Goal: Task Accomplishment & Management: Use online tool/utility

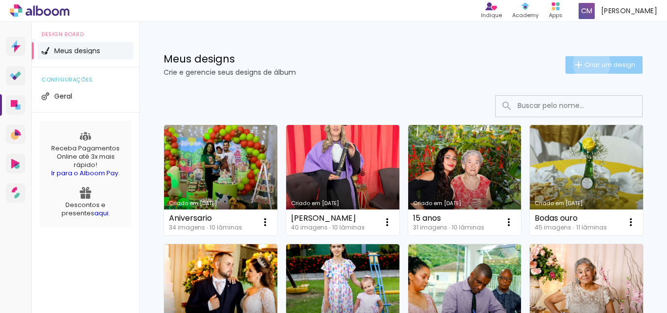
click at [585, 64] on span "Criar um design" at bounding box center [610, 65] width 51 height 6
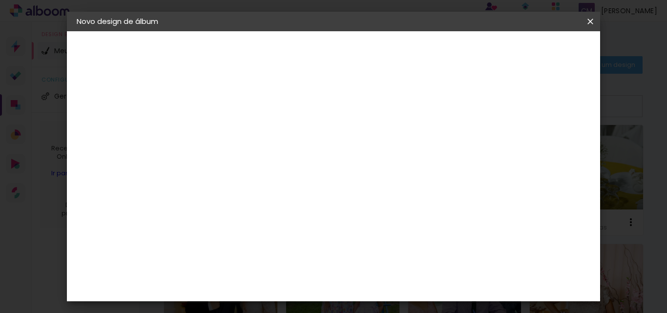
drag, startPoint x: 326, startPoint y: 128, endPoint x: 362, endPoint y: 131, distance: 35.8
click at [237, 128] on input at bounding box center [237, 131] width 0 height 15
type input "album [PERSON_NAME]"
type paper-input "album [PERSON_NAME]"
click at [0, 0] on slot "Avançar" at bounding box center [0, 0] width 0 height 0
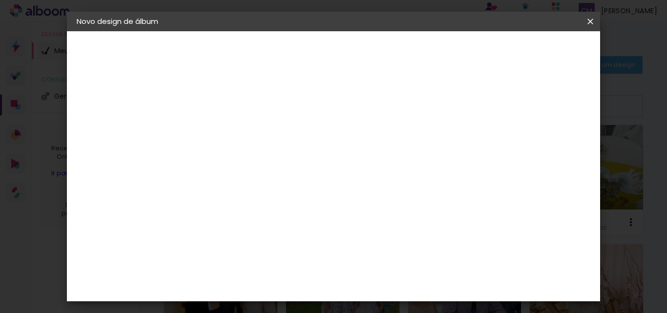
scroll to position [1564, 0]
click at [290, 305] on div "Matias Encadernações" at bounding box center [260, 313] width 60 height 16
click at [0, 0] on slot "Avançar" at bounding box center [0, 0] width 0 height 0
click at [286, 164] on iron-icon at bounding box center [281, 170] width 12 height 12
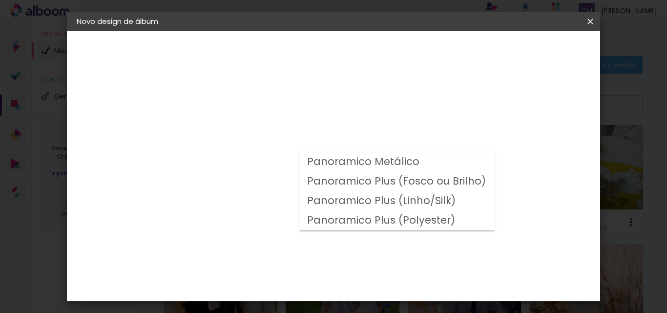
click at [0, 0] on slot "Panoramico Plus (Linho/Silk)" at bounding box center [0, 0] width 0 height 0
type input "Panoramico Plus (Linho/Silk)"
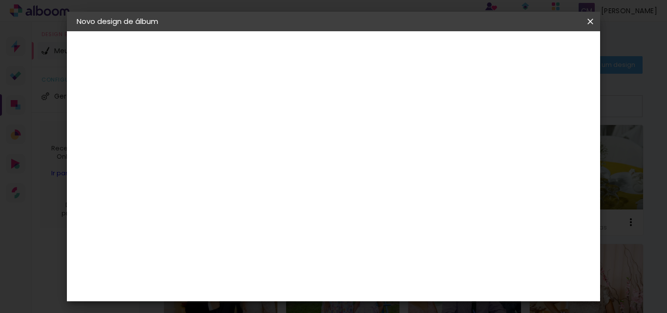
scroll to position [537, 0]
click at [0, 0] on slot "Avançar" at bounding box center [0, 0] width 0 height 0
click at [388, 51] on span "Iniciar design" at bounding box center [377, 55] width 22 height 14
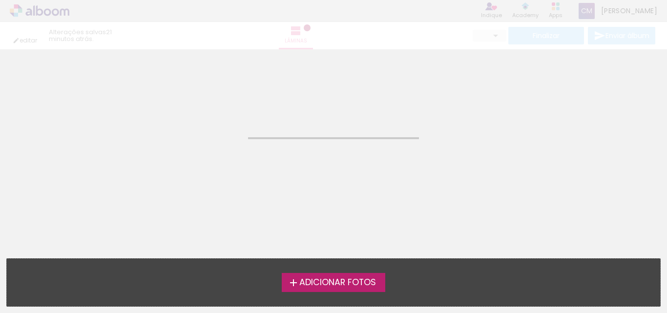
click at [316, 280] on span "Adicionar Fotos" at bounding box center [338, 283] width 77 height 9
click at [0, 0] on input "file" at bounding box center [0, 0] width 0 height 0
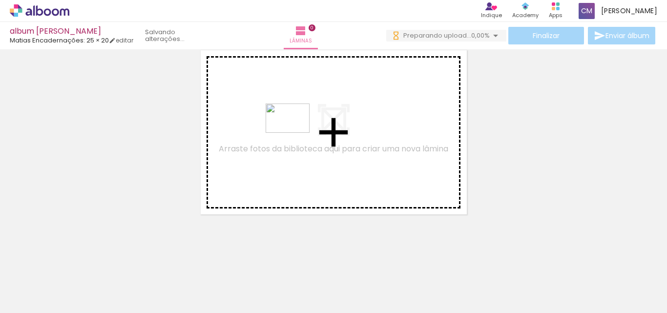
drag, startPoint x: 592, startPoint y: 287, endPoint x: 295, endPoint y: 133, distance: 334.4
click at [295, 133] on quentale-workspace at bounding box center [333, 156] width 667 height 313
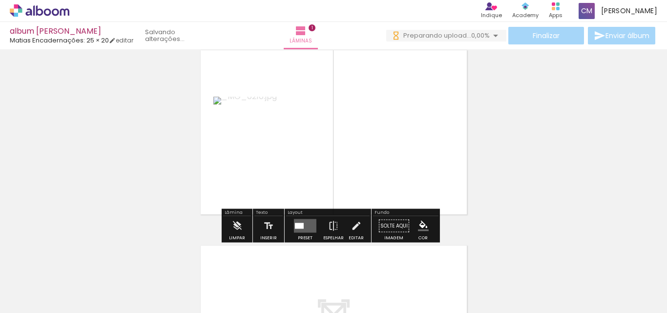
scroll to position [12, 0]
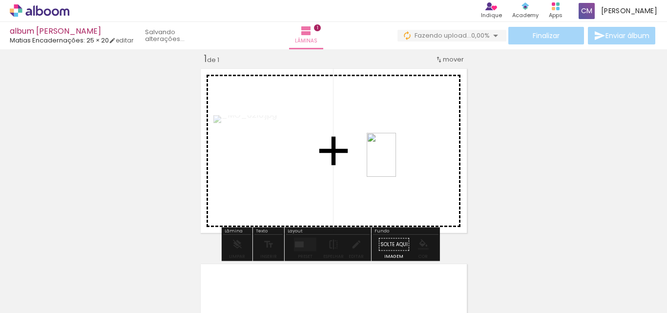
drag, startPoint x: 612, startPoint y: 272, endPoint x: 411, endPoint y: 174, distance: 223.3
click at [400, 162] on quentale-workspace at bounding box center [333, 156] width 667 height 313
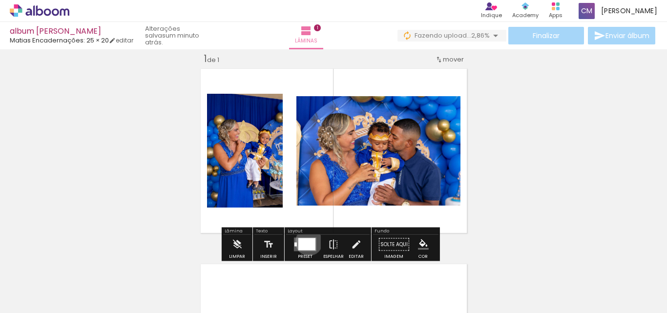
click at [307, 242] on div at bounding box center [307, 244] width 17 height 12
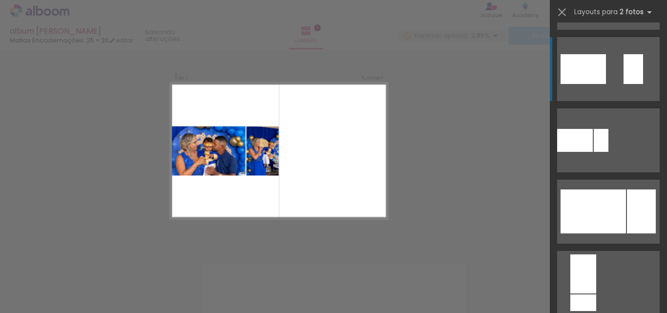
scroll to position [440, 0]
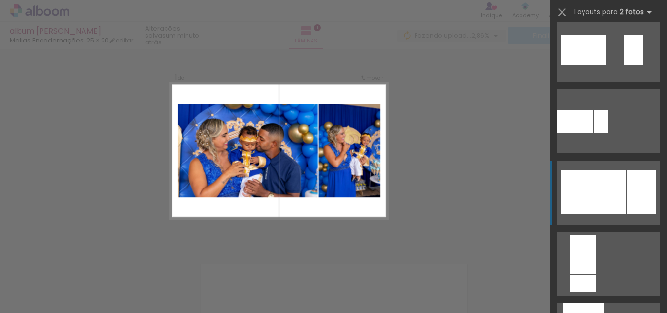
click at [584, 184] on div at bounding box center [593, 193] width 65 height 44
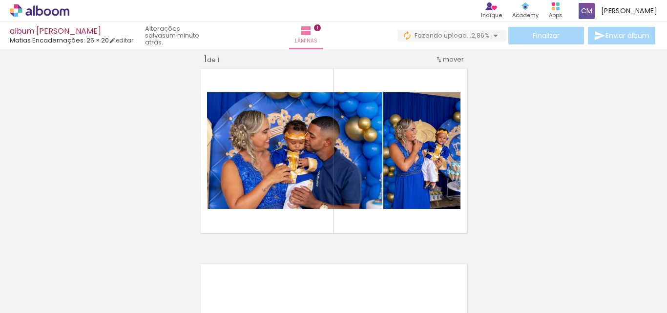
scroll to position [0, 1331]
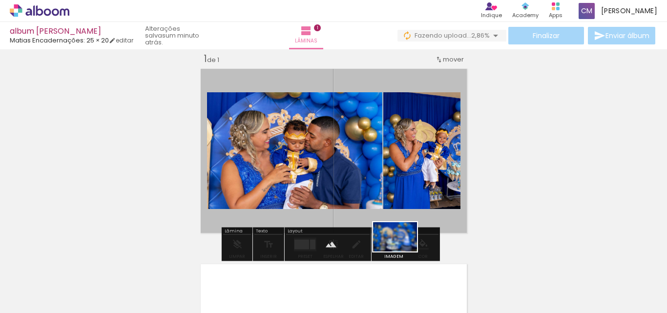
drag, startPoint x: 626, startPoint y: 287, endPoint x: 402, endPoint y: 249, distance: 227.5
click at [402, 252] on quentale-workspace at bounding box center [333, 156] width 667 height 313
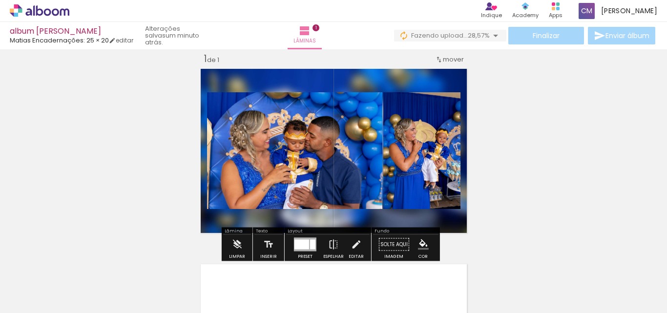
click at [304, 137] on paper-item at bounding box center [307, 139] width 18 height 7
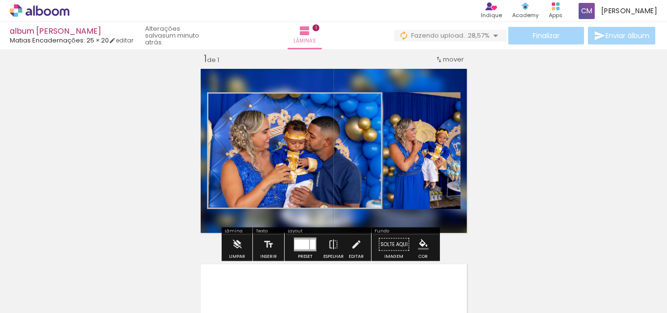
click at [303, 160] on paper-icon-button "color picker" at bounding box center [308, 164] width 20 height 17
click at [310, 80] on paper-item "#ffffff" at bounding box center [308, 81] width 10 height 10
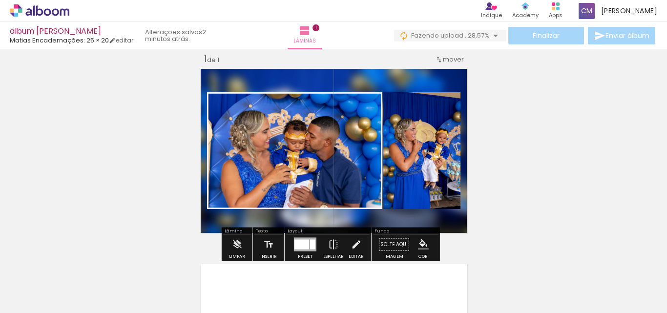
click at [411, 153] on paper-item at bounding box center [415, 154] width 18 height 7
click at [412, 176] on iron-icon "color picker" at bounding box center [415, 179] width 12 height 9
click at [416, 96] on paper-item "#ffffff" at bounding box center [416, 96] width 10 height 10
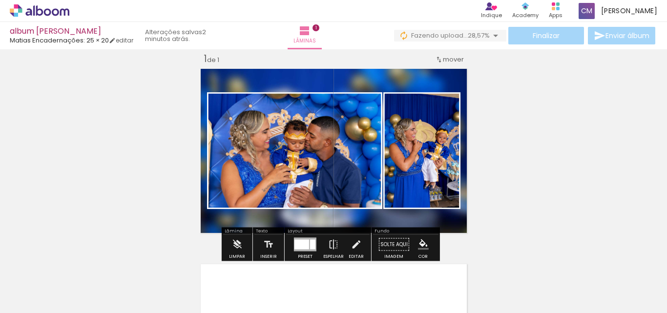
click at [280, 149] on quentale-photo at bounding box center [294, 150] width 175 height 117
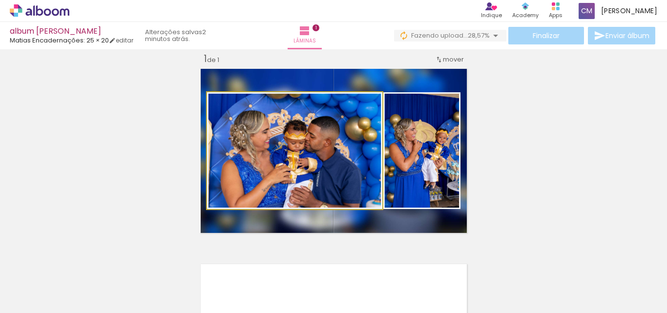
click at [280, 149] on quentale-photo at bounding box center [294, 150] width 175 height 117
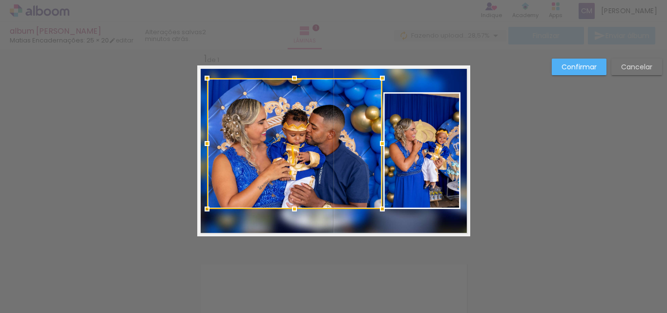
drag, startPoint x: 291, startPoint y: 94, endPoint x: 293, endPoint y: 80, distance: 14.4
click at [293, 80] on div at bounding box center [295, 78] width 20 height 20
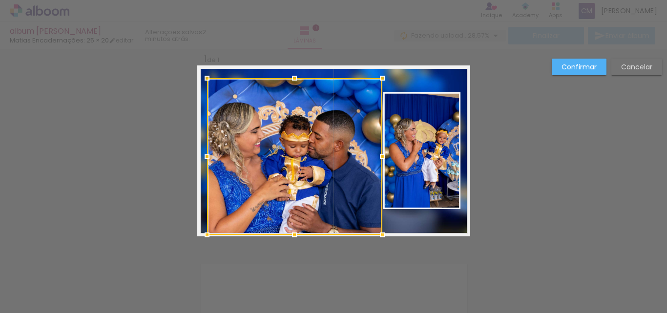
drag, startPoint x: 291, startPoint y: 211, endPoint x: 366, endPoint y: 240, distance: 80.5
click at [290, 236] on div at bounding box center [295, 235] width 20 height 20
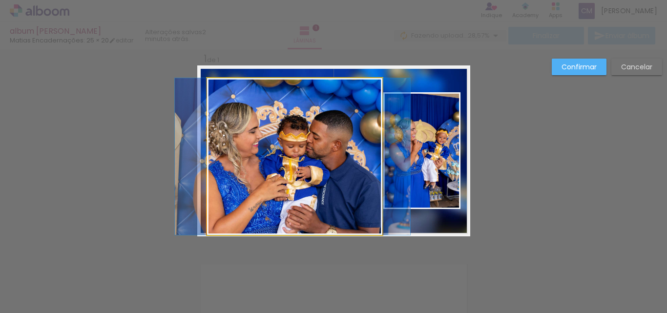
drag, startPoint x: 307, startPoint y: 159, endPoint x: 305, endPoint y: 135, distance: 23.5
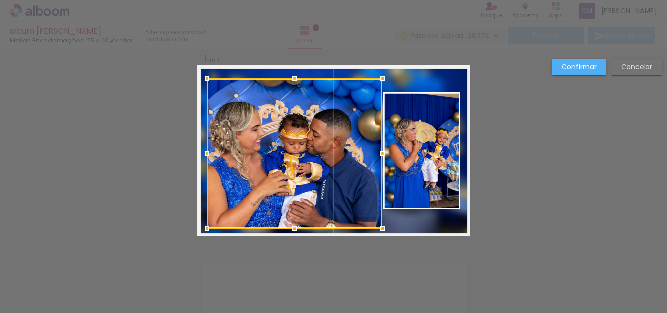
drag, startPoint x: 290, startPoint y: 236, endPoint x: 296, endPoint y: 217, distance: 19.2
click at [291, 230] on div at bounding box center [295, 229] width 20 height 20
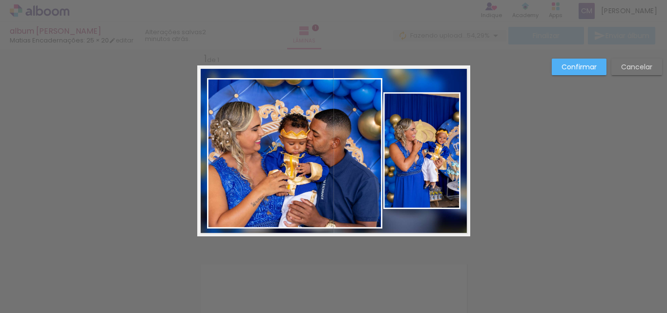
click at [0, 0] on slot "Confirmar" at bounding box center [0, 0] width 0 height 0
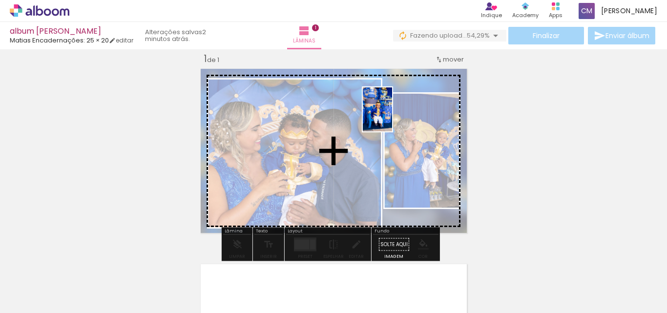
drag, startPoint x: 516, startPoint y: 279, endPoint x: 387, endPoint y: 159, distance: 176.3
click at [389, 117] on quentale-workspace at bounding box center [333, 156] width 667 height 313
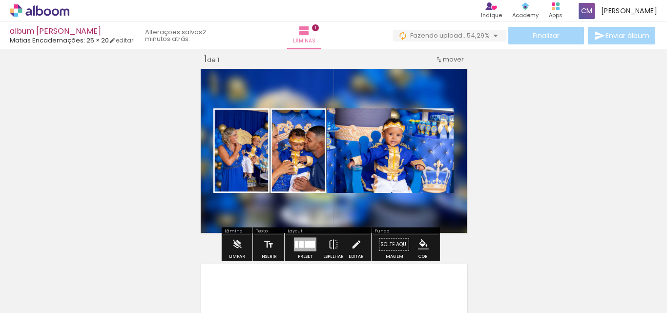
click at [302, 244] on div at bounding box center [305, 245] width 22 height 14
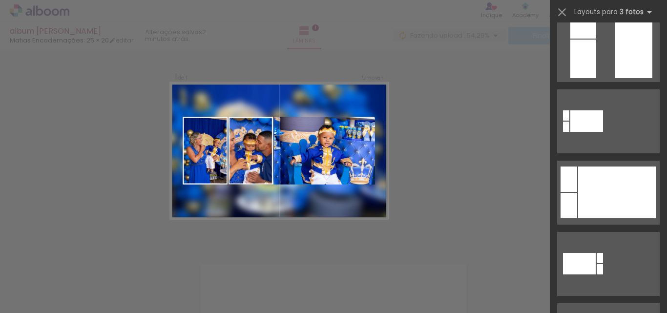
scroll to position [0, 0]
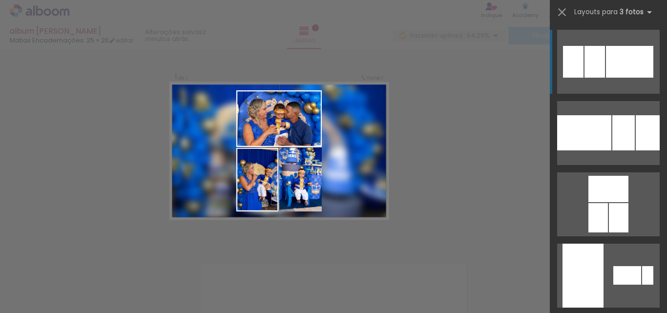
click at [502, 121] on div "Confirmar Cancelar" at bounding box center [333, 244] width 667 height 414
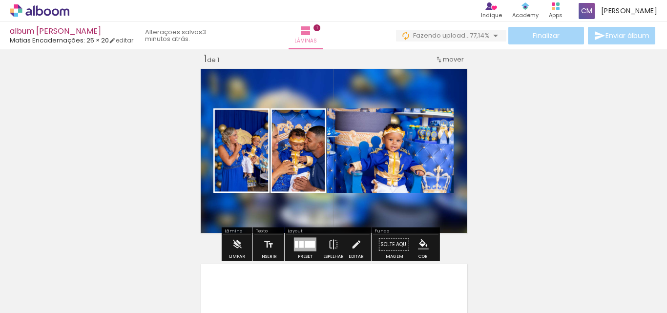
click at [385, 163] on quentale-photo at bounding box center [390, 150] width 127 height 85
click at [394, 168] on quentale-photo at bounding box center [390, 150] width 127 height 85
click at [423, 154] on paper-item at bounding box center [427, 155] width 18 height 7
click at [424, 179] on iron-icon "color picker" at bounding box center [428, 180] width 12 height 9
click at [430, 96] on paper-item "#ffffff" at bounding box center [433, 97] width 10 height 10
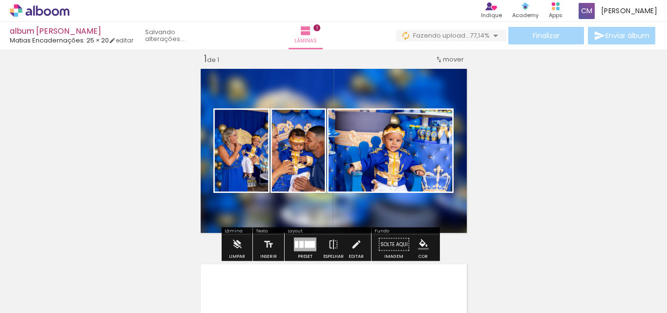
click at [309, 176] on quentale-photo at bounding box center [299, 150] width 56 height 85
click at [301, 170] on paper-item at bounding box center [302, 170] width 18 height 7
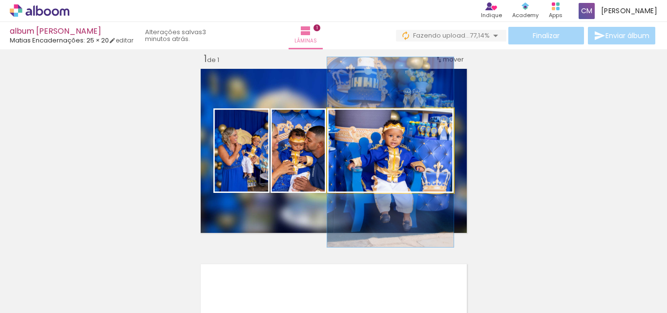
drag, startPoint x: 430, startPoint y: 148, endPoint x: 444, endPoint y: 145, distance: 14.0
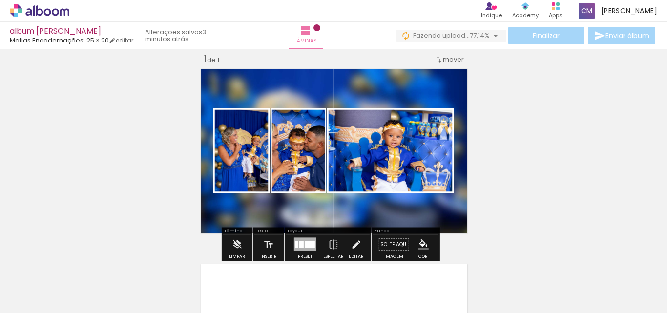
click at [431, 145] on quentale-photo at bounding box center [390, 150] width 127 height 85
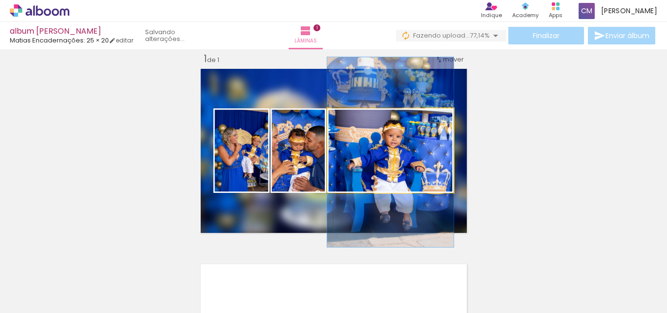
click at [431, 145] on quentale-photo at bounding box center [390, 150] width 127 height 85
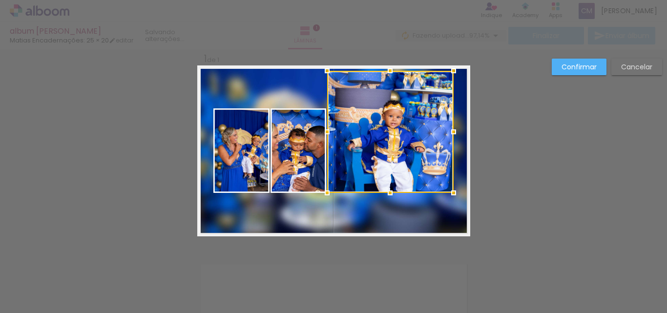
drag, startPoint x: 386, startPoint y: 109, endPoint x: 386, endPoint y: 72, distance: 37.6
click at [386, 72] on div at bounding box center [391, 71] width 20 height 20
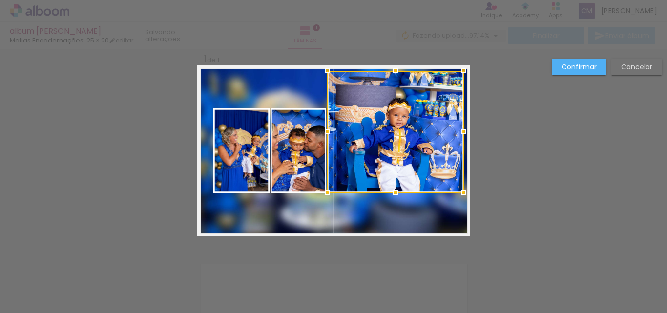
drag, startPoint x: 452, startPoint y: 132, endPoint x: 462, endPoint y: 136, distance: 10.8
click at [462, 136] on div at bounding box center [464, 132] width 20 height 20
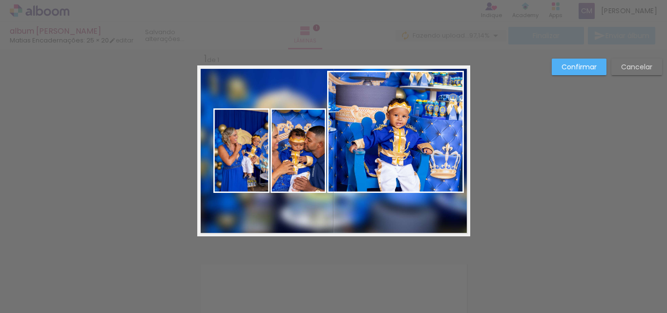
click at [390, 165] on quentale-photo at bounding box center [395, 132] width 137 height 122
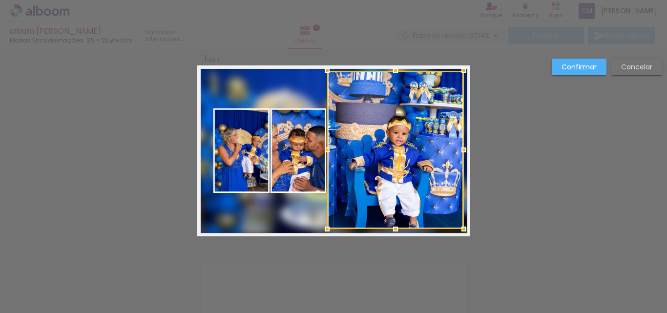
drag, startPoint x: 389, startPoint y: 206, endPoint x: 386, endPoint y: 229, distance: 23.2
click at [386, 229] on div at bounding box center [396, 229] width 20 height 20
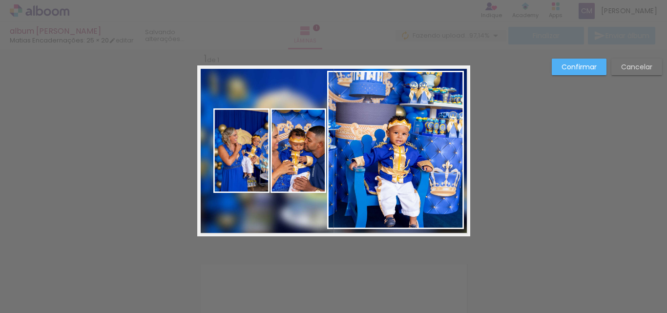
click at [282, 135] on quentale-photo at bounding box center [299, 150] width 56 height 85
click at [238, 140] on div at bounding box center [242, 150] width 56 height 85
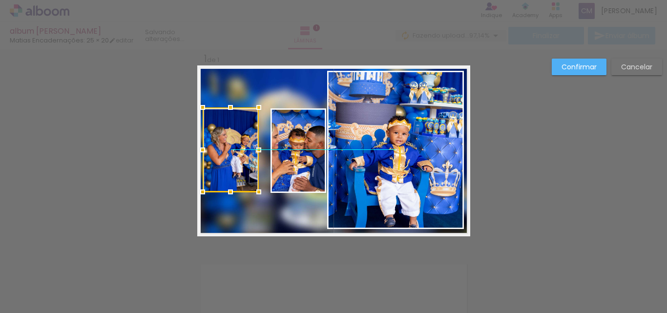
drag, startPoint x: 232, startPoint y: 152, endPoint x: 225, endPoint y: 123, distance: 29.6
click at [220, 151] on div at bounding box center [231, 150] width 56 height 85
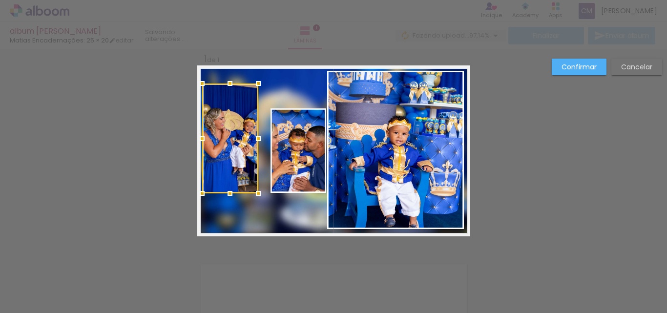
drag, startPoint x: 228, startPoint y: 111, endPoint x: 227, endPoint y: 87, distance: 23.5
click at [227, 87] on div at bounding box center [230, 84] width 20 height 20
click at [230, 90] on div at bounding box center [230, 84] width 20 height 20
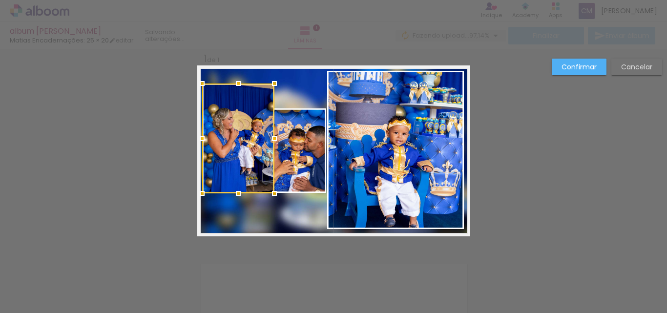
drag, startPoint x: 257, startPoint y: 141, endPoint x: 272, endPoint y: 145, distance: 16.1
click at [272, 145] on div at bounding box center [275, 139] width 20 height 20
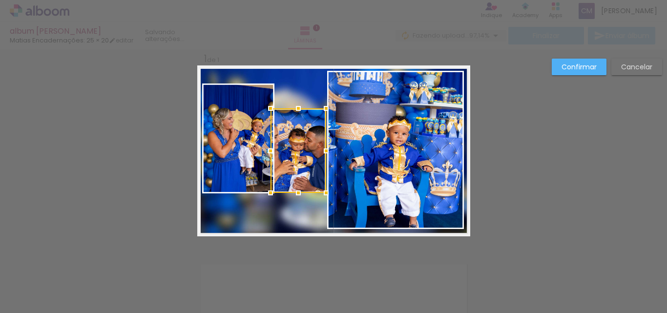
click at [284, 143] on div at bounding box center [299, 150] width 56 height 85
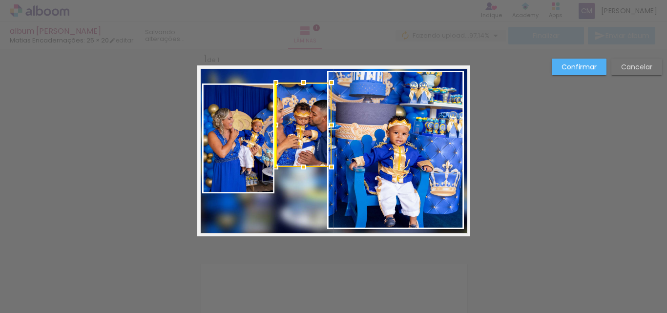
drag, startPoint x: 301, startPoint y: 182, endPoint x: 306, endPoint y: 124, distance: 58.4
click at [306, 124] on div at bounding box center [304, 125] width 56 height 85
click at [0, 0] on slot "Cancelar" at bounding box center [0, 0] width 0 height 0
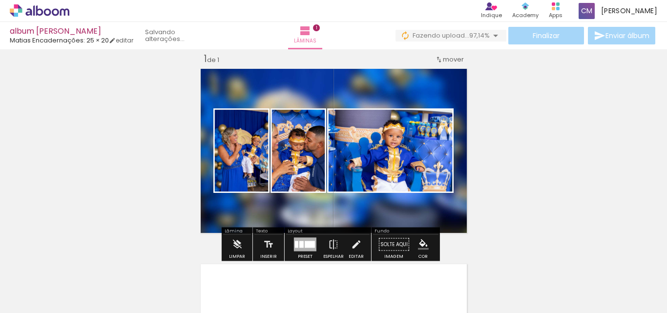
click at [307, 244] on div at bounding box center [310, 244] width 10 height 7
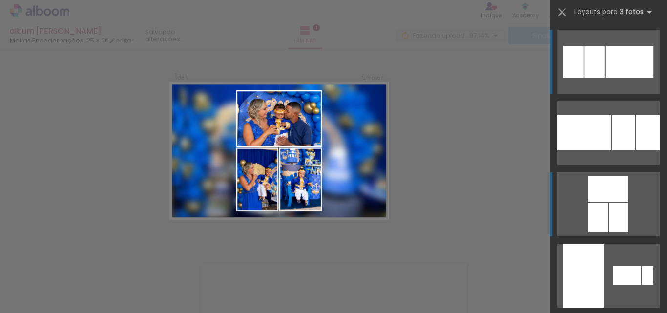
click at [608, 199] on div at bounding box center [609, 189] width 40 height 26
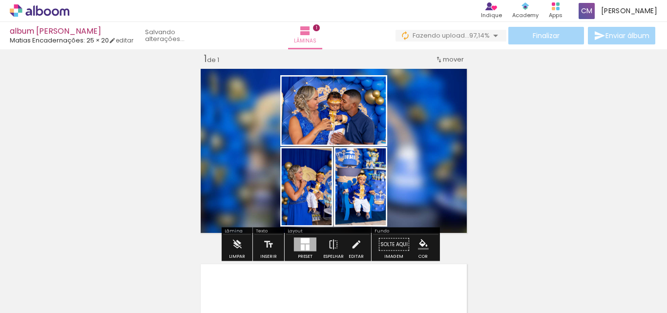
drag, startPoint x: 321, startPoint y: 191, endPoint x: 310, endPoint y: 193, distance: 11.0
click at [320, 191] on quentale-photo at bounding box center [306, 187] width 53 height 80
click at [289, 193] on quentale-photo at bounding box center [306, 187] width 53 height 80
click at [300, 197] on quentale-photo at bounding box center [306, 187] width 53 height 80
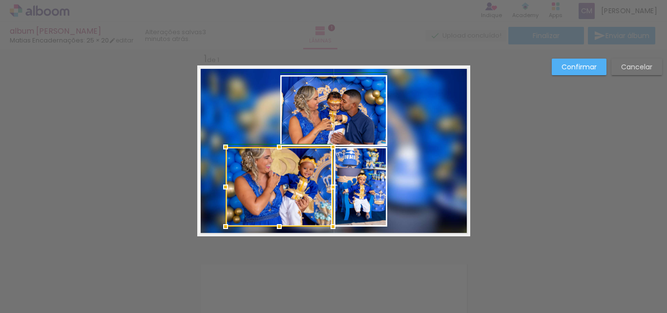
drag, startPoint x: 275, startPoint y: 187, endPoint x: 224, endPoint y: 181, distance: 50.7
click at [224, 181] on div at bounding box center [226, 187] width 20 height 20
click at [358, 186] on quentale-photo at bounding box center [360, 187] width 53 height 80
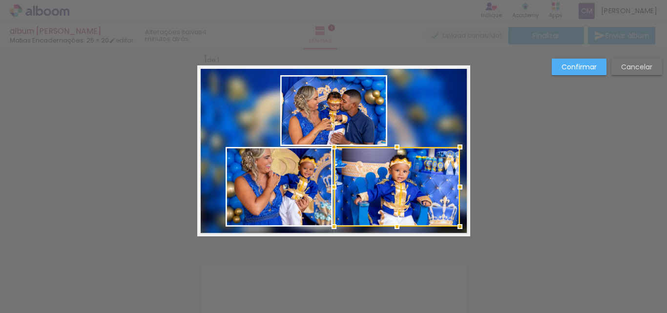
drag, startPoint x: 386, startPoint y: 189, endPoint x: 453, endPoint y: 192, distance: 67.5
click at [453, 192] on div at bounding box center [461, 187] width 20 height 20
click at [387, 189] on div at bounding box center [397, 187] width 126 height 80
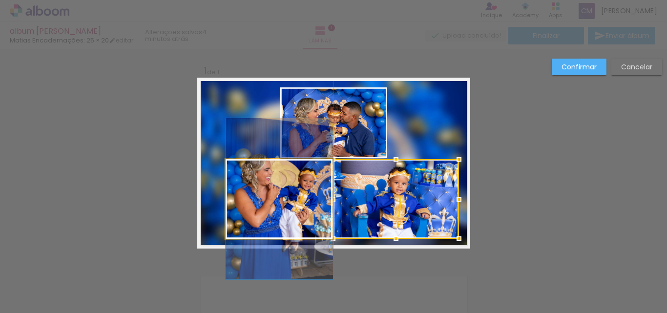
drag, startPoint x: 233, startPoint y: 183, endPoint x: 250, endPoint y: 183, distance: 17.1
click at [235, 183] on quentale-photo at bounding box center [280, 199] width 108 height 80
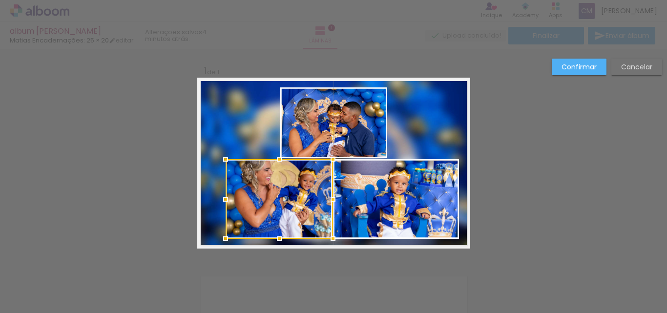
click at [274, 206] on div at bounding box center [280, 199] width 108 height 80
click at [360, 114] on quentale-photo at bounding box center [333, 122] width 107 height 71
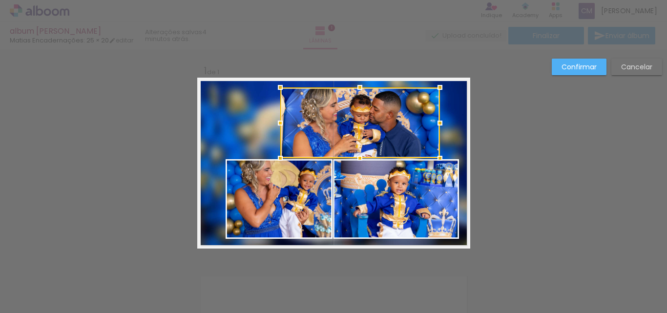
drag, startPoint x: 383, startPoint y: 122, endPoint x: 436, endPoint y: 121, distance: 53.3
click at [436, 121] on div at bounding box center [440, 123] width 20 height 20
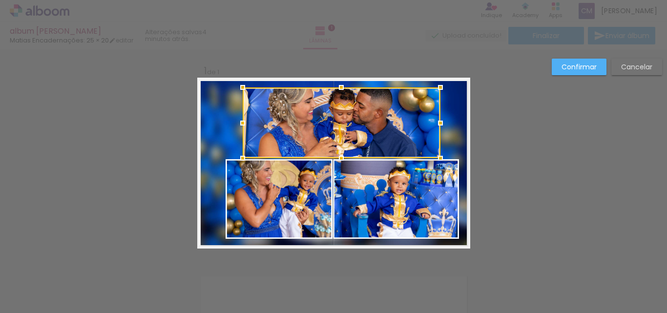
drag, startPoint x: 276, startPoint y: 122, endPoint x: 238, endPoint y: 121, distance: 37.7
click at [238, 121] on div at bounding box center [243, 123] width 20 height 20
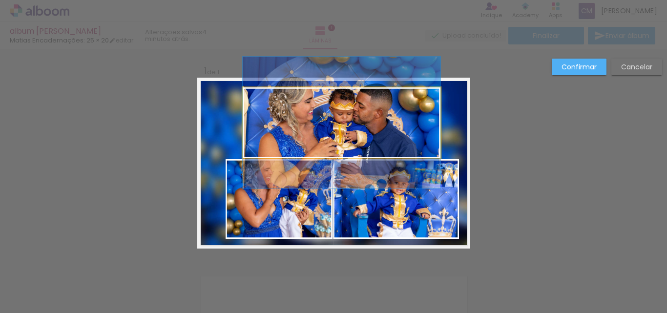
click at [335, 127] on quentale-photo at bounding box center [342, 122] width 198 height 71
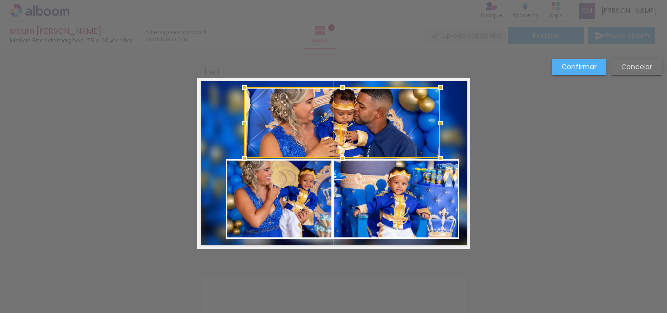
drag, startPoint x: 237, startPoint y: 123, endPoint x: 242, endPoint y: 124, distance: 5.6
click at [242, 124] on div at bounding box center [245, 123] width 20 height 20
click at [326, 118] on div at bounding box center [342, 122] width 196 height 71
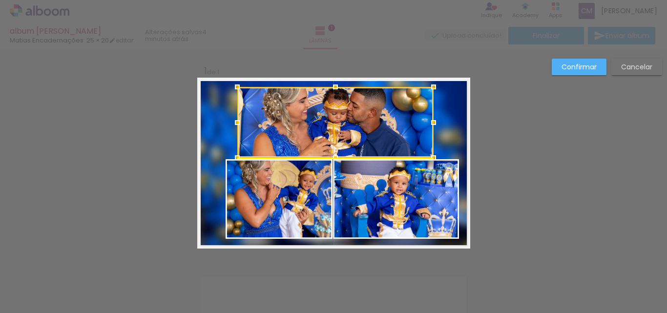
drag, startPoint x: 339, startPoint y: 116, endPoint x: 332, endPoint y: 115, distance: 6.9
click at [332, 115] on div at bounding box center [335, 122] width 196 height 71
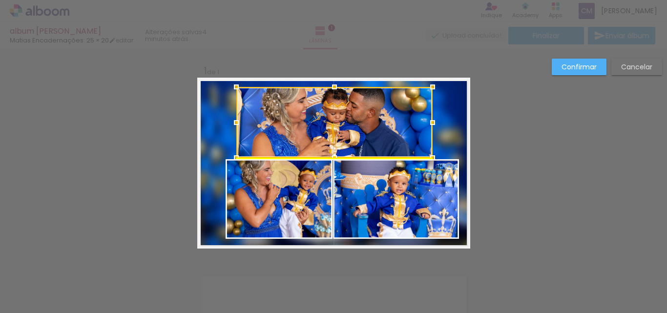
click at [342, 121] on div at bounding box center [335, 122] width 196 height 71
click at [355, 133] on div at bounding box center [335, 122] width 196 height 71
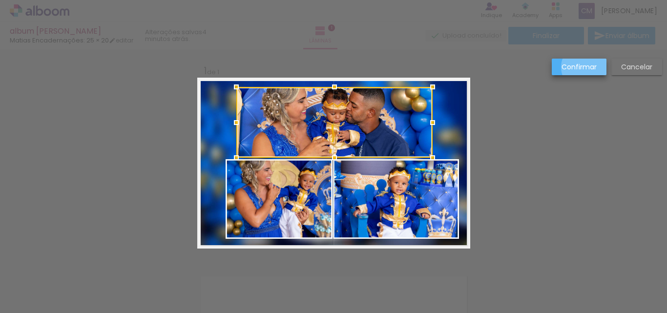
click at [0, 0] on slot "Confirmar" at bounding box center [0, 0] width 0 height 0
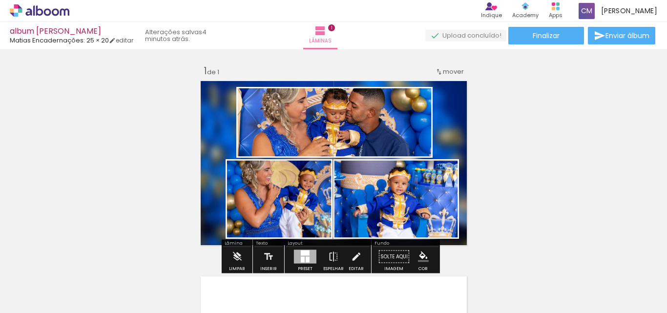
click at [357, 123] on quentale-photo at bounding box center [335, 122] width 196 height 71
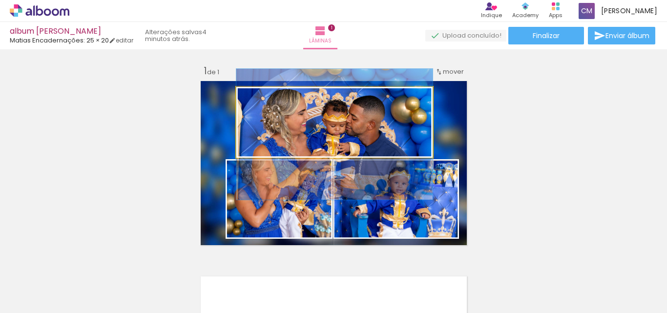
drag, startPoint x: 360, startPoint y: 122, endPoint x: 368, endPoint y: 134, distance: 14.7
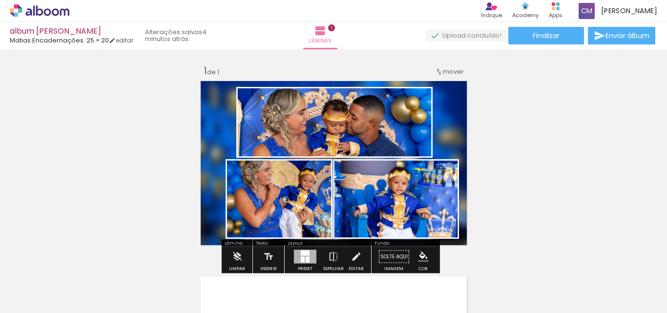
click at [289, 206] on quentale-photo at bounding box center [280, 199] width 108 height 80
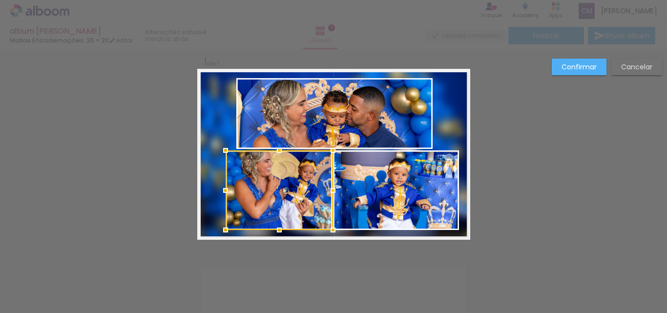
scroll to position [12, 0]
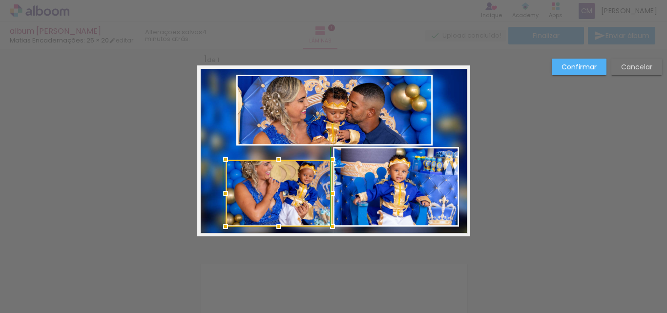
drag, startPoint x: 327, startPoint y: 150, endPoint x: 326, endPoint y: 159, distance: 8.8
click at [326, 159] on div at bounding box center [333, 160] width 20 height 20
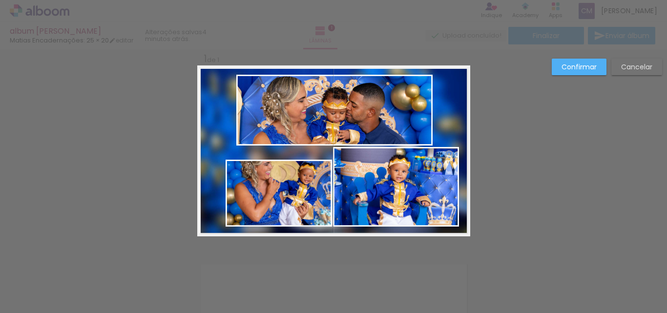
click at [328, 130] on quentale-photo at bounding box center [335, 110] width 196 height 71
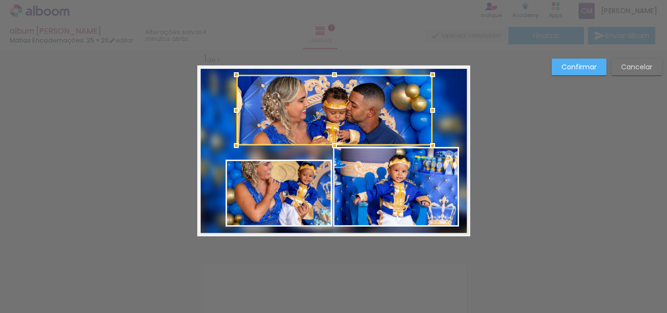
click at [328, 130] on div at bounding box center [335, 110] width 196 height 71
click at [0, 0] on slot "Cancelar" at bounding box center [0, 0] width 0 height 0
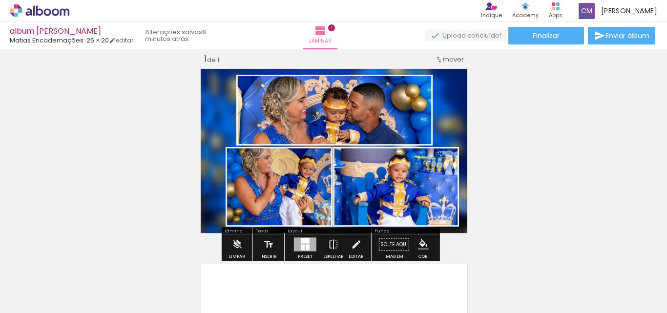
click at [308, 241] on div at bounding box center [305, 245] width 22 height 14
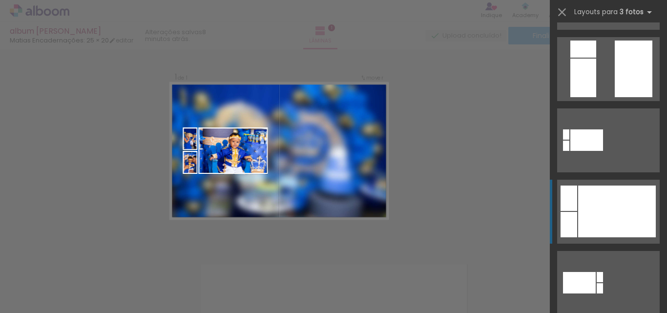
scroll to position [436, 0]
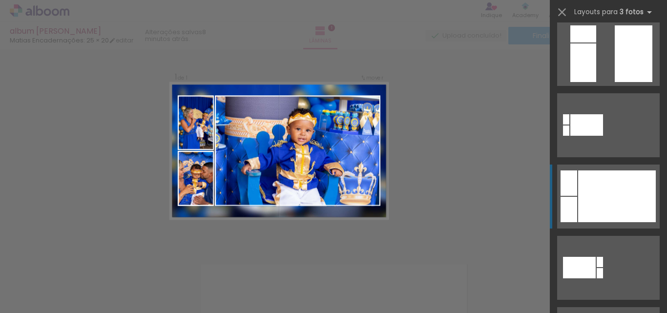
click at [607, 193] on div at bounding box center [618, 197] width 78 height 52
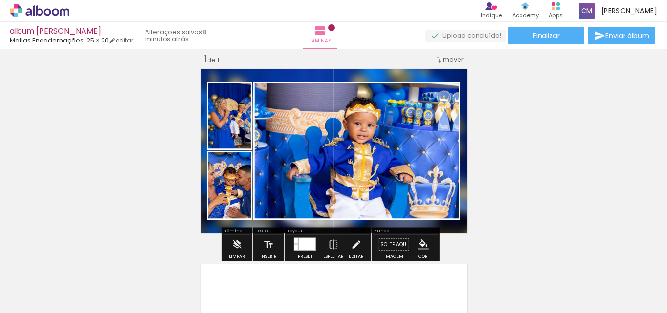
click at [231, 147] on quentale-photo at bounding box center [229, 116] width 45 height 68
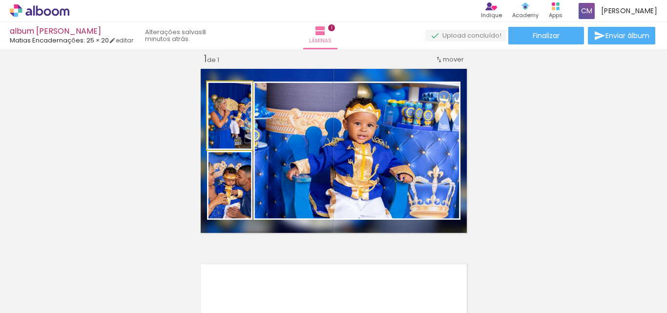
drag, startPoint x: 231, startPoint y: 132, endPoint x: 205, endPoint y: 130, distance: 25.5
drag, startPoint x: 230, startPoint y: 130, endPoint x: 218, endPoint y: 127, distance: 12.2
type paper-slider "100"
click at [218, 95] on div at bounding box center [226, 92] width 16 height 16
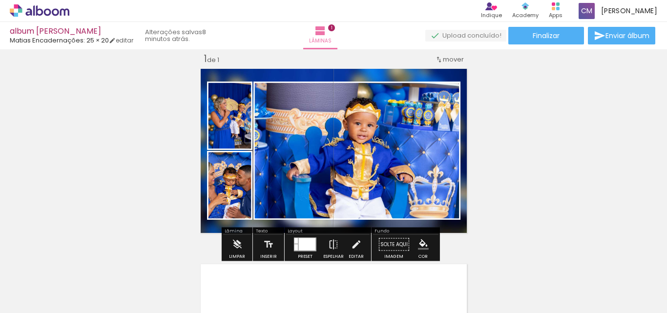
click at [394, 156] on quentale-photo at bounding box center [357, 151] width 207 height 138
click at [290, 156] on quentale-photo at bounding box center [357, 151] width 207 height 138
click at [339, 151] on quentale-photo at bounding box center [357, 151] width 207 height 138
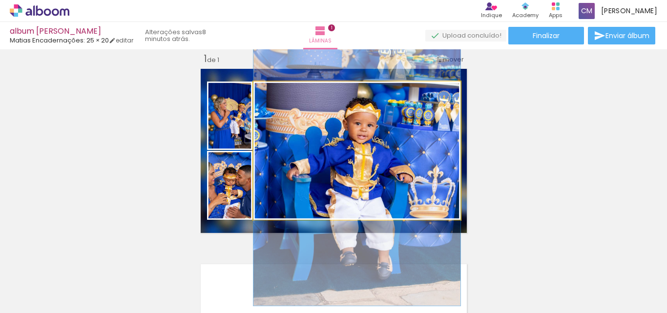
click at [340, 150] on quentale-photo at bounding box center [357, 151] width 207 height 138
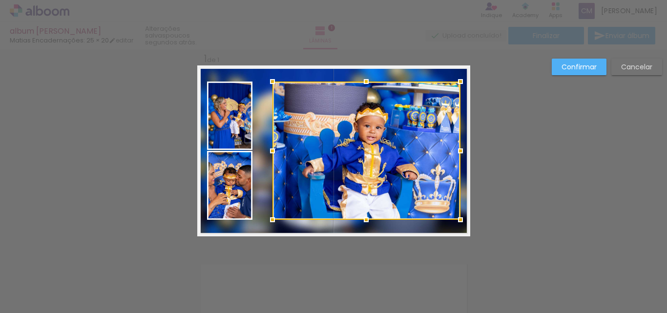
drag, startPoint x: 250, startPoint y: 151, endPoint x: 269, endPoint y: 152, distance: 19.1
click at [269, 152] on div at bounding box center [273, 151] width 20 height 20
click at [241, 133] on quentale-photo at bounding box center [229, 116] width 45 height 68
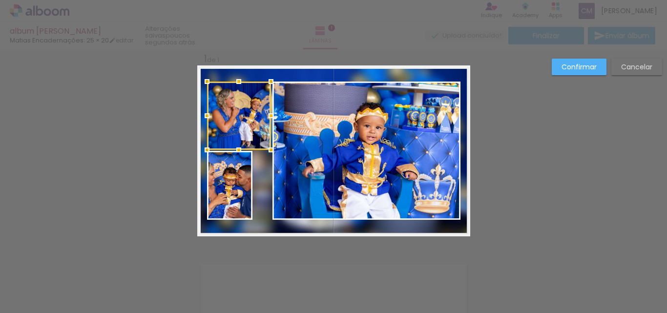
drag, startPoint x: 251, startPoint y: 116, endPoint x: 269, endPoint y: 116, distance: 18.6
click at [269, 116] on div at bounding box center [271, 116] width 20 height 20
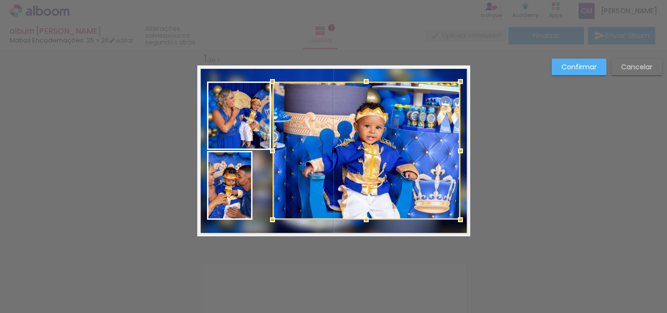
click at [234, 174] on quentale-photo at bounding box center [229, 185] width 45 height 69
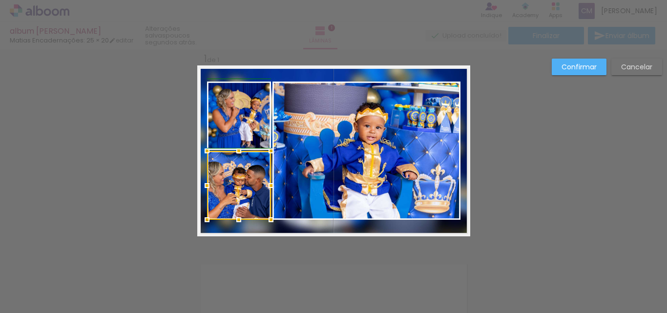
drag, startPoint x: 252, startPoint y: 186, endPoint x: 270, endPoint y: 189, distance: 18.7
click at [270, 189] on div at bounding box center [271, 186] width 20 height 20
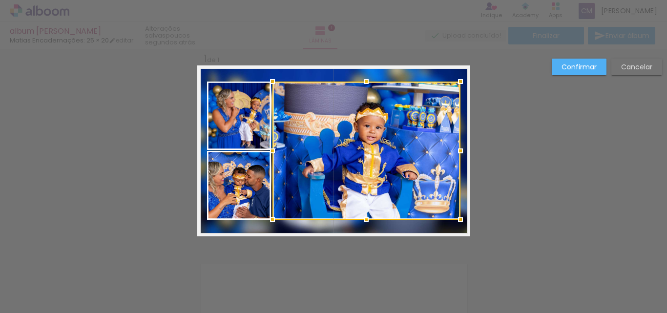
drag, startPoint x: 329, startPoint y: 185, endPoint x: 323, endPoint y: 196, distance: 12.7
click at [329, 185] on div at bounding box center [367, 151] width 188 height 138
click at [301, 160] on div at bounding box center [367, 151] width 188 height 138
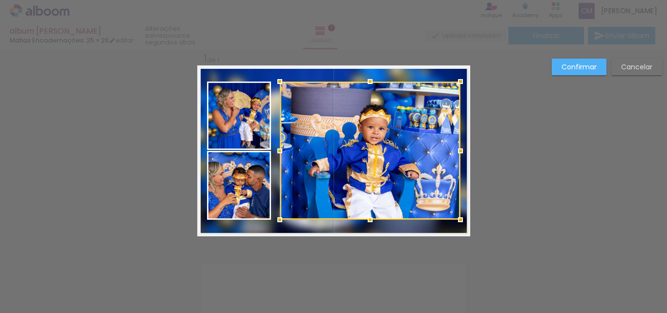
drag, startPoint x: 272, startPoint y: 152, endPoint x: 280, endPoint y: 154, distance: 7.6
click at [280, 154] on div at bounding box center [280, 151] width 20 height 20
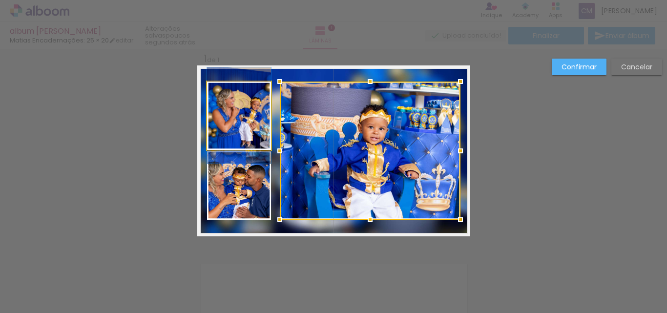
click at [241, 128] on quentale-photo at bounding box center [239, 116] width 64 height 68
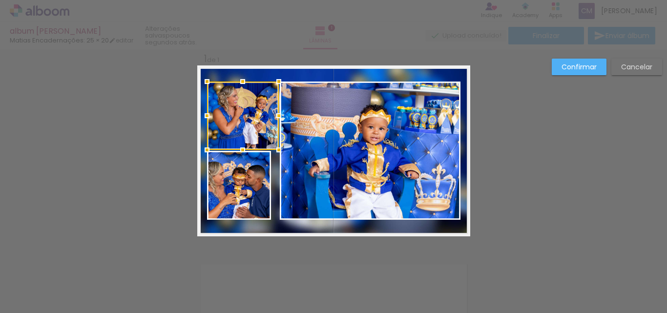
drag, startPoint x: 269, startPoint y: 117, endPoint x: 277, endPoint y: 118, distance: 7.9
click at [277, 118] on div at bounding box center [279, 116] width 20 height 20
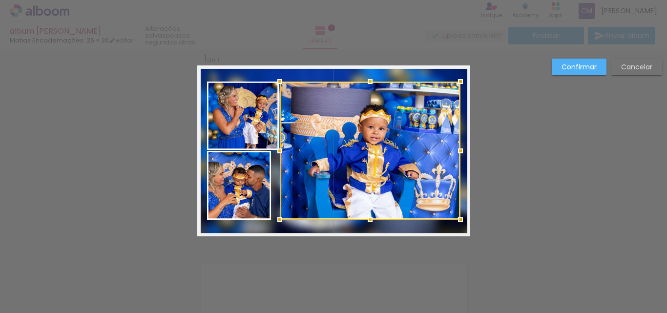
click at [253, 169] on quentale-photo at bounding box center [239, 185] width 64 height 69
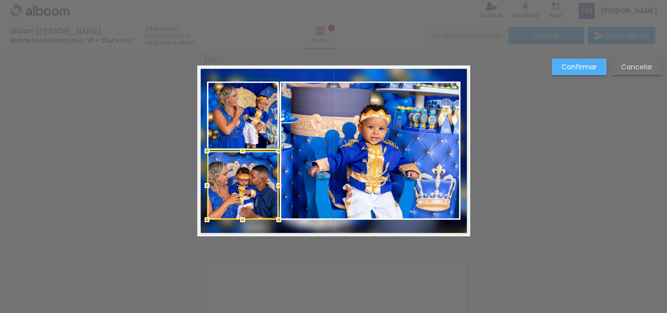
drag, startPoint x: 271, startPoint y: 186, endPoint x: 278, endPoint y: 186, distance: 6.4
click at [278, 186] on div at bounding box center [279, 186] width 20 height 20
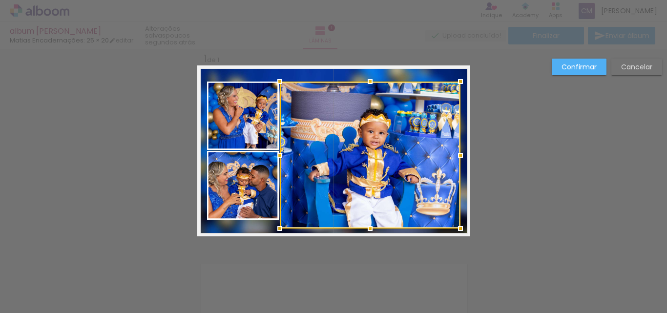
drag, startPoint x: 367, startPoint y: 220, endPoint x: 366, endPoint y: 229, distance: 8.9
click at [366, 229] on div at bounding box center [371, 229] width 20 height 20
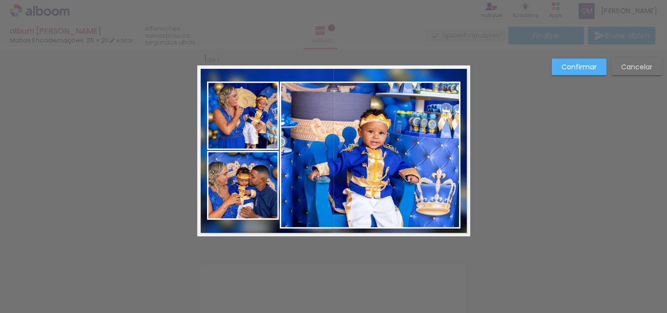
click at [375, 105] on quentale-photo at bounding box center [370, 155] width 181 height 147
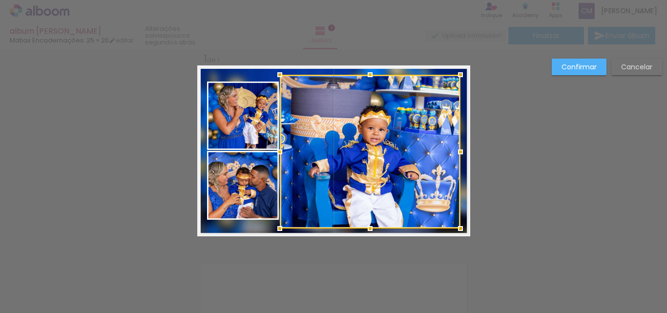
drag, startPoint x: 369, startPoint y: 83, endPoint x: 369, endPoint y: 76, distance: 6.9
click at [369, 76] on div at bounding box center [371, 75] width 20 height 20
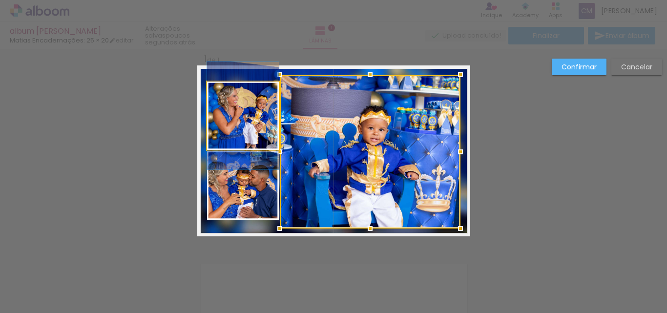
click at [248, 108] on quentale-photo at bounding box center [243, 116] width 72 height 68
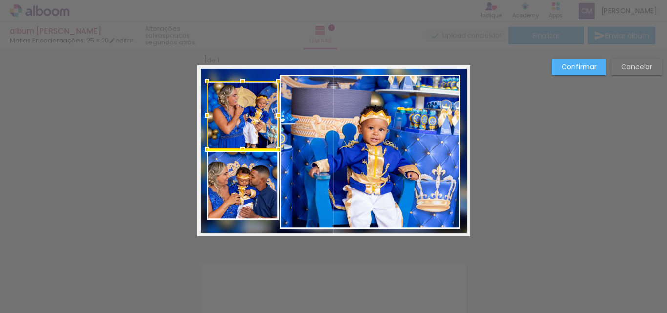
click at [235, 121] on div at bounding box center [243, 115] width 72 height 68
click at [253, 196] on quentale-photo at bounding box center [243, 185] width 72 height 69
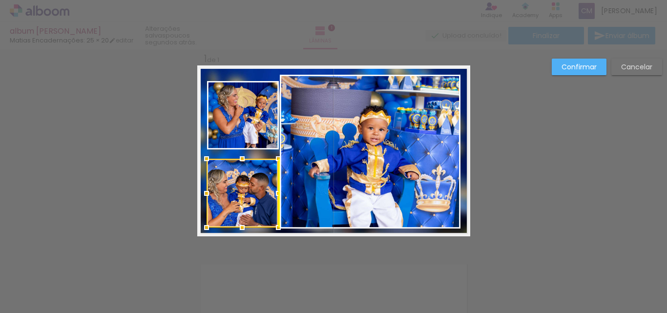
drag, startPoint x: 247, startPoint y: 191, endPoint x: 249, endPoint y: 198, distance: 8.0
click at [249, 198] on div at bounding box center [243, 193] width 72 height 69
click at [242, 156] on div at bounding box center [243, 160] width 20 height 20
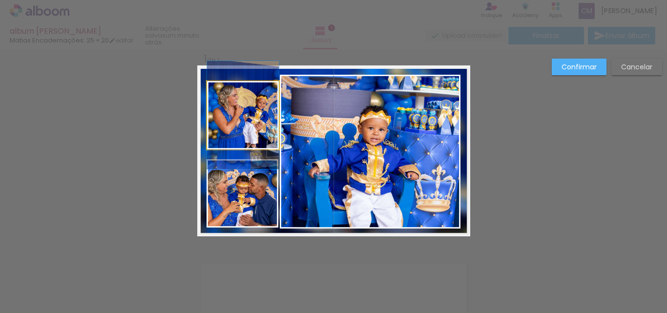
drag, startPoint x: 253, startPoint y: 117, endPoint x: 244, endPoint y: 129, distance: 14.7
click at [253, 117] on quentale-photo at bounding box center [243, 115] width 72 height 68
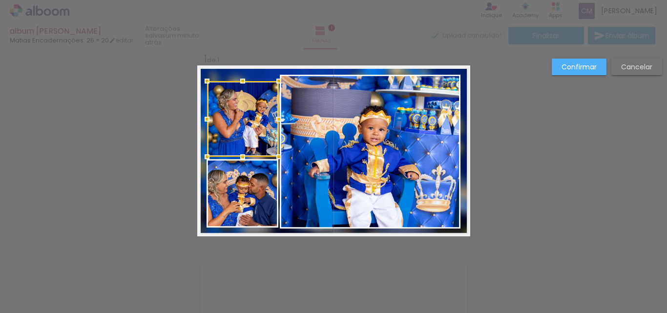
drag, startPoint x: 238, startPoint y: 150, endPoint x: 237, endPoint y: 162, distance: 11.8
click at [237, 162] on div at bounding box center [243, 157] width 20 height 20
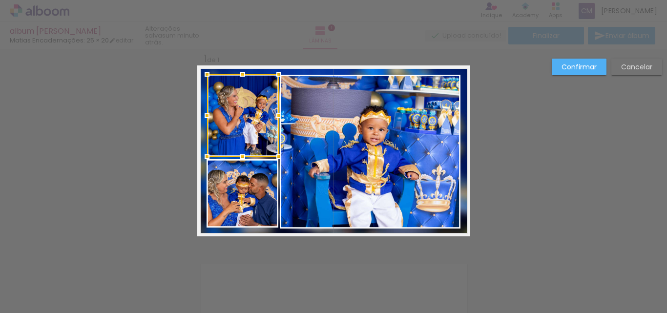
drag, startPoint x: 238, startPoint y: 81, endPoint x: 246, endPoint y: 74, distance: 10.4
click at [246, 74] on div at bounding box center [243, 75] width 20 height 20
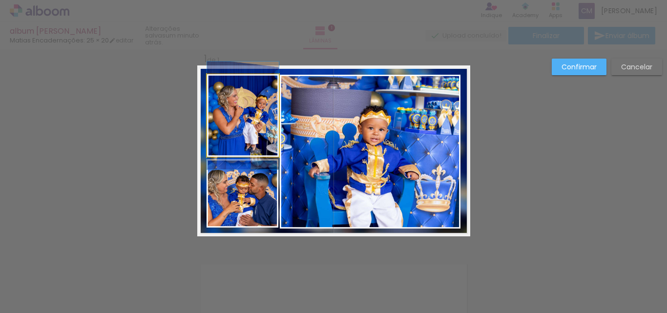
click at [234, 95] on quentale-photo at bounding box center [243, 115] width 72 height 83
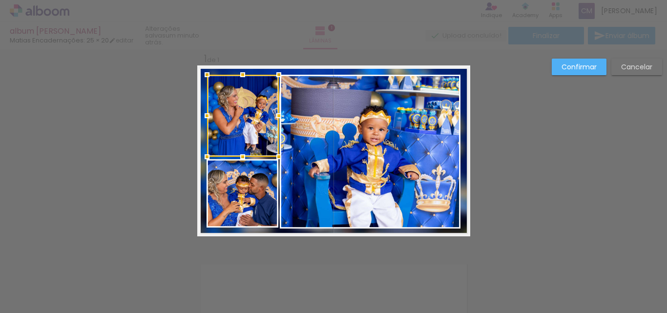
click at [238, 73] on div at bounding box center [243, 75] width 20 height 20
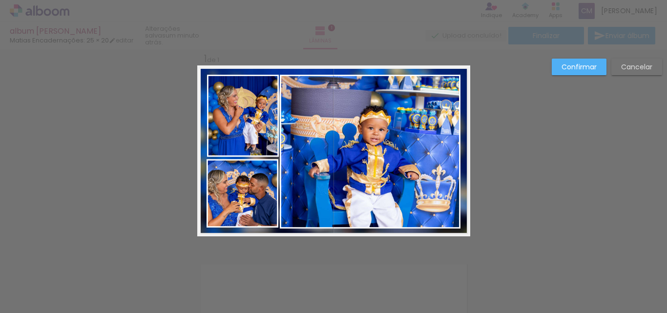
click at [224, 176] on quentale-photo at bounding box center [243, 193] width 72 height 68
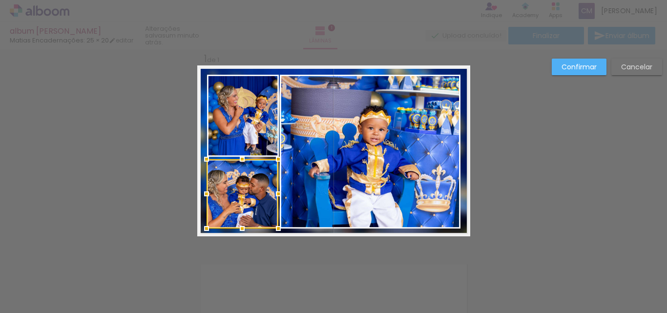
click at [237, 230] on div at bounding box center [243, 229] width 20 height 20
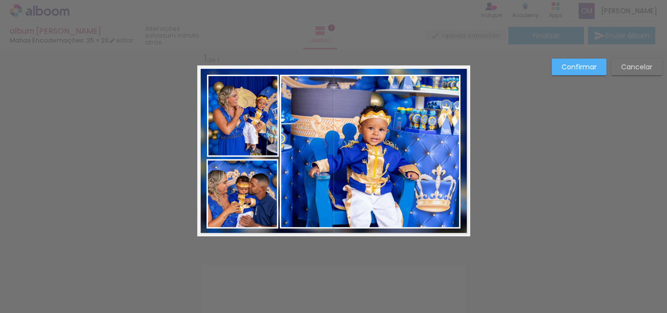
click at [248, 203] on quentale-photo at bounding box center [243, 193] width 72 height 69
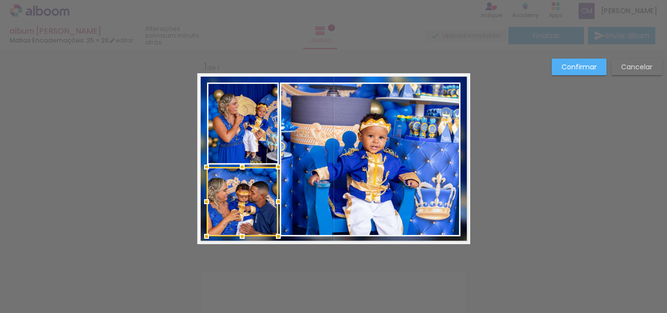
scroll to position [0, 0]
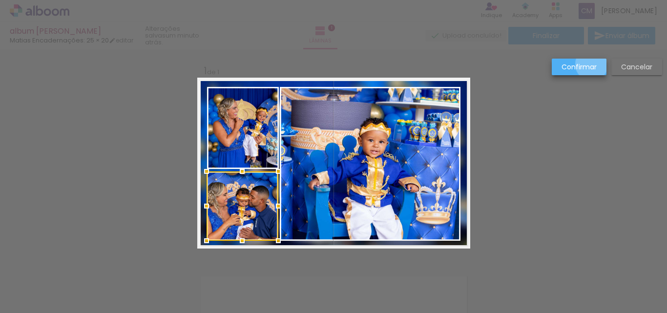
click at [0, 0] on slot "Confirmar" at bounding box center [0, 0] width 0 height 0
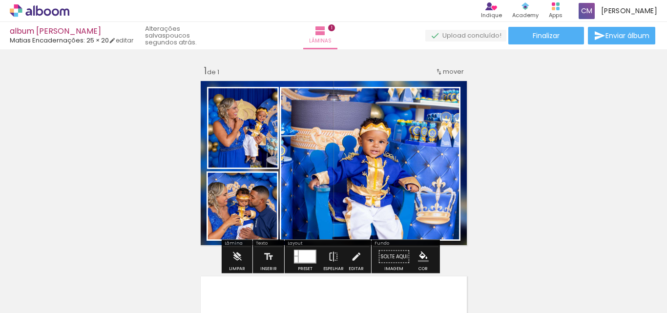
click at [241, 217] on quentale-photo at bounding box center [243, 206] width 72 height 69
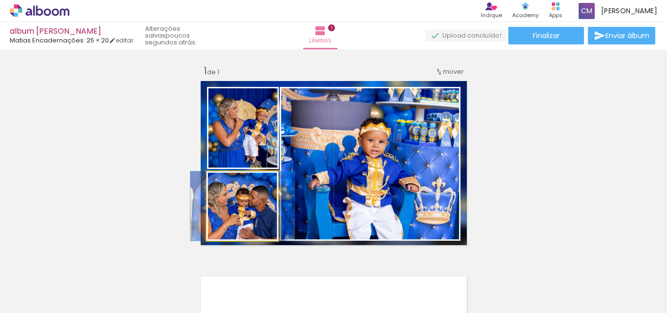
click at [241, 217] on quentale-photo at bounding box center [243, 206] width 72 height 69
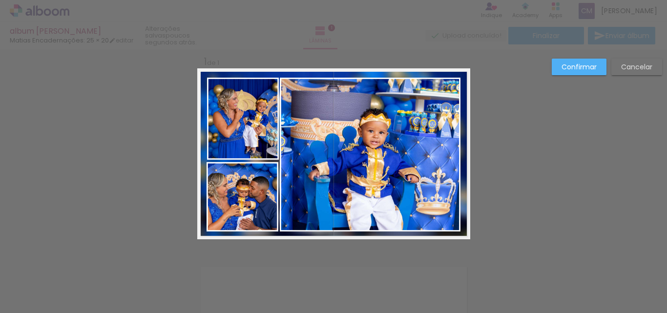
scroll to position [12, 0]
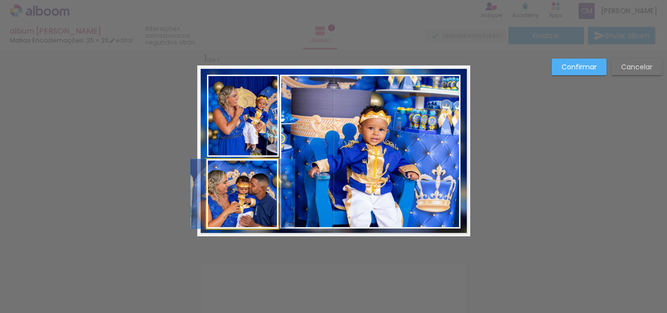
click at [234, 189] on quentale-photo at bounding box center [243, 193] width 72 height 69
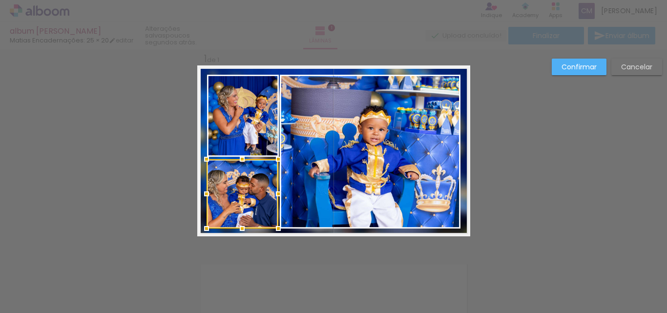
click at [234, 189] on div at bounding box center [243, 193] width 72 height 69
click at [0, 0] on slot "Confirmar" at bounding box center [0, 0] width 0 height 0
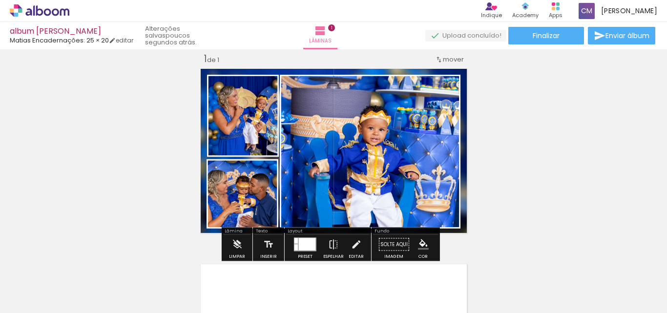
click at [245, 201] on quentale-photo at bounding box center [243, 193] width 72 height 69
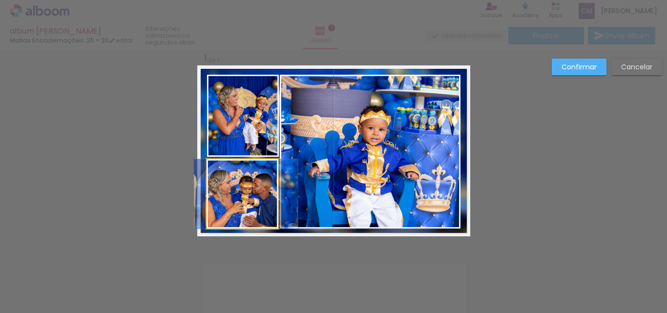
drag, startPoint x: 243, startPoint y: 197, endPoint x: 246, endPoint y: 192, distance: 6.8
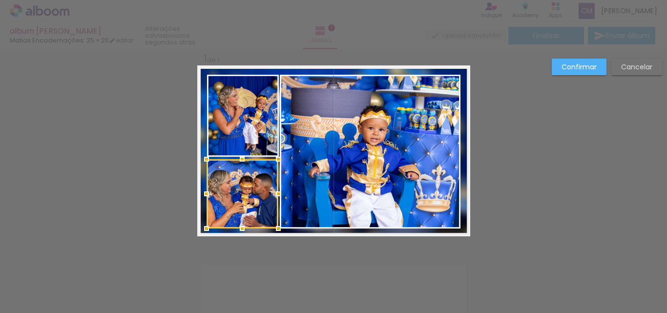
click at [0, 0] on slot "Confirmar" at bounding box center [0, 0] width 0 height 0
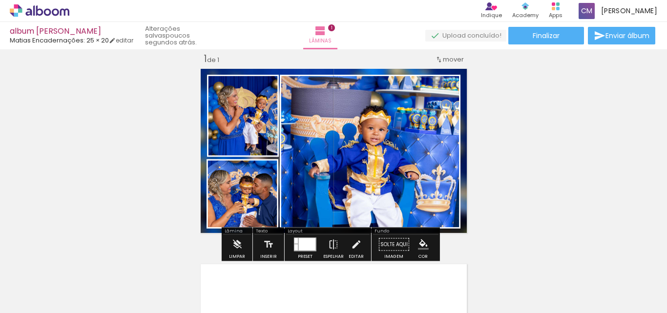
click at [237, 116] on quentale-photo at bounding box center [243, 116] width 72 height 82
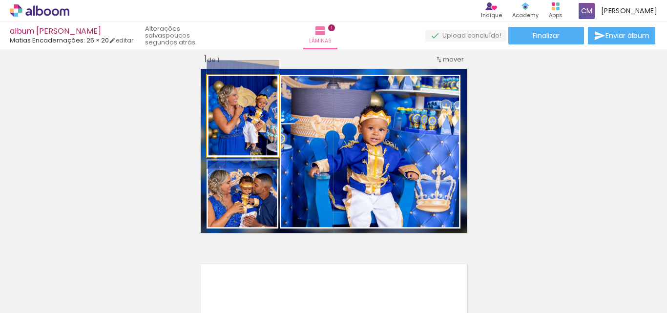
drag, startPoint x: 237, startPoint y: 116, endPoint x: 251, endPoint y: 115, distance: 14.7
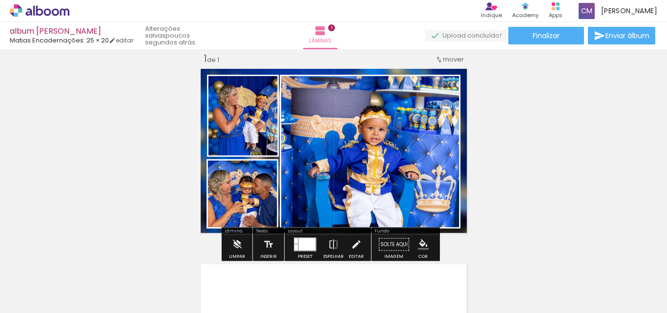
click at [243, 148] on quentale-photo at bounding box center [243, 116] width 72 height 82
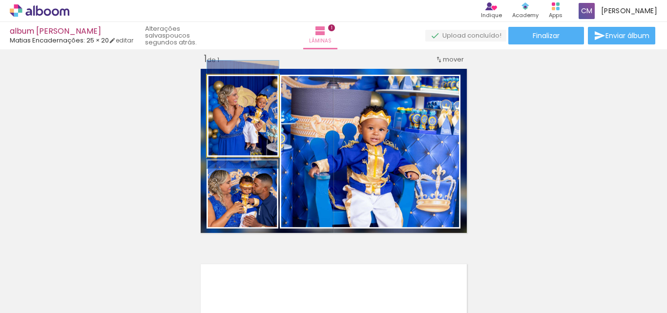
click at [244, 127] on quentale-photo at bounding box center [243, 116] width 72 height 82
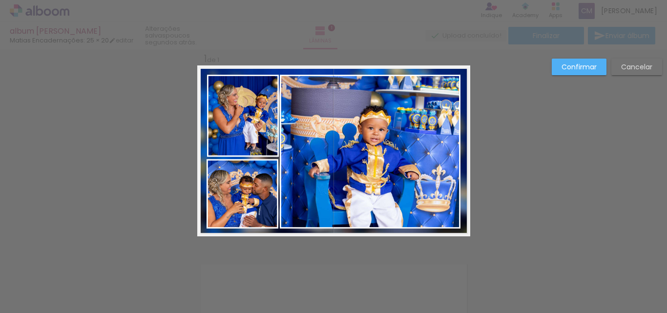
click at [245, 140] on quentale-photo at bounding box center [243, 116] width 72 height 82
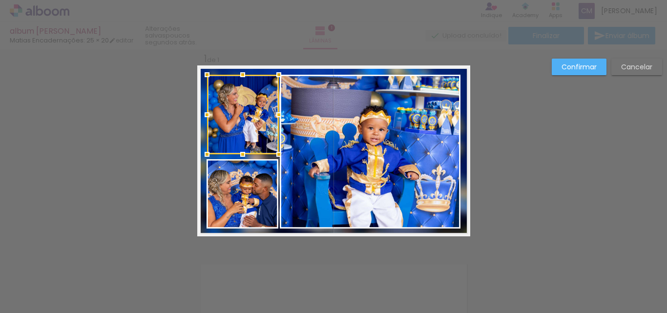
click at [242, 154] on div at bounding box center [243, 155] width 20 height 20
drag, startPoint x: 241, startPoint y: 177, endPoint x: 242, endPoint y: 171, distance: 6.4
click at [241, 176] on quentale-photo at bounding box center [243, 193] width 72 height 69
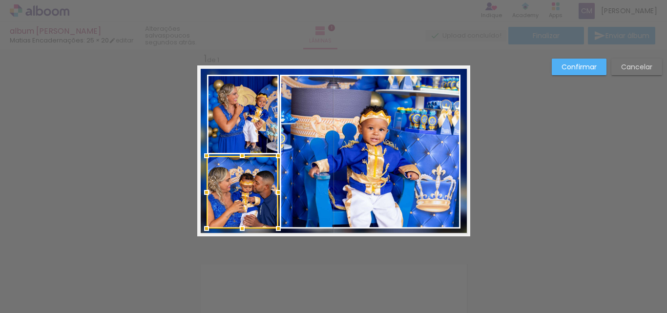
click at [243, 157] on div at bounding box center [243, 156] width 20 height 20
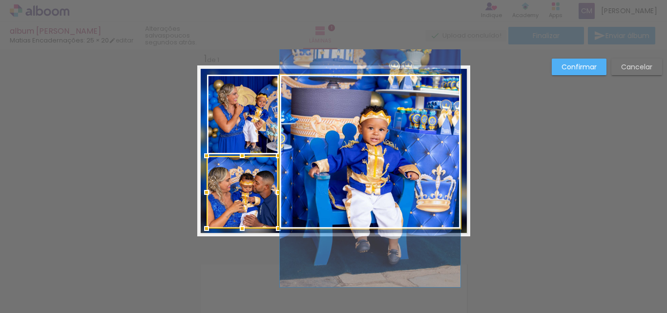
click at [323, 186] on quentale-photo at bounding box center [370, 152] width 181 height 154
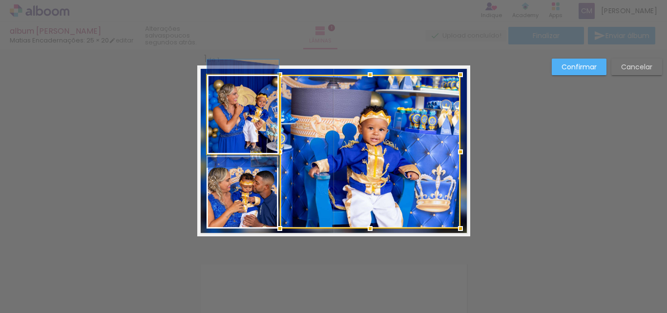
click at [226, 136] on quentale-photo at bounding box center [243, 115] width 72 height 80
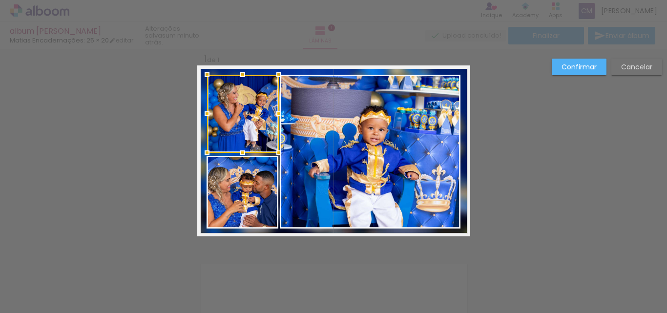
click at [240, 153] on div at bounding box center [243, 153] width 20 height 20
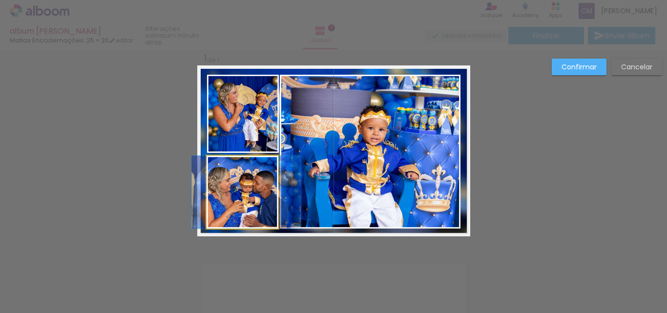
click at [259, 179] on quentale-photo at bounding box center [243, 192] width 72 height 73
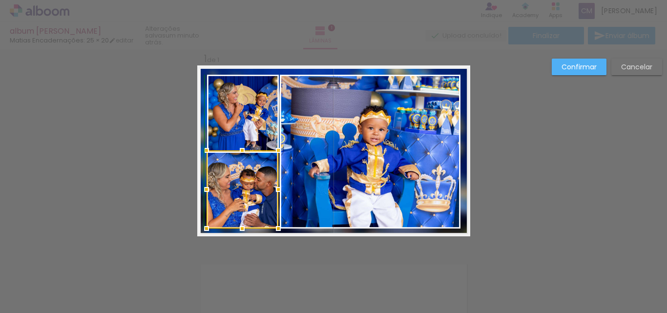
click at [242, 156] on div at bounding box center [243, 151] width 20 height 20
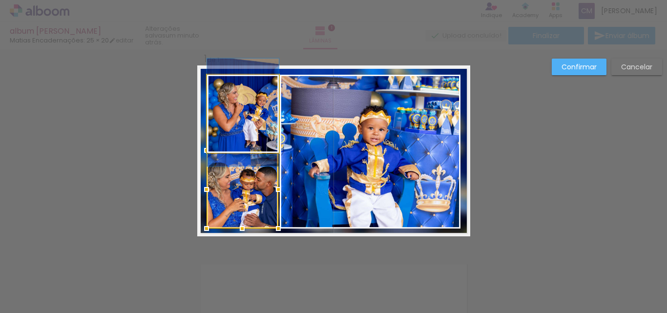
click at [256, 137] on quentale-photo at bounding box center [243, 114] width 72 height 78
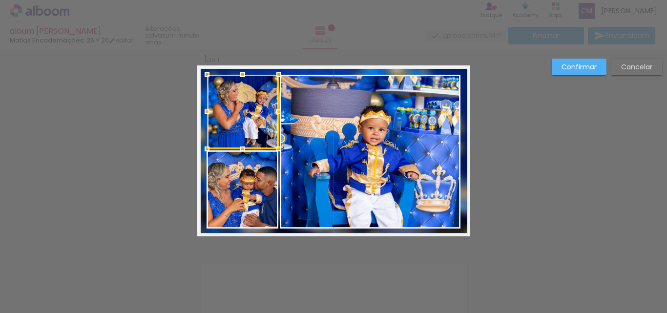
drag, startPoint x: 240, startPoint y: 150, endPoint x: 244, endPoint y: 141, distance: 9.2
click at [244, 141] on div at bounding box center [243, 149] width 20 height 20
click at [343, 185] on quentale-photo at bounding box center [370, 152] width 181 height 154
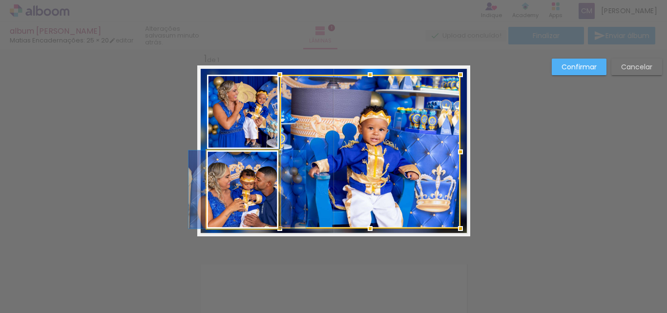
click at [246, 181] on quentale-photo at bounding box center [243, 190] width 72 height 78
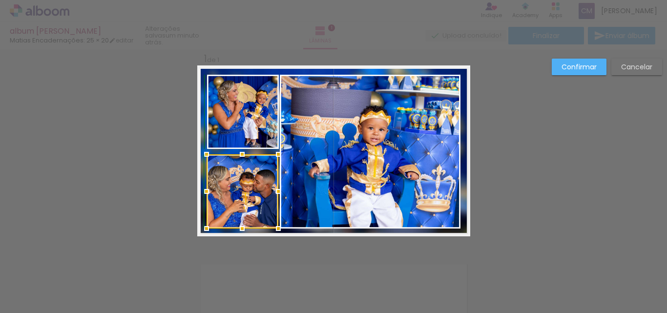
click at [237, 155] on div at bounding box center [243, 155] width 20 height 20
click at [332, 183] on quentale-photo at bounding box center [370, 152] width 181 height 154
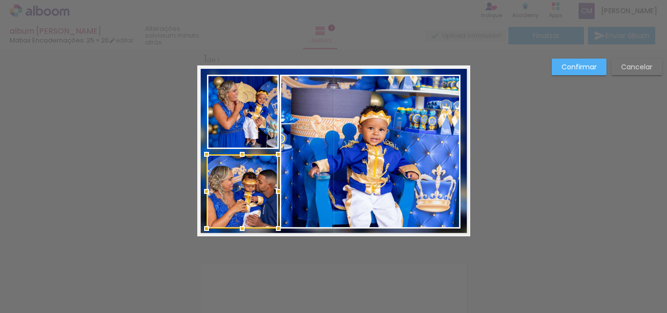
click at [574, 72] on paper-button "Confirmar" at bounding box center [579, 67] width 55 height 17
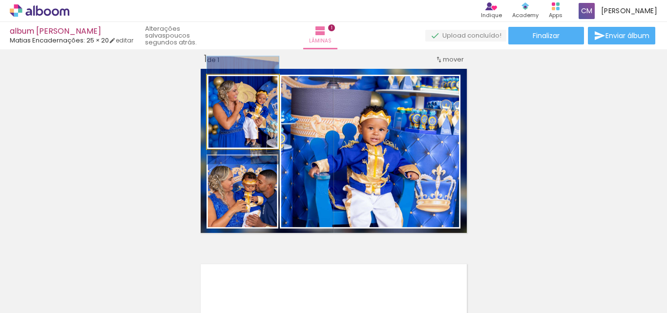
click at [258, 127] on quentale-photo at bounding box center [243, 112] width 72 height 74
click at [258, 128] on quentale-photo at bounding box center [243, 112] width 72 height 74
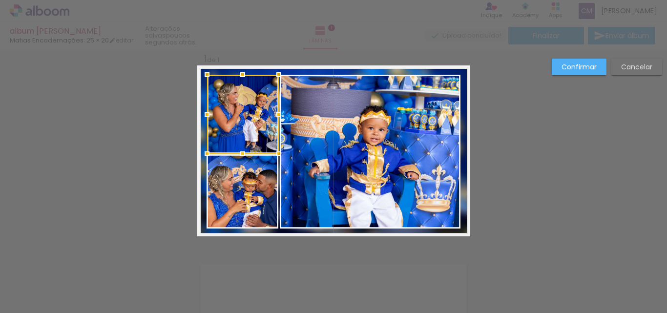
drag, startPoint x: 238, startPoint y: 151, endPoint x: 243, endPoint y: 157, distance: 7.3
click at [243, 157] on div at bounding box center [243, 154] width 20 height 20
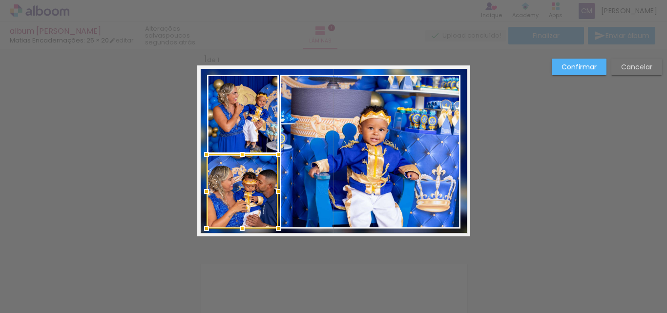
click at [356, 161] on quentale-photo at bounding box center [370, 152] width 181 height 154
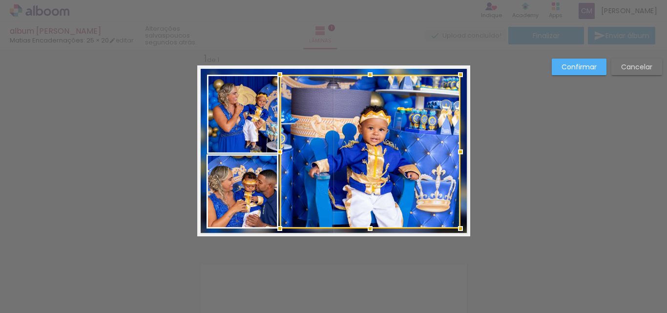
click at [0, 0] on slot "Confirmar" at bounding box center [0, 0] width 0 height 0
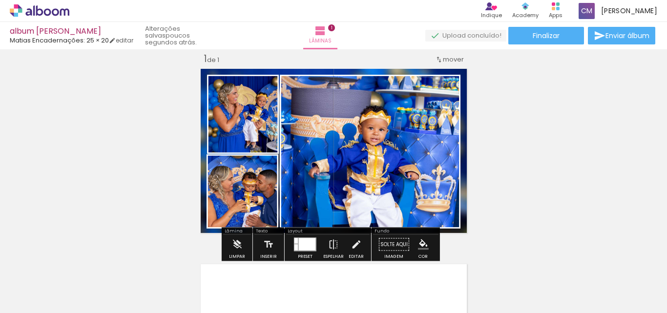
click at [261, 133] on quentale-photo at bounding box center [243, 114] width 72 height 79
click at [262, 139] on quentale-photo at bounding box center [243, 114] width 72 height 79
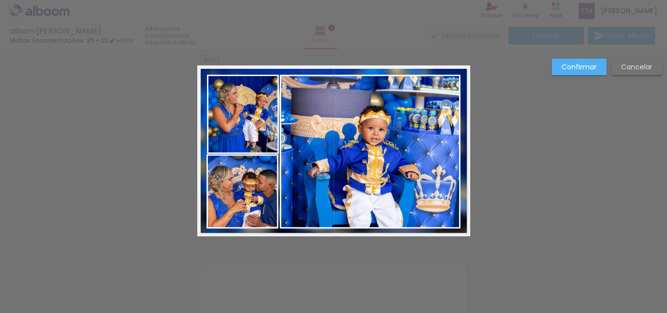
click at [265, 132] on quentale-photo at bounding box center [243, 114] width 72 height 79
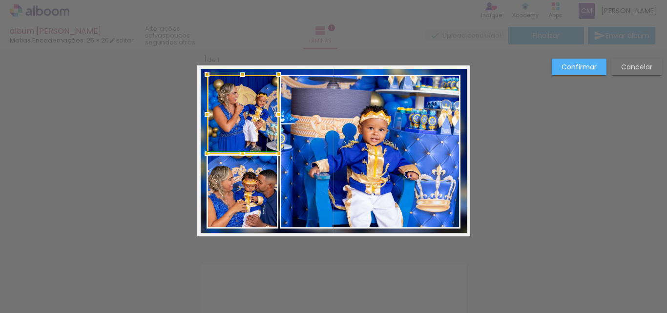
click at [271, 116] on div at bounding box center [279, 115] width 20 height 20
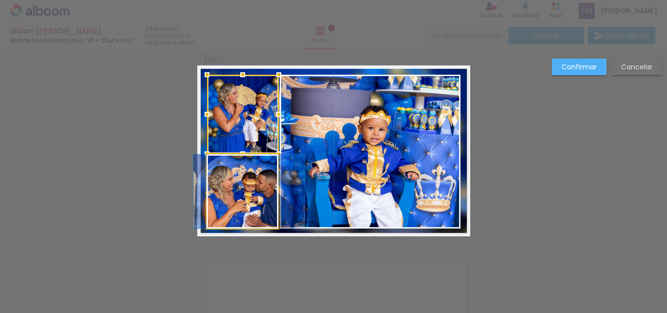
click at [256, 199] on quentale-photo at bounding box center [243, 191] width 72 height 74
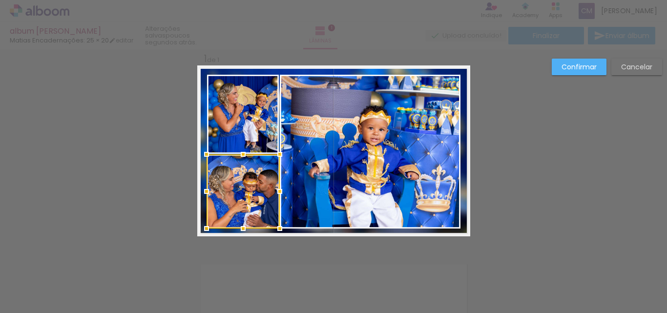
drag, startPoint x: 274, startPoint y: 190, endPoint x: 280, endPoint y: 190, distance: 5.4
click at [280, 190] on div at bounding box center [280, 192] width 20 height 20
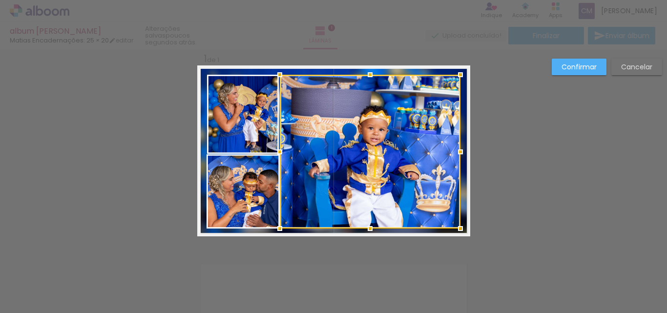
click at [313, 172] on div at bounding box center [370, 152] width 181 height 154
click at [251, 113] on quentale-photo at bounding box center [243, 114] width 72 height 79
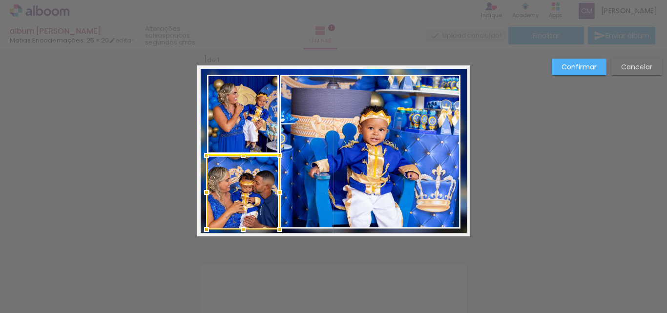
click at [250, 189] on div at bounding box center [243, 192] width 73 height 74
click at [353, 174] on quentale-photo at bounding box center [370, 152] width 181 height 154
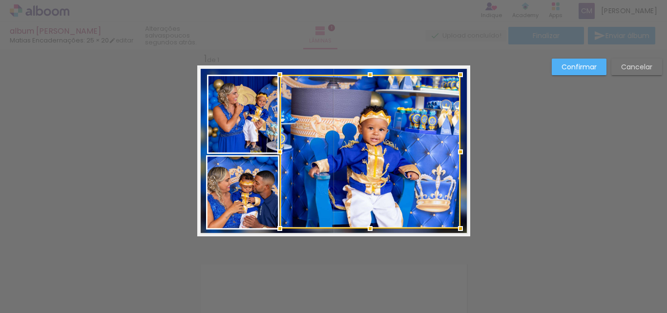
click at [293, 206] on div at bounding box center [370, 152] width 181 height 154
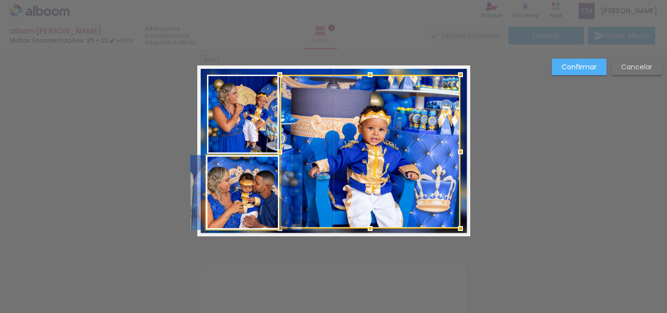
click at [257, 214] on quentale-photo at bounding box center [242, 192] width 73 height 74
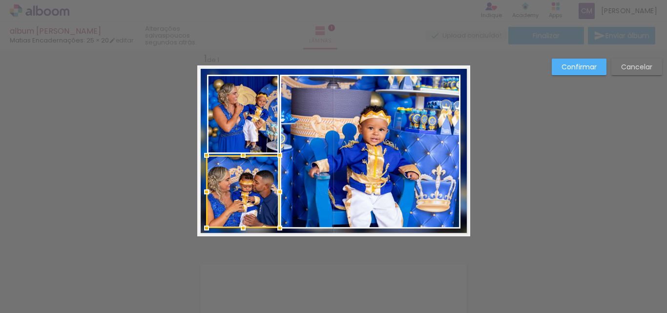
click at [239, 229] on div at bounding box center [244, 228] width 20 height 20
click at [416, 189] on quentale-photo at bounding box center [370, 152] width 181 height 154
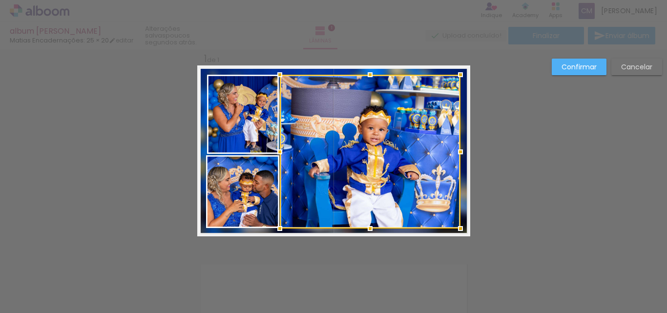
click at [244, 199] on quentale-photo at bounding box center [242, 191] width 73 height 73
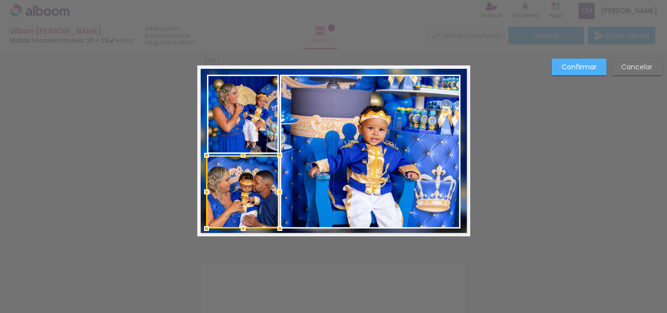
click at [242, 229] on div at bounding box center [244, 229] width 20 height 20
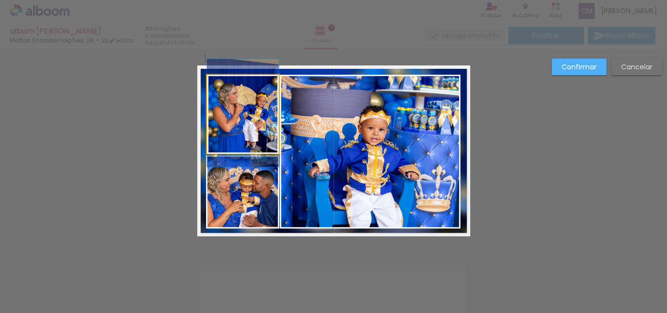
click at [239, 130] on quentale-photo at bounding box center [243, 114] width 72 height 79
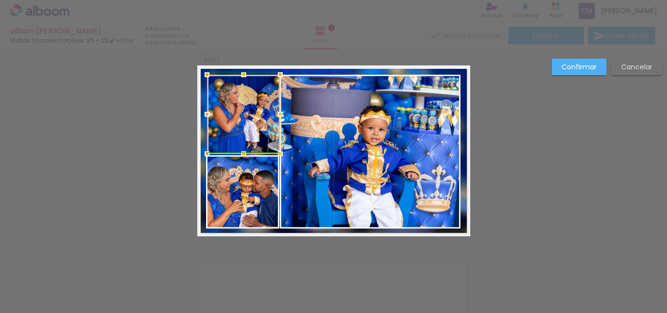
click at [276, 114] on div at bounding box center [281, 115] width 20 height 20
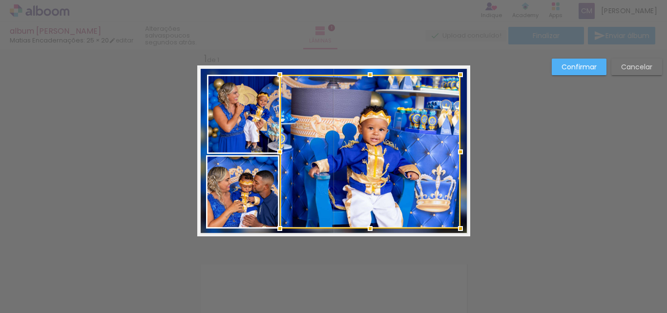
click at [302, 137] on div at bounding box center [370, 152] width 181 height 154
click at [301, 163] on div at bounding box center [370, 152] width 181 height 154
click at [340, 174] on div at bounding box center [370, 152] width 181 height 154
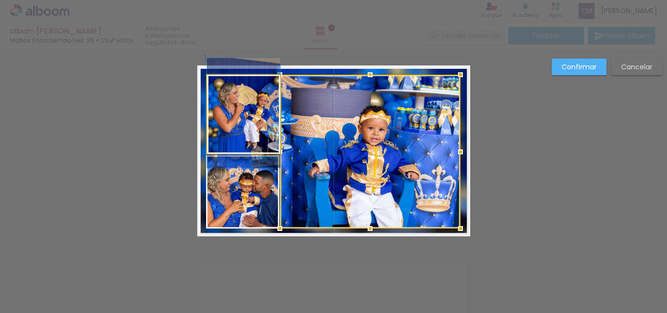
click at [254, 119] on quentale-photo at bounding box center [243, 114] width 73 height 79
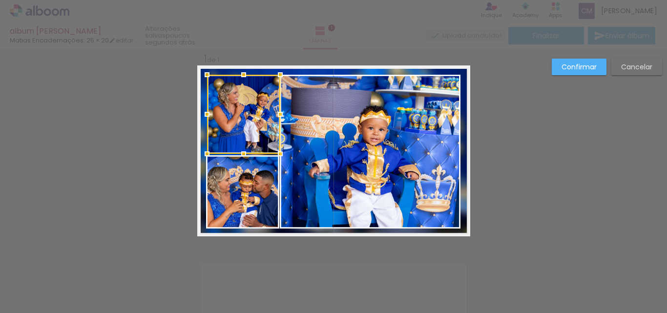
click at [243, 195] on quentale-photo at bounding box center [242, 191] width 73 height 73
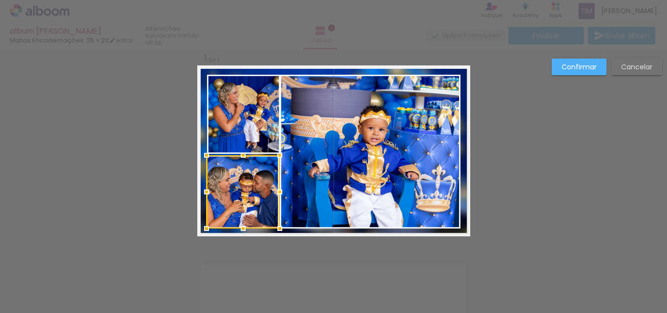
click at [238, 123] on quentale-photo at bounding box center [243, 114] width 73 height 79
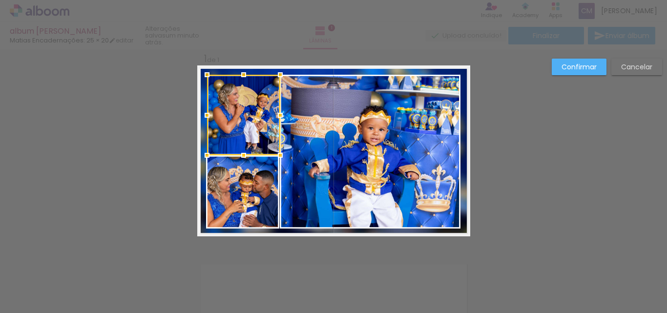
click at [240, 155] on div at bounding box center [244, 156] width 20 height 20
click at [0, 0] on slot "Confirmar" at bounding box center [0, 0] width 0 height 0
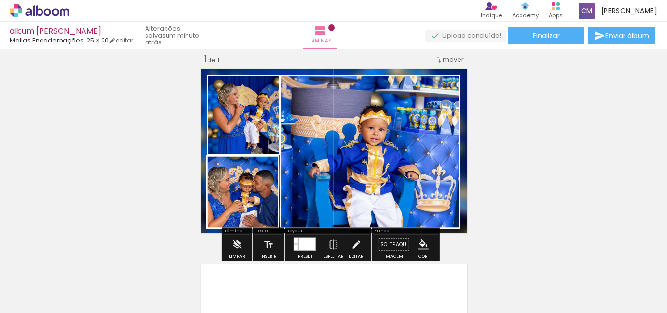
click at [251, 132] on quentale-photo at bounding box center [243, 115] width 73 height 81
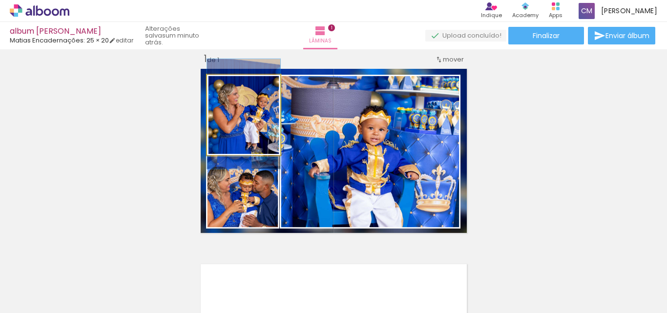
click at [251, 130] on quentale-photo at bounding box center [243, 115] width 73 height 81
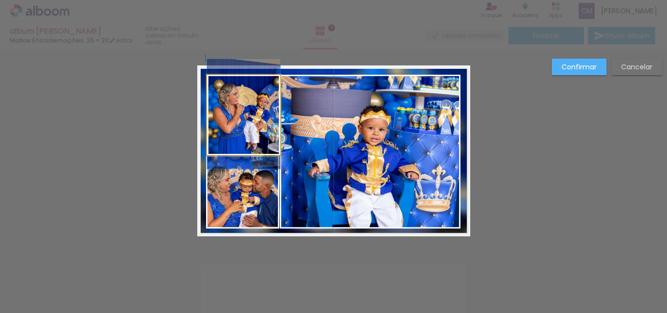
click at [232, 139] on quentale-photo at bounding box center [243, 115] width 73 height 81
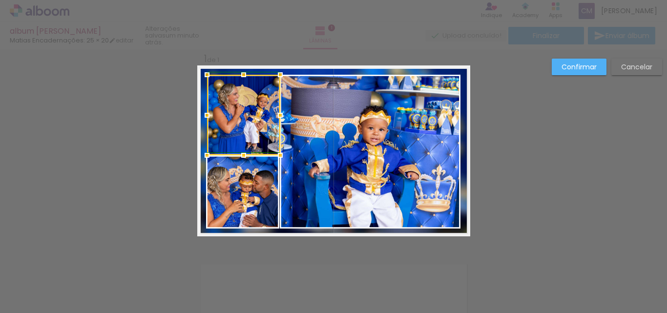
click at [201, 117] on div at bounding box center [207, 116] width 20 height 20
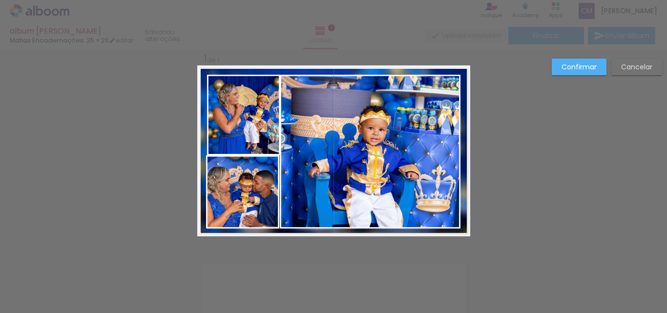
click at [251, 126] on quentale-photo at bounding box center [243, 115] width 73 height 81
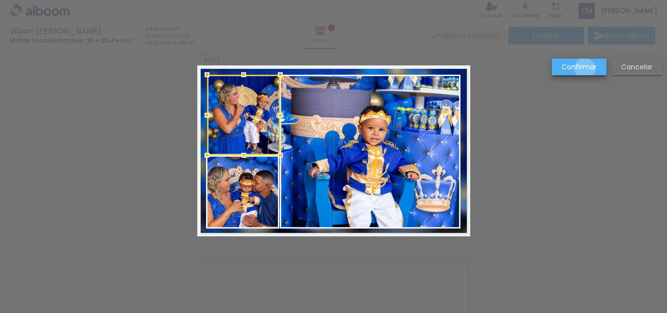
drag, startPoint x: 263, startPoint y: 124, endPoint x: 585, endPoint y: 69, distance: 327.2
click at [0, 0] on slot "Confirmar" at bounding box center [0, 0] width 0 height 0
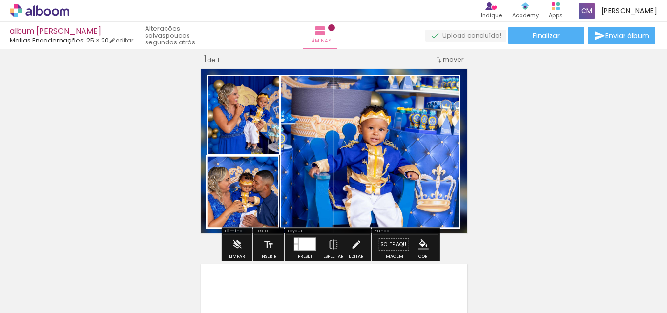
click at [237, 126] on paper-item at bounding box center [238, 123] width 18 height 7
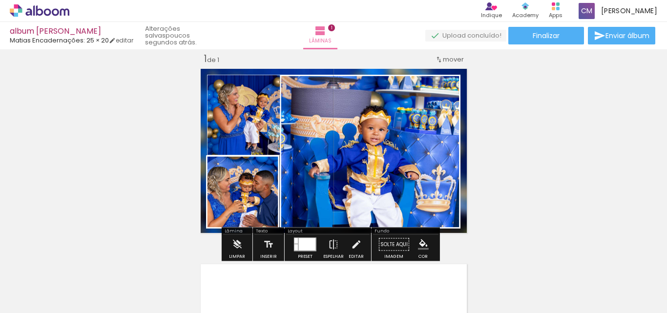
click at [236, 145] on paper-item at bounding box center [238, 143] width 18 height 7
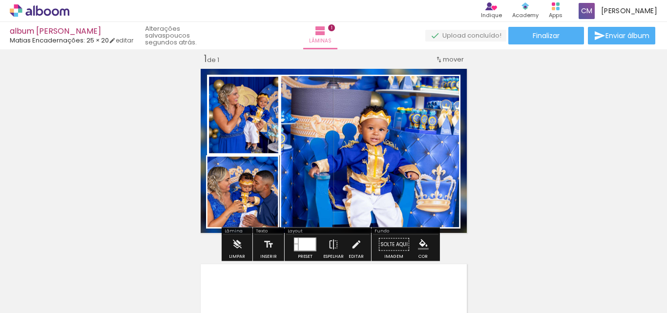
click at [237, 135] on paper-item at bounding box center [238, 136] width 18 height 7
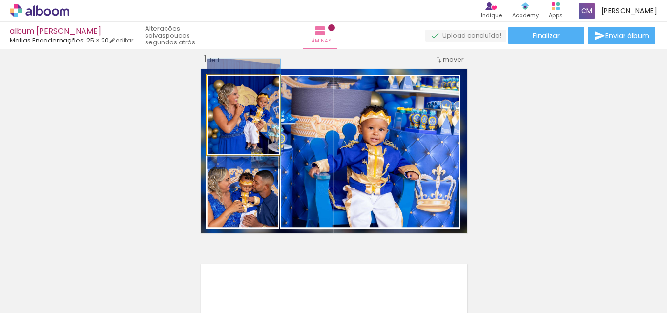
click at [260, 138] on quentale-photo at bounding box center [243, 115] width 73 height 81
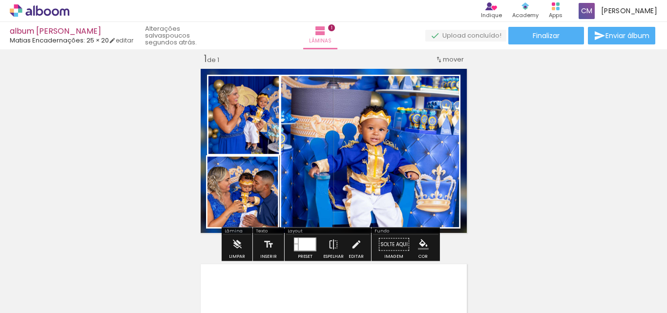
click at [247, 194] on quentale-photo at bounding box center [242, 191] width 73 height 73
click at [255, 195] on quentale-photo at bounding box center [242, 191] width 73 height 73
click at [255, 193] on quentale-photo at bounding box center [242, 191] width 73 height 73
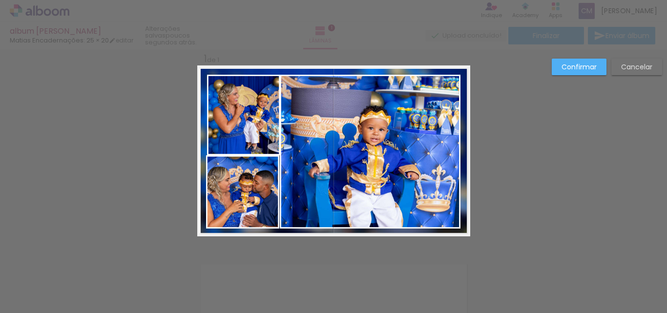
click at [206, 189] on quentale-photo at bounding box center [242, 191] width 73 height 73
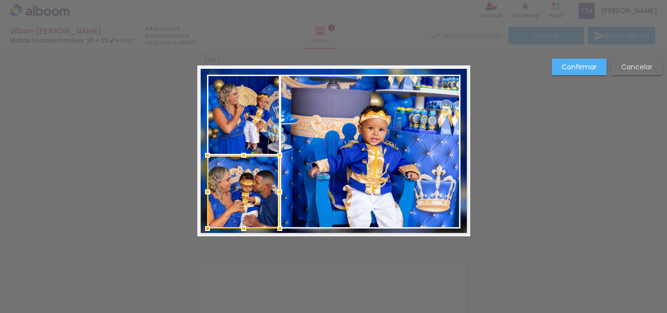
drag, startPoint x: 202, startPoint y: 192, endPoint x: 207, endPoint y: 194, distance: 5.5
click at [207, 194] on div at bounding box center [208, 192] width 20 height 20
click at [309, 194] on quentale-photo at bounding box center [370, 152] width 181 height 154
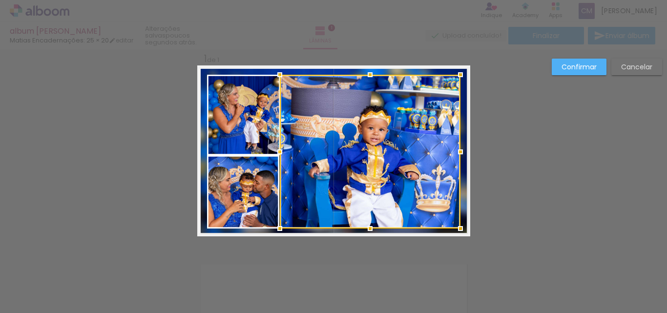
click at [227, 103] on quentale-photo at bounding box center [243, 115] width 73 height 81
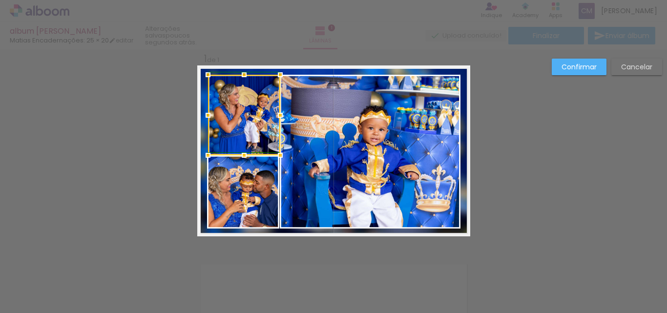
click at [204, 117] on div at bounding box center [208, 116] width 20 height 20
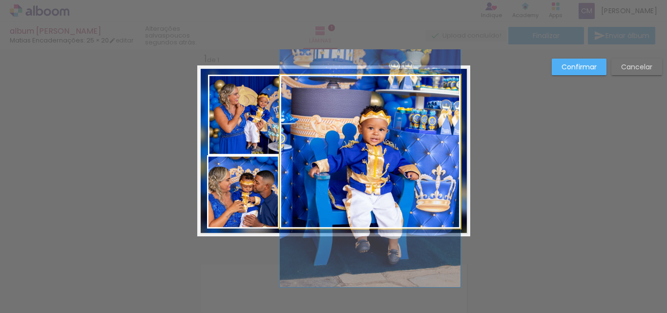
click at [321, 161] on quentale-photo at bounding box center [370, 152] width 181 height 154
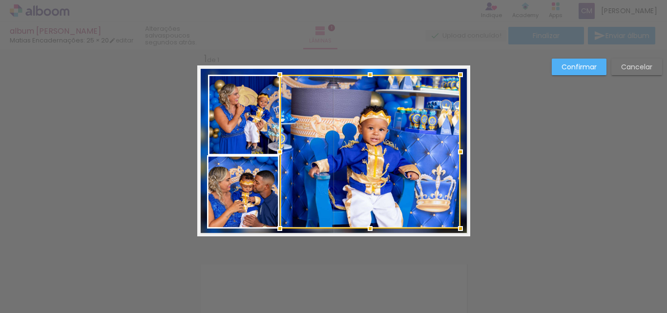
click at [236, 166] on quentale-photo at bounding box center [243, 191] width 72 height 73
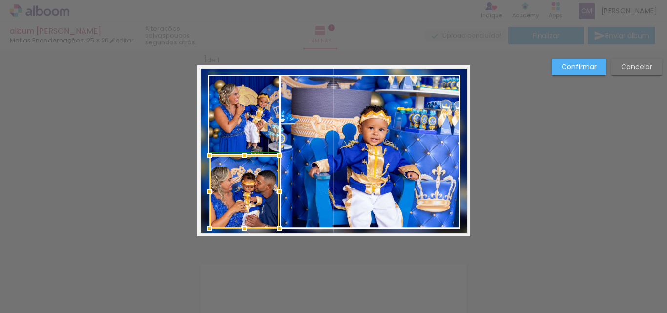
click at [207, 194] on div at bounding box center [210, 192] width 20 height 20
drag, startPoint x: 209, startPoint y: 193, endPoint x: 204, endPoint y: 191, distance: 5.6
click at [204, 191] on div at bounding box center [210, 192] width 20 height 20
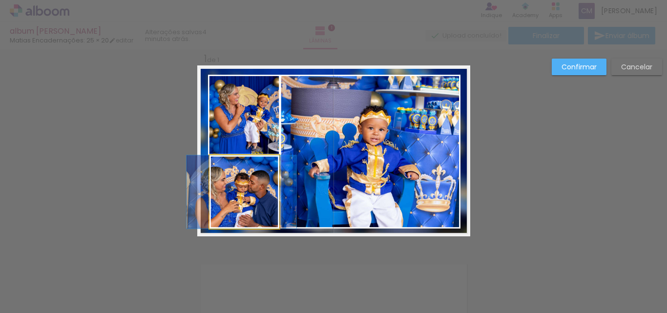
drag, startPoint x: 243, startPoint y: 185, endPoint x: 237, endPoint y: 183, distance: 6.5
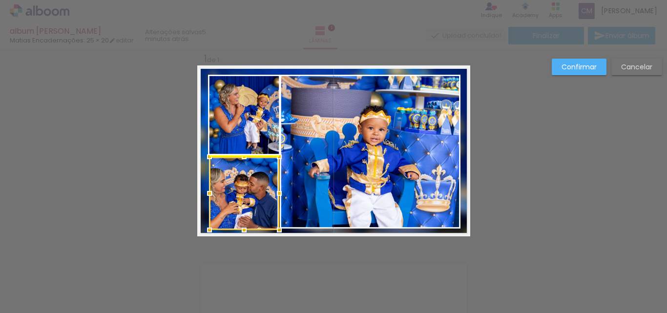
drag, startPoint x: 229, startPoint y: 185, endPoint x: 211, endPoint y: 179, distance: 19.2
click at [211, 179] on div at bounding box center [245, 193] width 70 height 73
click at [0, 0] on slot "Confirmar" at bounding box center [0, 0] width 0 height 0
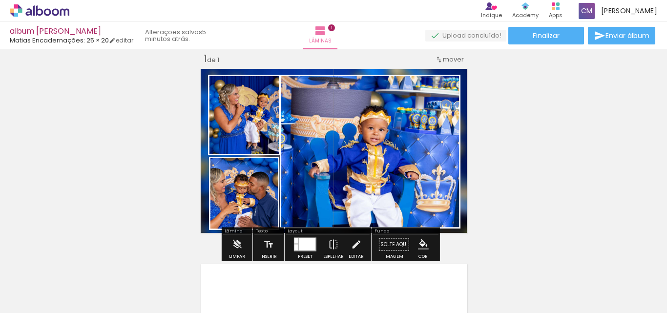
click at [301, 242] on div at bounding box center [307, 244] width 17 height 12
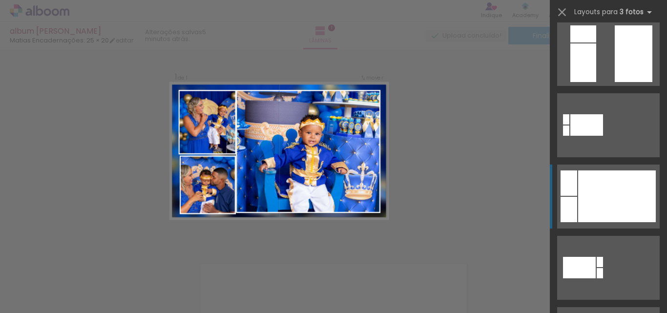
scroll to position [571, 0]
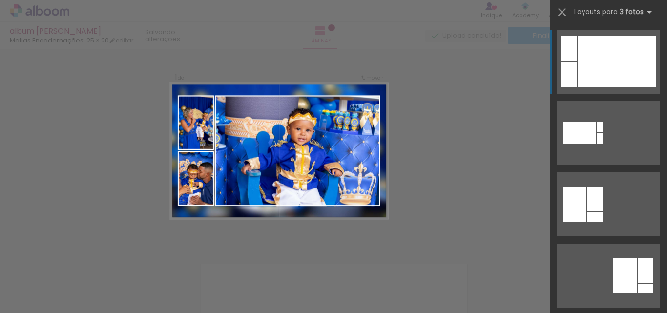
click at [615, 69] on div at bounding box center [618, 62] width 78 height 52
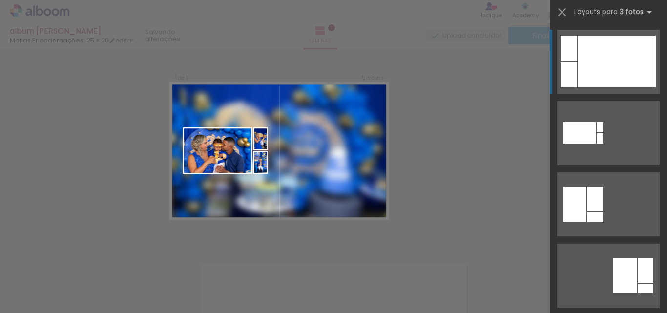
drag, startPoint x: 615, startPoint y: 150, endPoint x: 608, endPoint y: 154, distance: 8.0
click at [613, 149] on quentale-layouter at bounding box center [609, 133] width 103 height 64
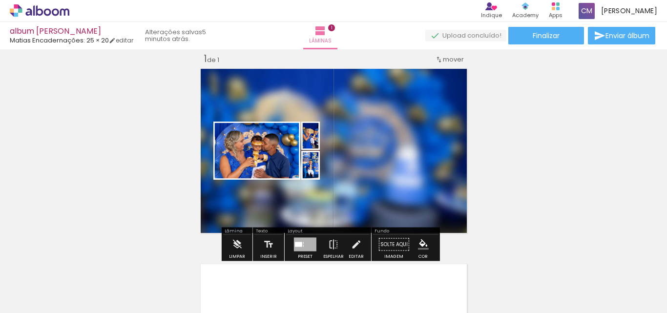
click at [301, 245] on div at bounding box center [305, 245] width 22 height 14
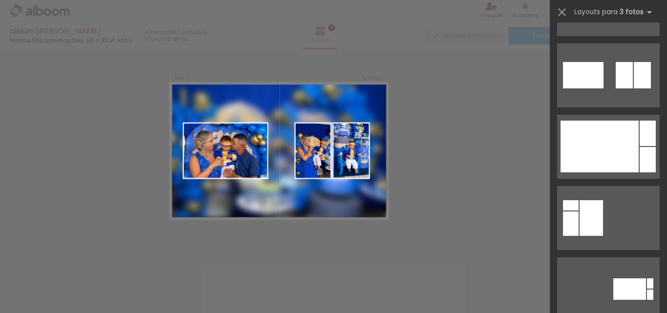
scroll to position [1961, 0]
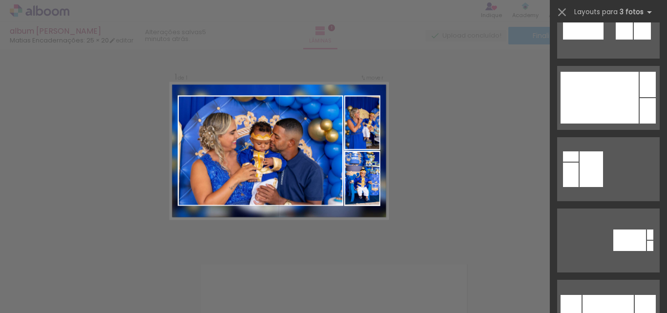
click at [598, 120] on div at bounding box center [600, 98] width 78 height 52
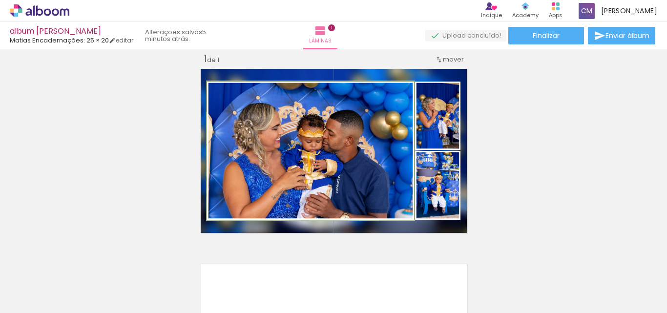
click at [384, 158] on quentale-photo at bounding box center [310, 151] width 207 height 138
click at [384, 147] on quentale-photo at bounding box center [310, 151] width 207 height 138
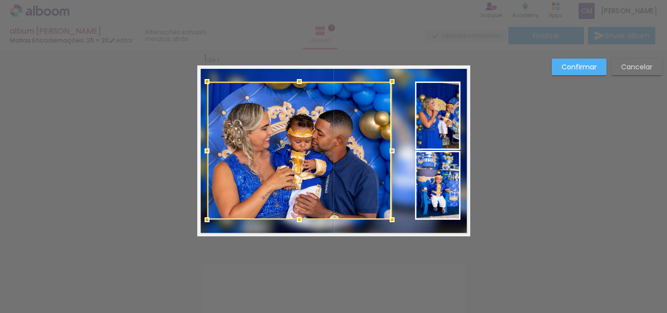
click at [406, 151] on album-spread "1 de 1" at bounding box center [333, 150] width 273 height 171
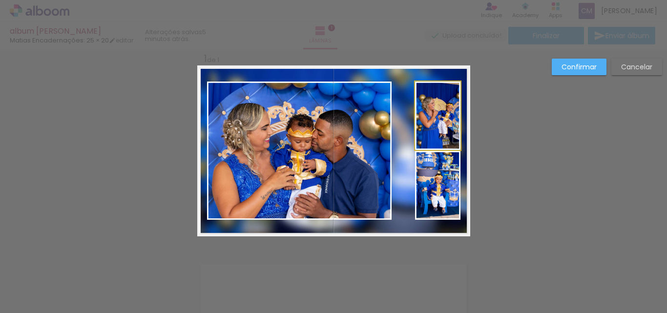
click at [428, 134] on quentale-photo at bounding box center [437, 116] width 45 height 68
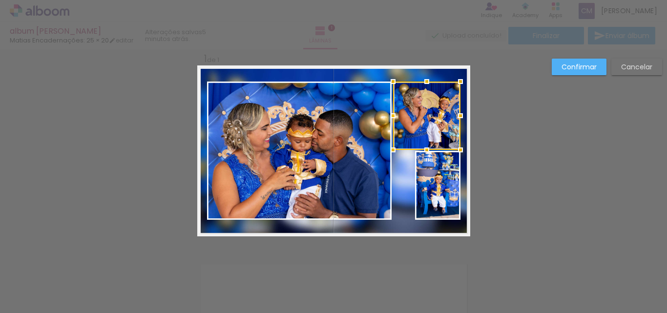
drag, startPoint x: 411, startPoint y: 119, endPoint x: 389, endPoint y: 117, distance: 22.1
click at [389, 117] on div at bounding box center [394, 116] width 20 height 20
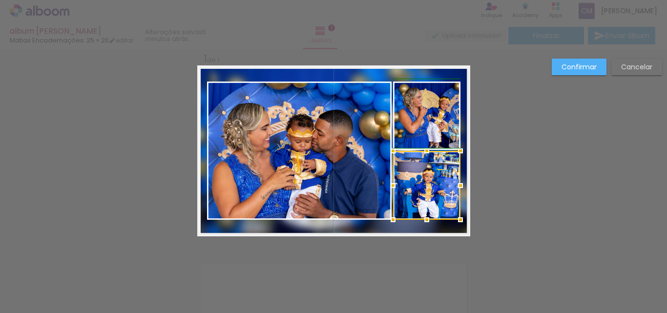
drag, startPoint x: 410, startPoint y: 186, endPoint x: 384, endPoint y: 182, distance: 26.8
click at [384, 182] on div at bounding box center [394, 186] width 20 height 20
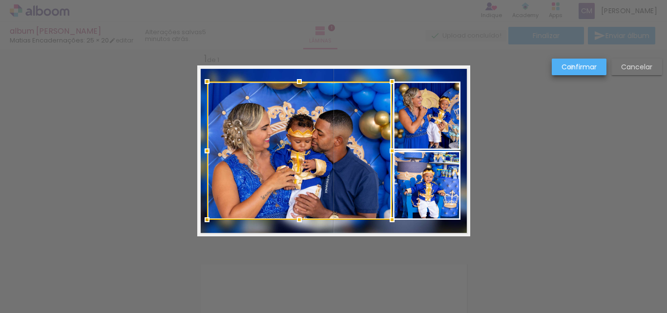
click at [0, 0] on slot "Confirmar" at bounding box center [0, 0] width 0 height 0
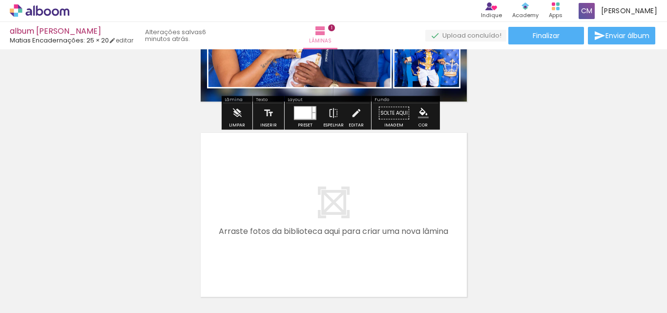
scroll to position [208, 0]
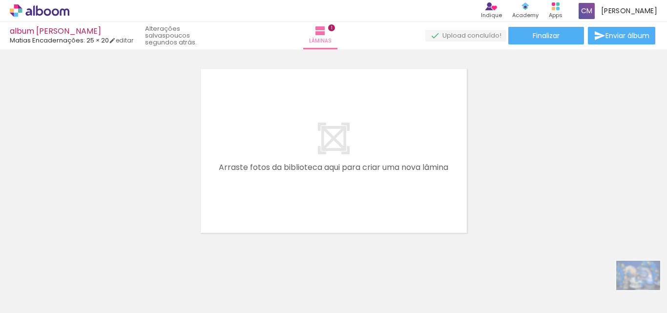
drag, startPoint x: 623, startPoint y: 294, endPoint x: 646, endPoint y: 290, distance: 23.8
click at [646, 290] on div at bounding box center [627, 280] width 48 height 32
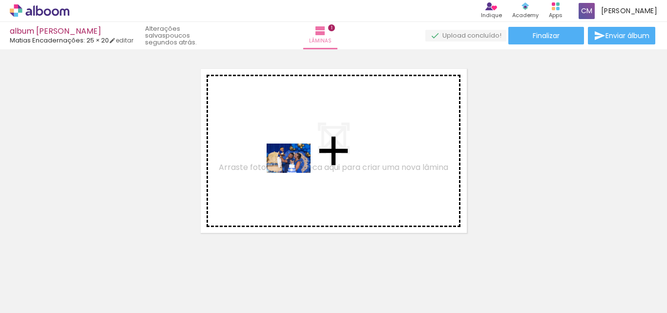
drag, startPoint x: 156, startPoint y: 282, endPoint x: 296, endPoint y: 173, distance: 177.6
click at [296, 173] on quentale-workspace at bounding box center [333, 156] width 667 height 313
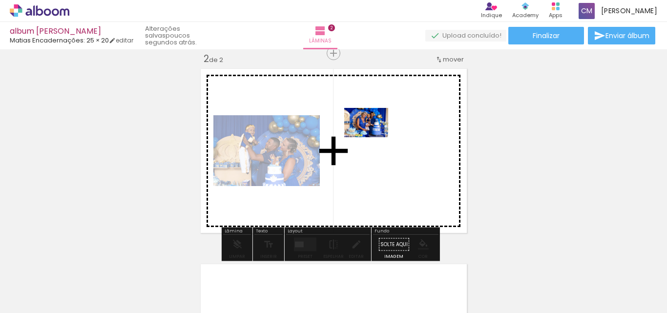
drag, startPoint x: 209, startPoint y: 285, endPoint x: 375, endPoint y: 137, distance: 222.5
click at [375, 137] on quentale-workspace at bounding box center [333, 156] width 667 height 313
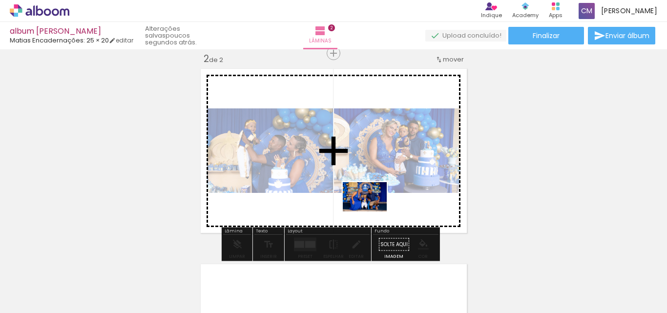
drag, startPoint x: 492, startPoint y: 290, endPoint x: 372, endPoint y: 212, distance: 143.3
click at [372, 212] on quentale-workspace at bounding box center [333, 156] width 667 height 313
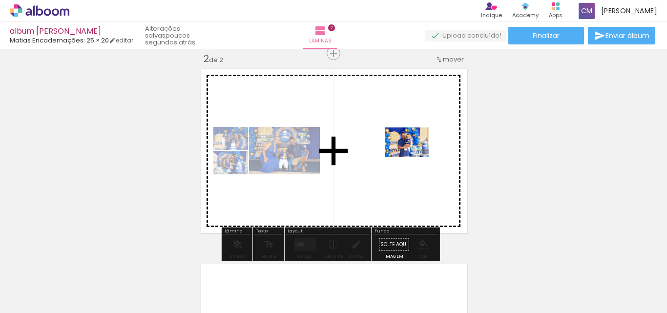
drag, startPoint x: 546, startPoint y: 287, endPoint x: 415, endPoint y: 157, distance: 185.2
click at [415, 157] on quentale-workspace at bounding box center [333, 156] width 667 height 313
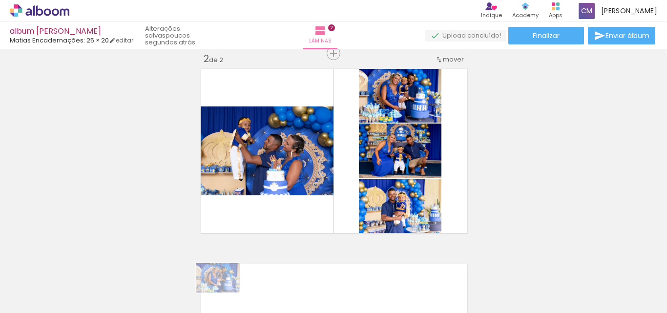
drag, startPoint x: 207, startPoint y: 304, endPoint x: 225, endPoint y: 293, distance: 22.0
click at [225, 293] on quentale-thumb at bounding box center [207, 280] width 55 height 56
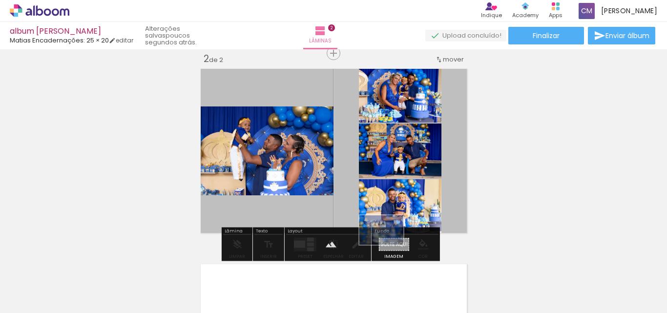
drag, startPoint x: 643, startPoint y: 284, endPoint x: 389, endPoint y: 245, distance: 257.1
click at [389, 245] on quentale-workspace at bounding box center [333, 156] width 667 height 313
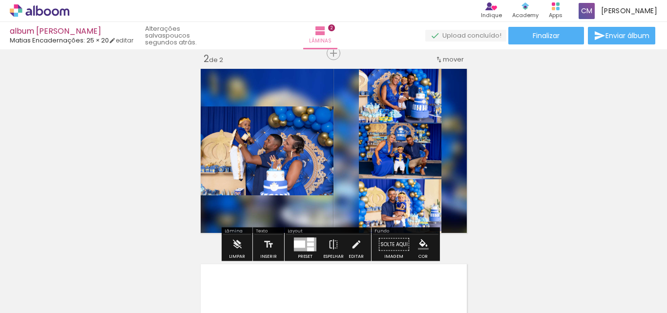
click at [462, 187] on quentale-layouter at bounding box center [333, 150] width 273 height 171
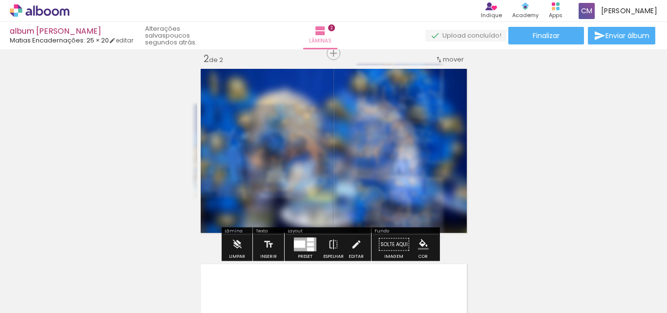
click at [568, 282] on div at bounding box center [573, 280] width 48 height 32
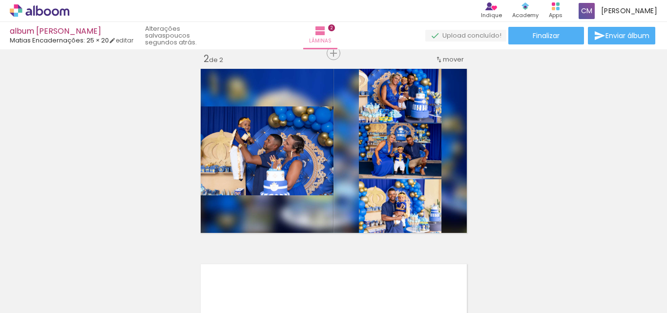
click at [617, 287] on div at bounding box center [627, 280] width 48 height 32
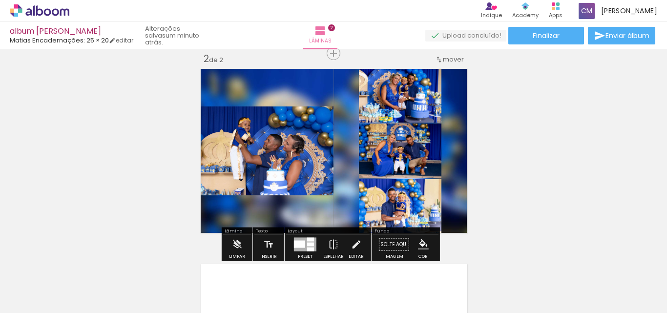
click at [304, 241] on div at bounding box center [305, 245] width 22 height 14
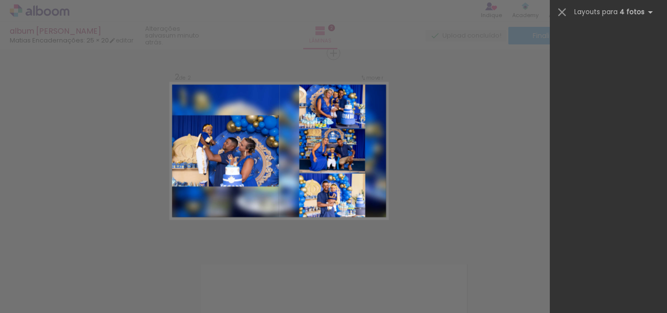
scroll to position [0, 0]
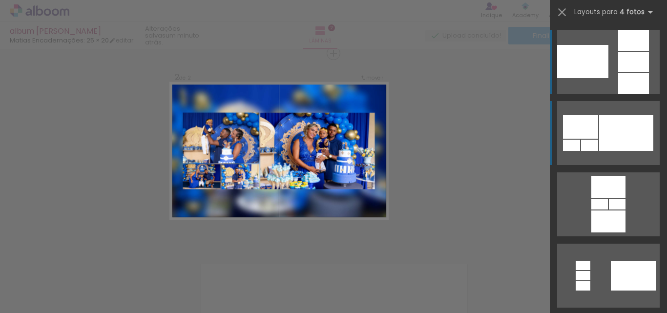
click at [628, 150] on div at bounding box center [627, 133] width 54 height 36
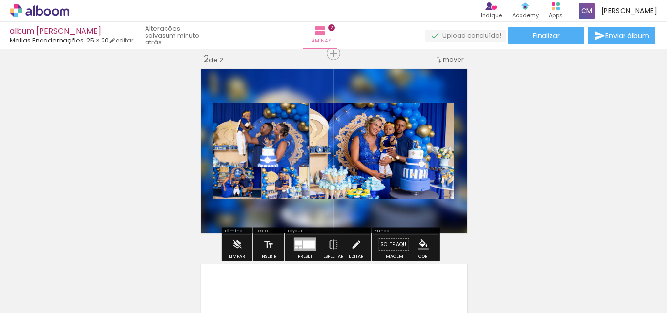
click at [379, 169] on quentale-photo at bounding box center [382, 151] width 144 height 96
click at [379, 168] on quentale-photo at bounding box center [382, 151] width 144 height 96
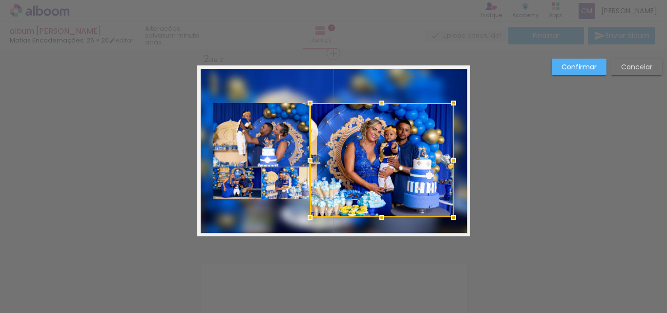
drag, startPoint x: 379, startPoint y: 201, endPoint x: 377, endPoint y: 219, distance: 18.7
click at [377, 219] on div at bounding box center [382, 218] width 20 height 20
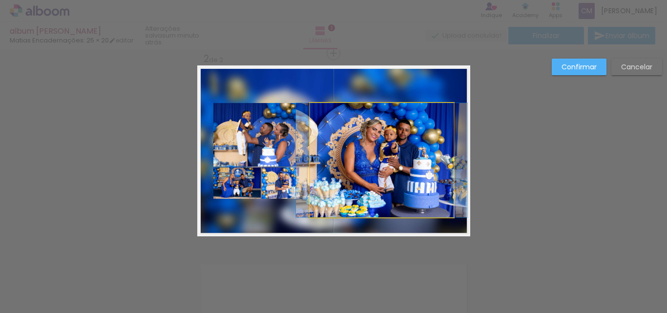
click at [380, 125] on quentale-photo at bounding box center [382, 160] width 144 height 114
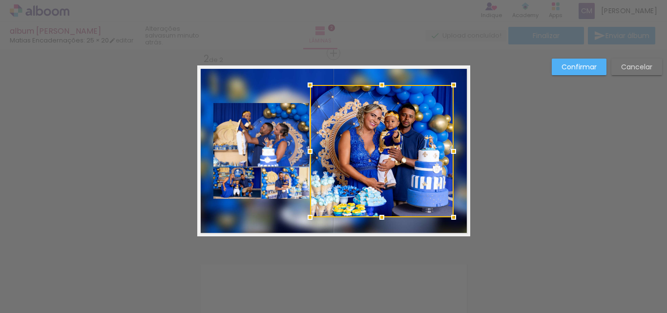
drag, startPoint x: 379, startPoint y: 105, endPoint x: 384, endPoint y: 86, distance: 18.6
click at [384, 86] on div at bounding box center [382, 85] width 20 height 20
click at [271, 129] on quentale-photo at bounding box center [262, 135] width 96 height 64
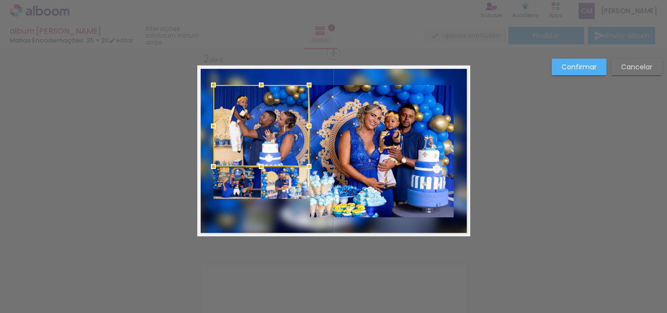
drag, startPoint x: 258, startPoint y: 104, endPoint x: 269, endPoint y: 86, distance: 21.0
click at [269, 86] on div at bounding box center [262, 126] width 96 height 82
click at [279, 205] on quentale-layouter at bounding box center [333, 150] width 273 height 171
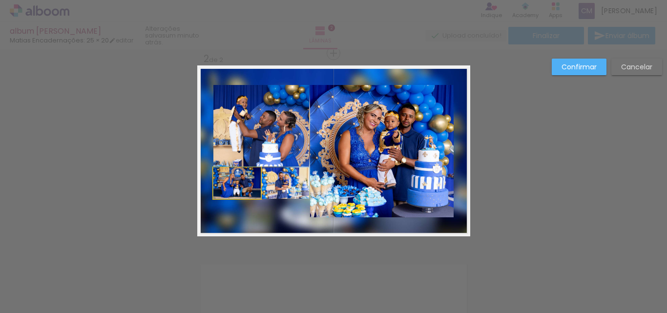
click at [227, 187] on quentale-photo at bounding box center [237, 183] width 47 height 31
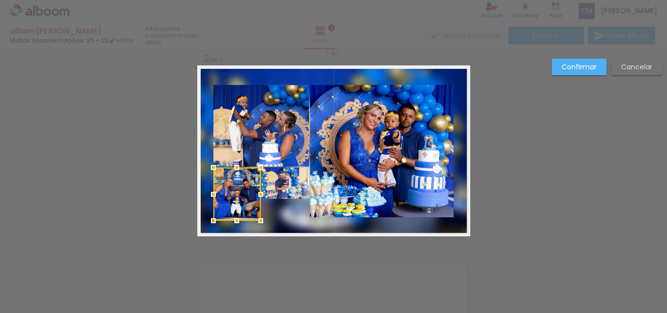
drag, startPoint x: 234, startPoint y: 198, endPoint x: 232, endPoint y: 220, distance: 22.1
click at [232, 220] on div at bounding box center [237, 221] width 20 height 20
click at [297, 191] on quentale-photo at bounding box center [285, 183] width 47 height 31
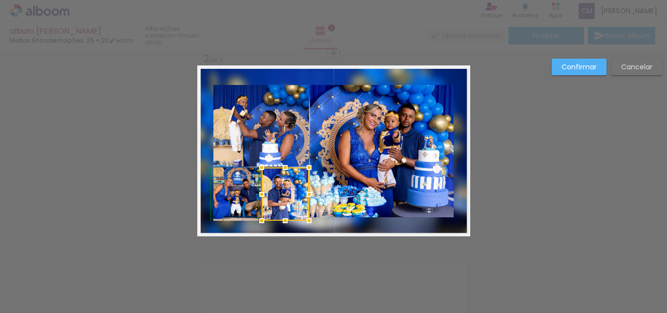
drag, startPoint x: 283, startPoint y: 199, endPoint x: 281, endPoint y: 216, distance: 17.8
click at [281, 216] on div at bounding box center [286, 221] width 20 height 20
click at [250, 211] on quentale-photo at bounding box center [237, 194] width 47 height 53
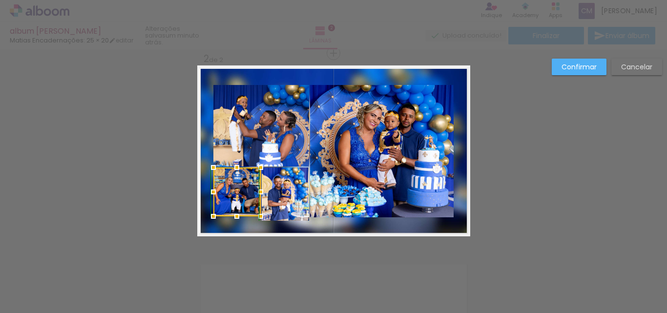
click at [234, 218] on div at bounding box center [237, 217] width 20 height 20
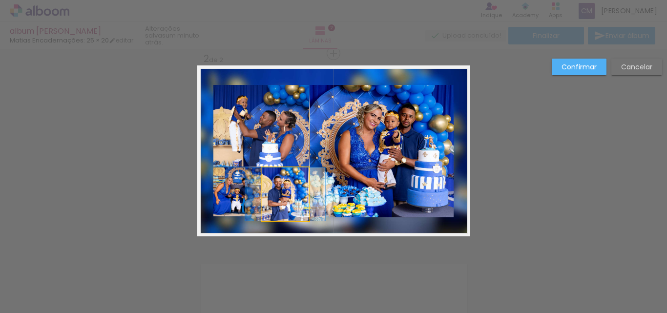
click at [298, 217] on quentale-photo at bounding box center [285, 194] width 47 height 53
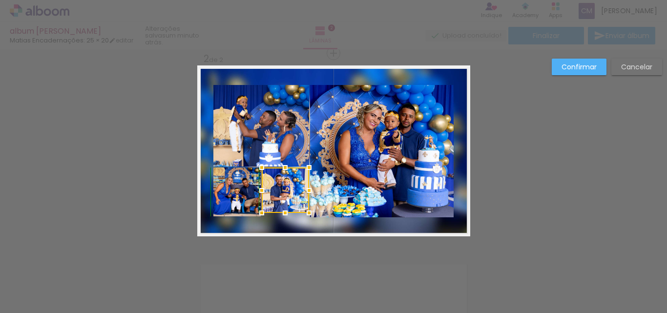
click at [281, 222] on div at bounding box center [286, 213] width 20 height 20
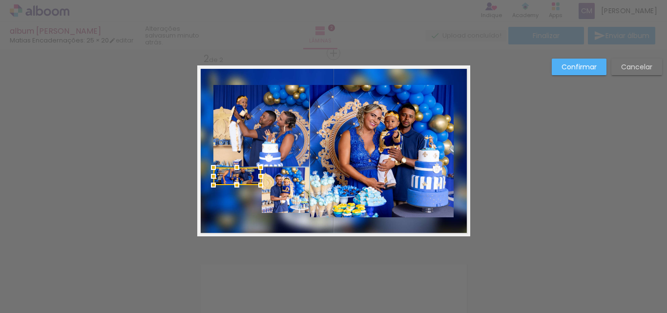
drag, startPoint x: 234, startPoint y: 218, endPoint x: 244, endPoint y: 182, distance: 37.6
click at [244, 182] on div at bounding box center [237, 177] width 47 height 18
click at [285, 204] on quentale-photo at bounding box center [285, 190] width 47 height 45
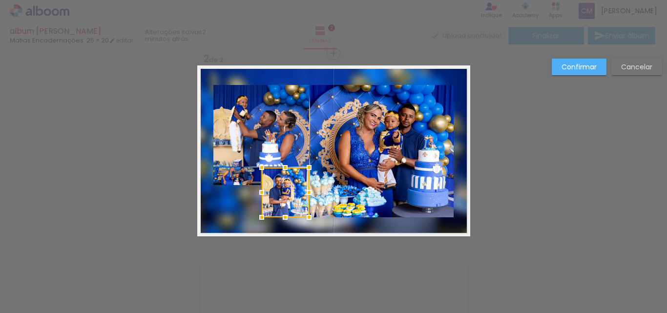
click at [284, 218] on div at bounding box center [286, 218] width 20 height 20
click at [226, 177] on quentale-photo at bounding box center [237, 177] width 47 height 18
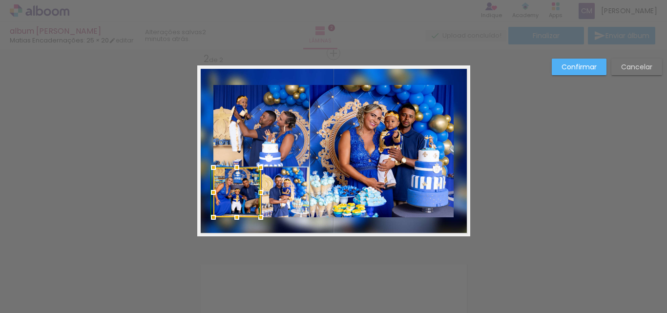
drag, startPoint x: 233, startPoint y: 185, endPoint x: 228, endPoint y: 219, distance: 34.6
click at [228, 219] on div at bounding box center [237, 218] width 20 height 20
click at [247, 105] on quentale-photo at bounding box center [262, 126] width 96 height 82
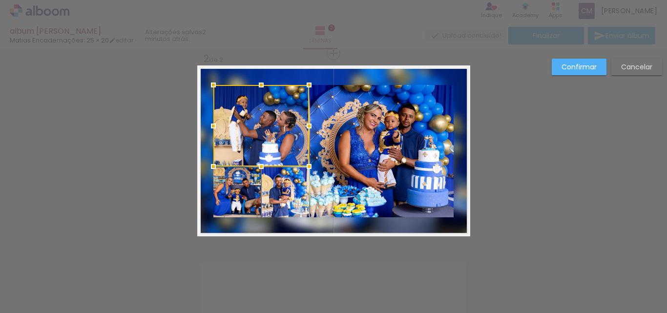
click at [0, 0] on slot "Confirmar" at bounding box center [0, 0] width 0 height 0
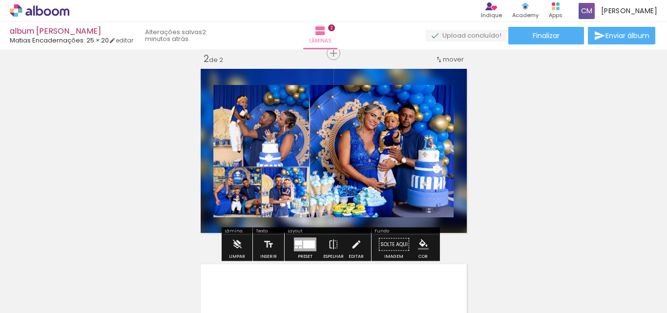
click at [260, 138] on quentale-photo at bounding box center [262, 126] width 96 height 82
click at [223, 147] on paper-item at bounding box center [225, 147] width 18 height 7
click at [220, 170] on iron-icon "color picker" at bounding box center [226, 172] width 12 height 9
click at [226, 86] on paper-item "#ffffff" at bounding box center [227, 89] width 10 height 10
click at [242, 228] on paper-item at bounding box center [245, 229] width 18 height 7
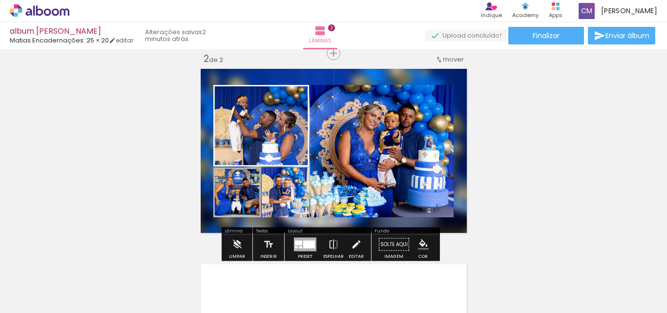
click at [239, 249] on paper-icon-button "color picker" at bounding box center [246, 255] width 20 height 17
click at [246, 169] on paper-item "#ffffff" at bounding box center [250, 171] width 10 height 10
click at [293, 227] on paper-item at bounding box center [293, 229] width 18 height 7
click at [290, 250] on paper-icon-button "color picker" at bounding box center [294, 255] width 20 height 17
click at [296, 167] on paper-item "#ffffff" at bounding box center [295, 171] width 10 height 10
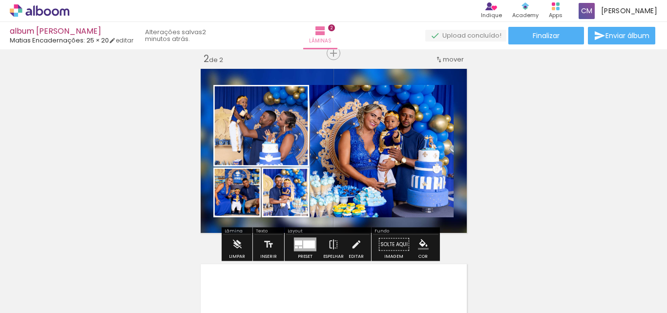
click at [360, 154] on quentale-photo at bounding box center [382, 151] width 144 height 132
click at [407, 130] on paper-item at bounding box center [410, 132] width 18 height 7
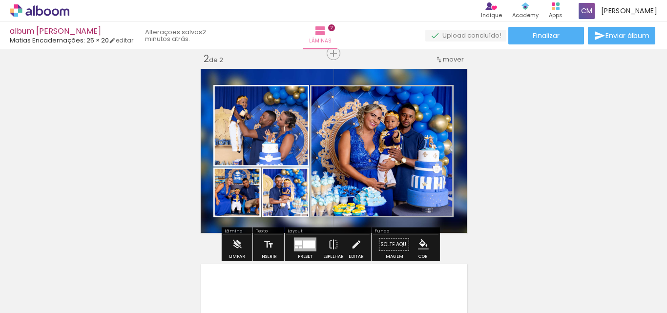
click at [406, 156] on iron-icon "color picker" at bounding box center [411, 157] width 12 height 9
click at [408, 75] on paper-item "#ffffff" at bounding box center [412, 73] width 10 height 10
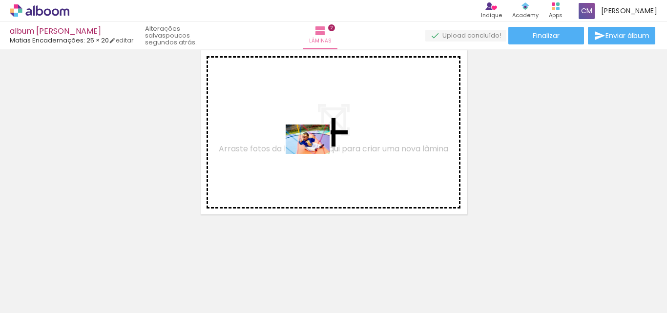
drag, startPoint x: 329, startPoint y: 274, endPoint x: 315, endPoint y: 154, distance: 121.0
click at [315, 154] on quentale-workspace at bounding box center [333, 156] width 667 height 313
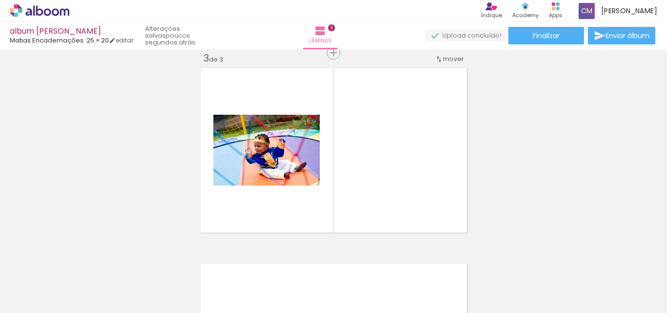
scroll to position [403, 0]
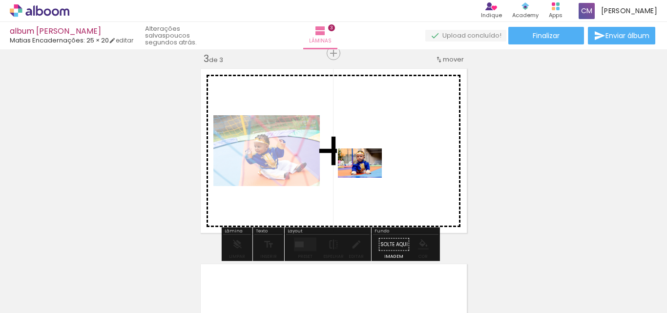
drag, startPoint x: 381, startPoint y: 292, endPoint x: 366, endPoint y: 169, distance: 124.0
click at [366, 169] on quentale-workspace at bounding box center [333, 156] width 667 height 313
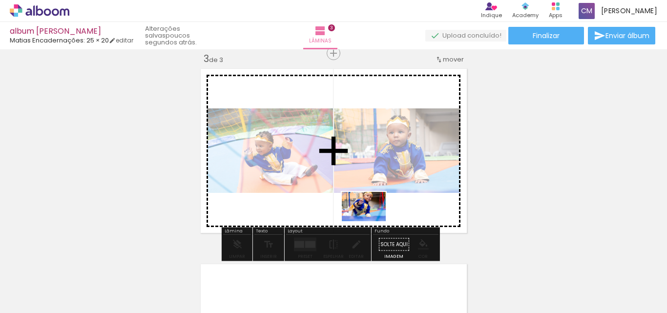
drag, startPoint x: 431, startPoint y: 286, endPoint x: 371, endPoint y: 221, distance: 88.5
click at [371, 221] on quentale-workspace at bounding box center [333, 156] width 667 height 313
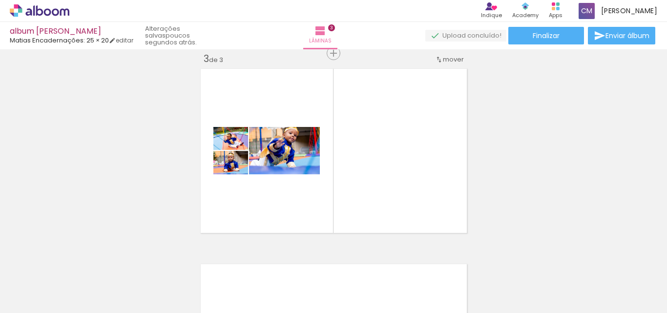
scroll to position [0, 1331]
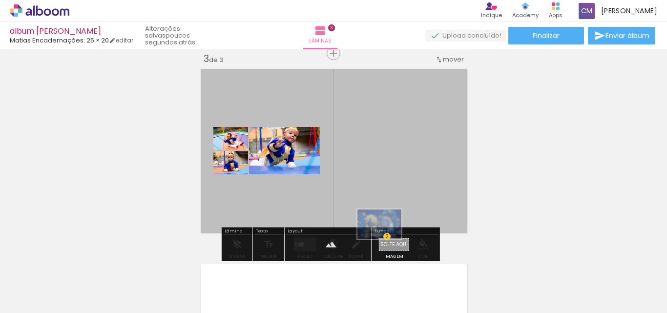
drag, startPoint x: 642, startPoint y: 278, endPoint x: 387, endPoint y: 239, distance: 258.0
click at [387, 239] on quentale-workspace at bounding box center [333, 156] width 667 height 313
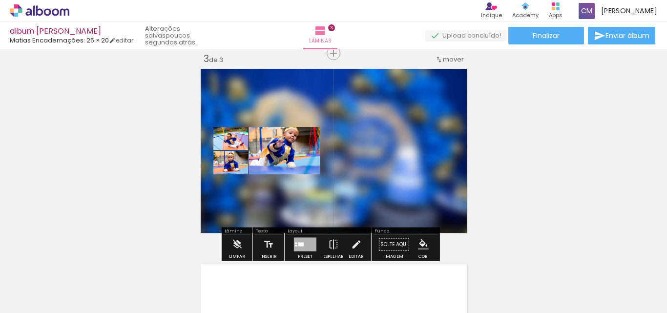
click at [299, 244] on div at bounding box center [301, 245] width 5 height 4
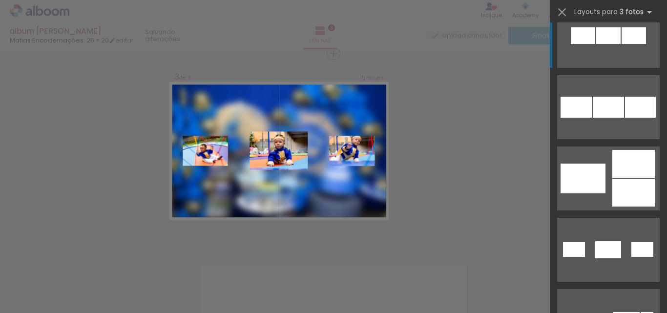
scroll to position [195, 0]
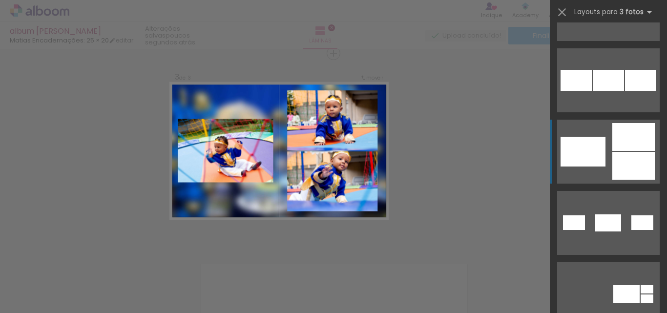
click at [613, 168] on div at bounding box center [634, 166] width 43 height 28
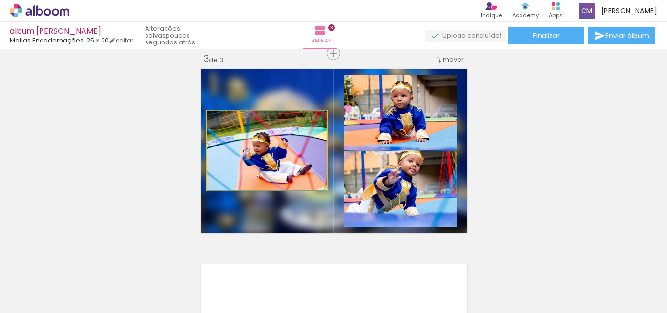
click at [301, 160] on quentale-photo at bounding box center [267, 151] width 120 height 80
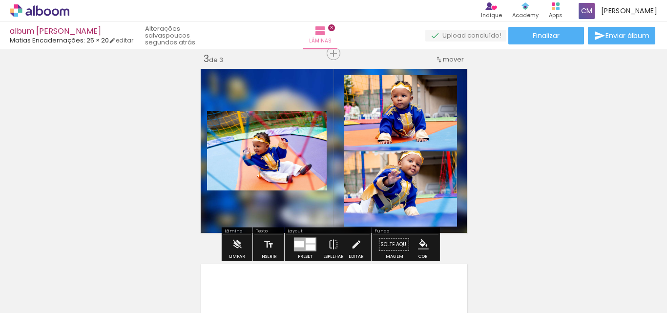
click at [288, 155] on quentale-photo at bounding box center [267, 151] width 120 height 80
click at [303, 116] on div "Largura Cor" at bounding box center [307, 121] width 18 height 15
click at [305, 163] on paper-item at bounding box center [307, 164] width 18 height 7
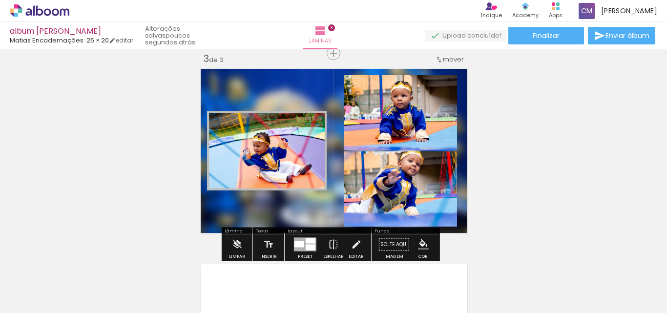
click at [305, 157] on paper-item at bounding box center [307, 157] width 18 height 7
click at [442, 121] on paper-item at bounding box center [443, 122] width 18 height 7
click at [439, 161] on div at bounding box center [443, 162] width 12 height 10
click at [438, 198] on paper-item at bounding box center [443, 198] width 18 height 7
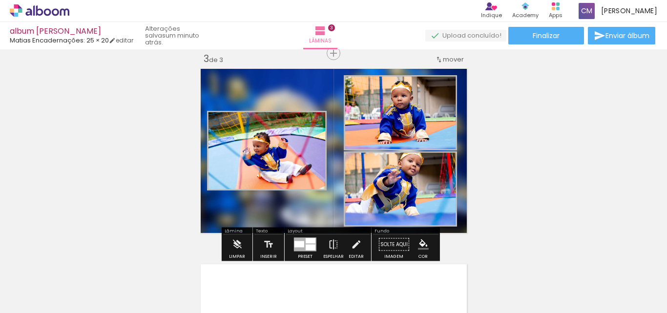
click at [301, 182] on iron-icon "color picker" at bounding box center [307, 183] width 12 height 9
click at [309, 98] on paper-item "#ffffff" at bounding box center [308, 99] width 10 height 10
click at [440, 144] on iron-icon "color picker" at bounding box center [444, 147] width 12 height 9
click at [443, 63] on paper-item "#ffffff" at bounding box center [445, 64] width 10 height 10
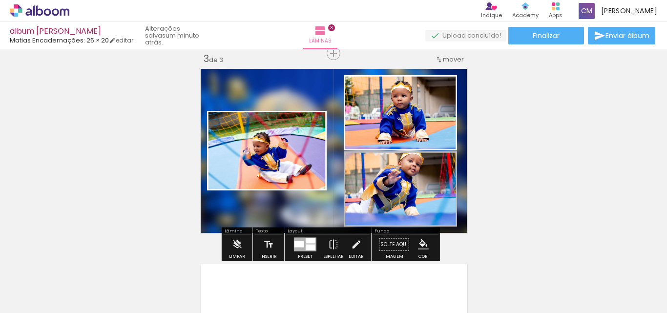
click at [438, 222] on iron-icon "color picker" at bounding box center [444, 223] width 12 height 9
click at [445, 139] on paper-item "#ffffff" at bounding box center [445, 140] width 10 height 10
click at [295, 150] on quentale-photo at bounding box center [267, 151] width 120 height 80
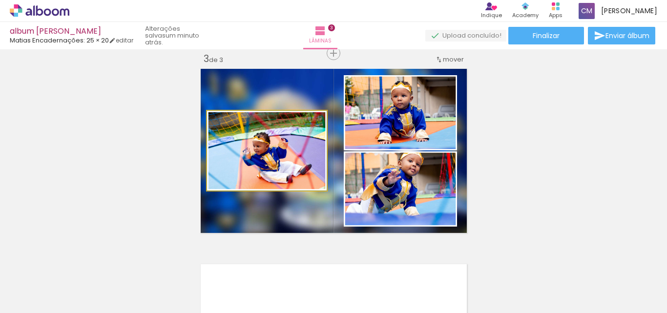
click at [281, 149] on quentale-photo at bounding box center [267, 151] width 120 height 80
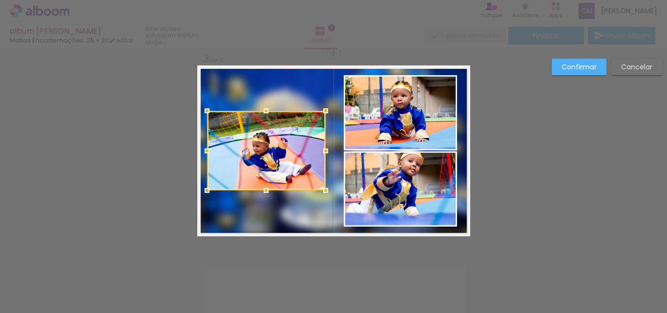
click at [323, 151] on div at bounding box center [326, 151] width 20 height 20
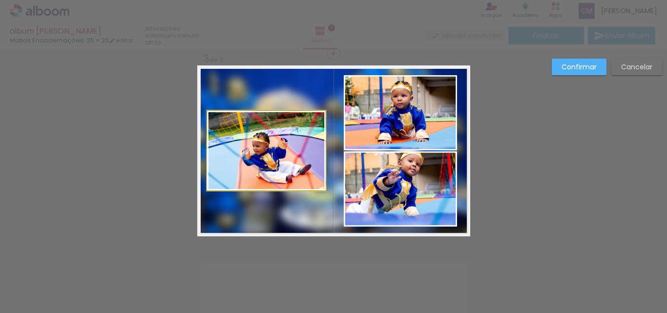
click at [273, 139] on quentale-photo at bounding box center [266, 151] width 119 height 80
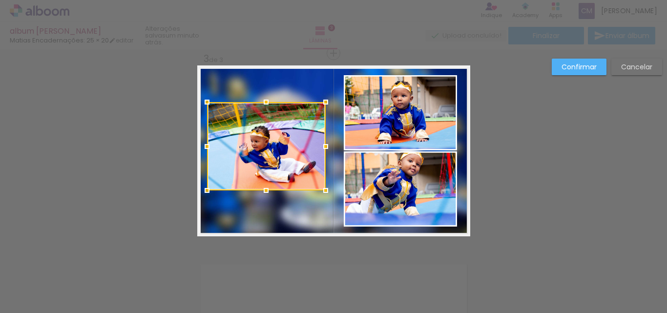
drag, startPoint x: 265, startPoint y: 113, endPoint x: 269, endPoint y: 106, distance: 8.3
click at [267, 104] on div at bounding box center [267, 102] width 20 height 20
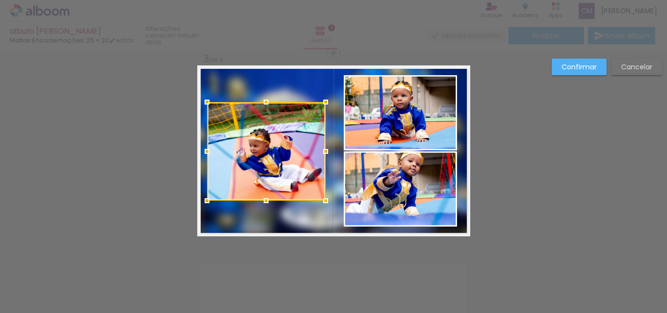
drag, startPoint x: 263, startPoint y: 192, endPoint x: 263, endPoint y: 202, distance: 10.3
click at [263, 202] on div at bounding box center [267, 201] width 20 height 20
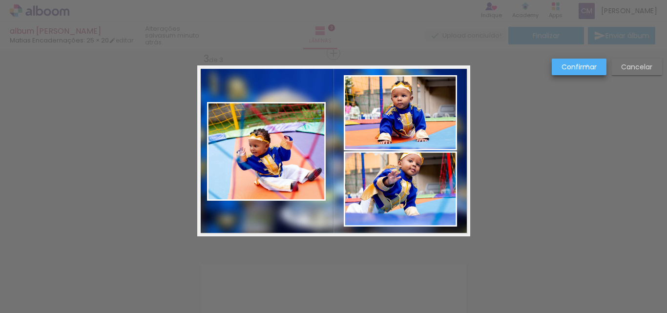
click at [0, 0] on slot "Confirmar" at bounding box center [0, 0] width 0 height 0
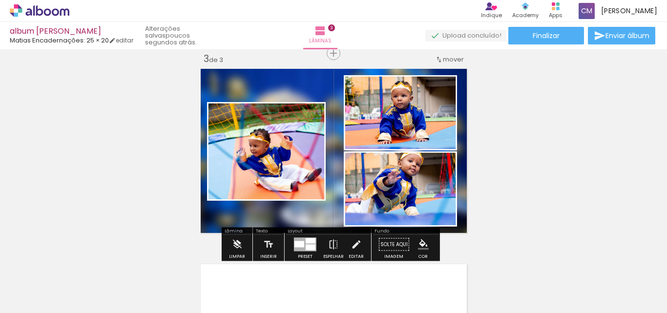
click at [299, 243] on div at bounding box center [300, 244] width 10 height 6
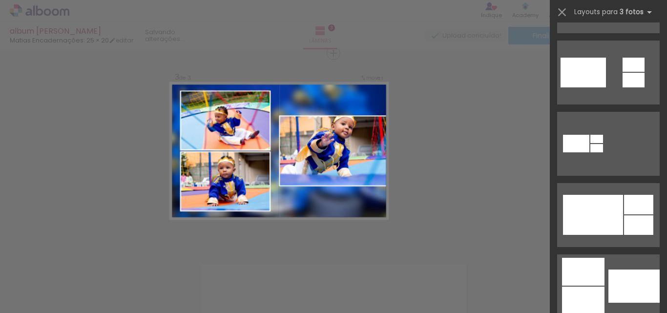
scroll to position [530, 0]
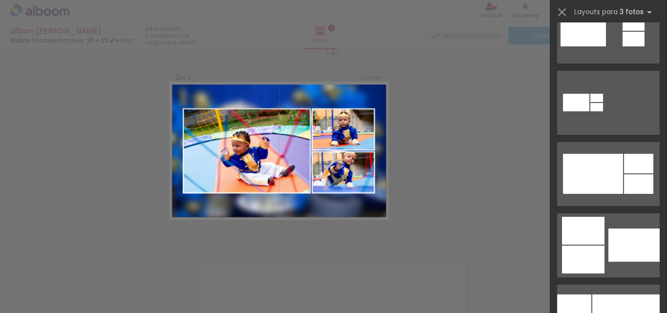
click at [551, 190] on div at bounding box center [608, 170] width 117 height 71
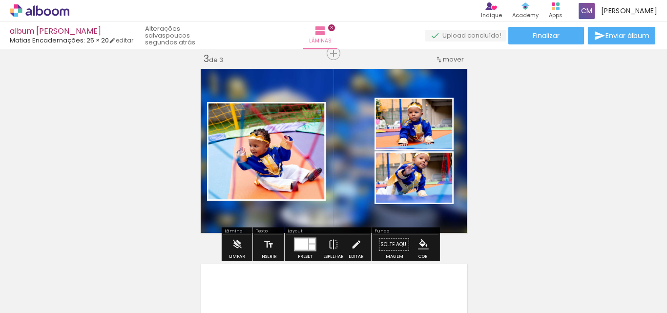
click at [306, 243] on div at bounding box center [301, 244] width 13 height 11
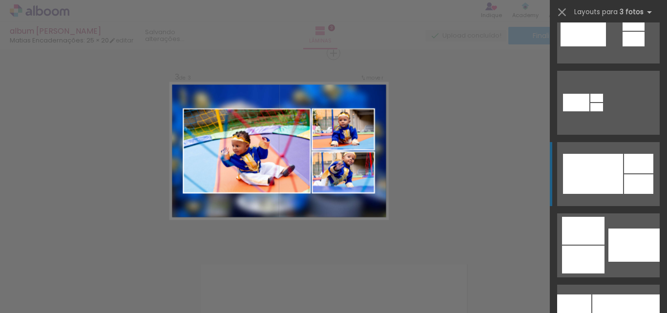
scroll to position [642, 0]
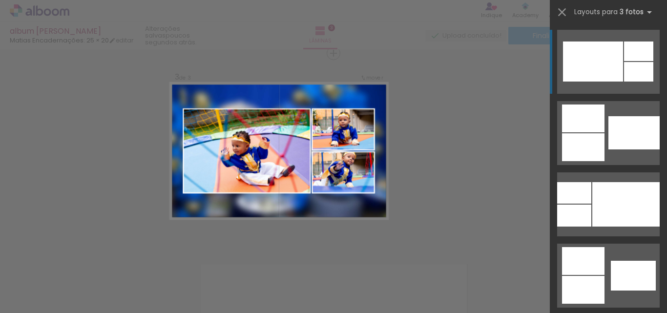
click at [323, 215] on quentale-layouter at bounding box center [279, 151] width 218 height 137
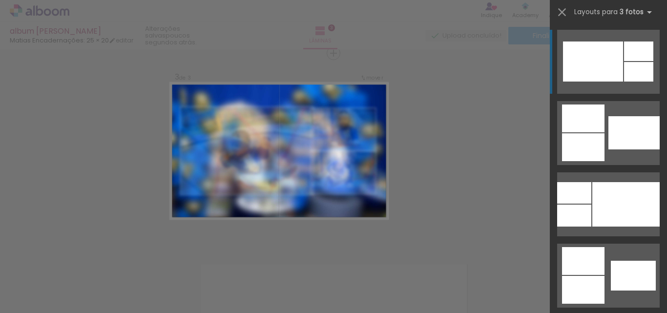
click at [415, 245] on div "Confirmar Cancelar" at bounding box center [333, 48] width 667 height 805
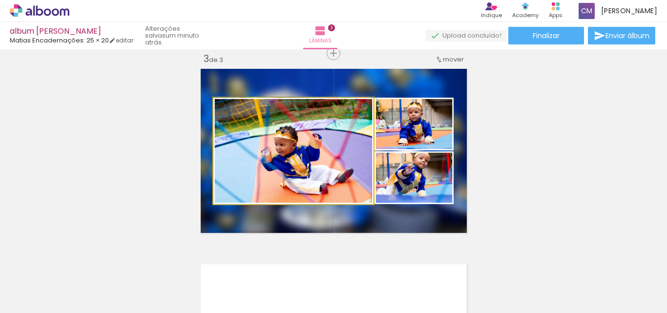
click at [344, 184] on quentale-photo at bounding box center [294, 151] width 160 height 107
click at [315, 180] on quentale-photo at bounding box center [294, 151] width 160 height 107
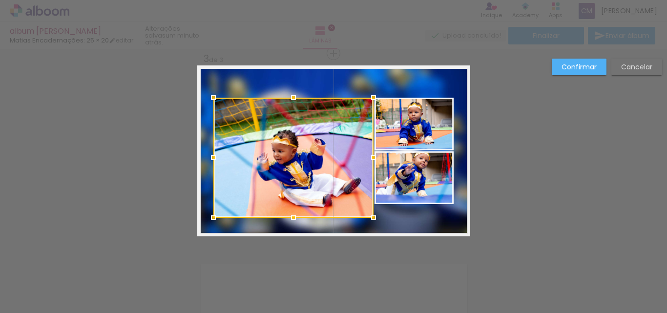
drag, startPoint x: 290, startPoint y: 205, endPoint x: 289, endPoint y: 218, distance: 13.7
click at [289, 218] on div at bounding box center [294, 218] width 20 height 20
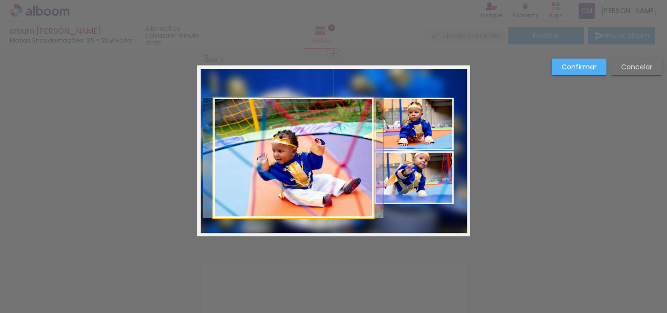
click at [303, 153] on quentale-photo at bounding box center [294, 158] width 160 height 120
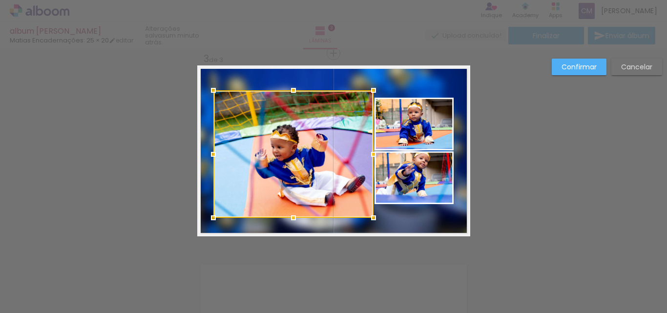
drag, startPoint x: 286, startPoint y: 96, endPoint x: 288, endPoint y: 88, distance: 7.5
click at [288, 88] on div at bounding box center [294, 91] width 20 height 20
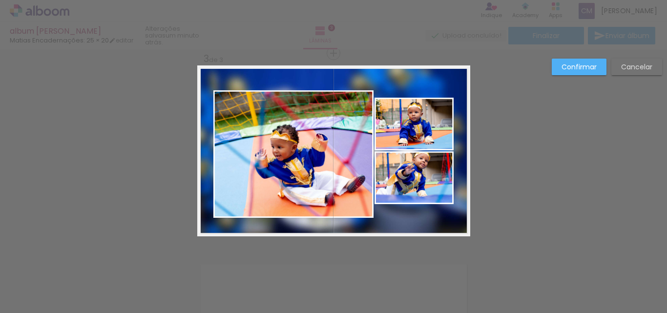
click at [385, 114] on quentale-photo at bounding box center [414, 124] width 79 height 53
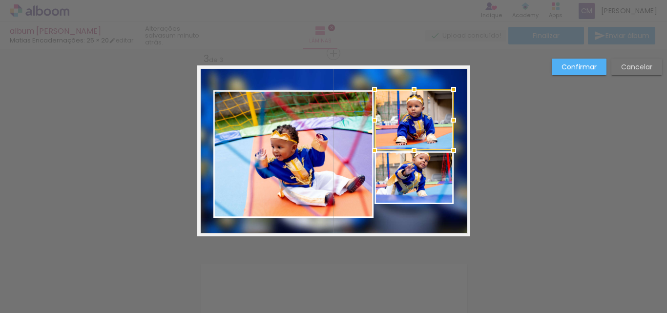
drag, startPoint x: 411, startPoint y: 99, endPoint x: 411, endPoint y: 90, distance: 8.3
click at [411, 90] on div at bounding box center [415, 90] width 20 height 20
click at [409, 174] on quentale-photo at bounding box center [414, 177] width 79 height 53
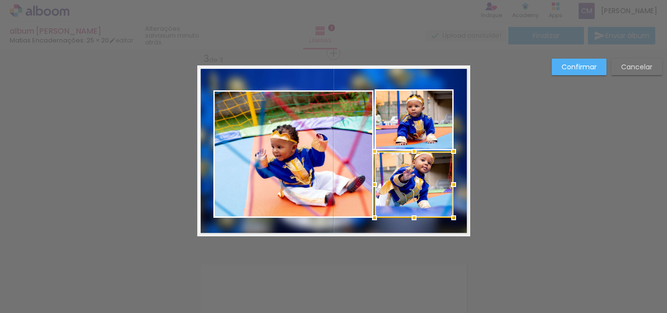
drag, startPoint x: 412, startPoint y: 205, endPoint x: 407, endPoint y: 218, distance: 14.5
click at [407, 218] on div at bounding box center [415, 218] width 20 height 20
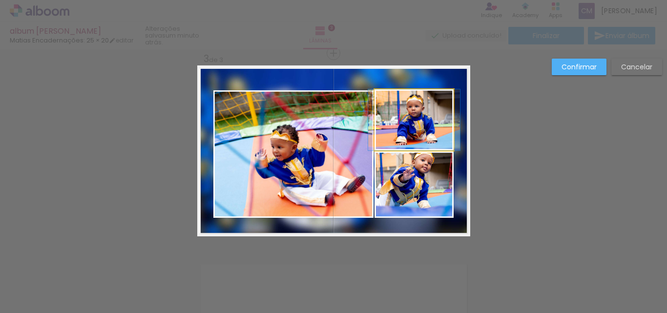
click at [414, 136] on quentale-photo at bounding box center [414, 119] width 79 height 61
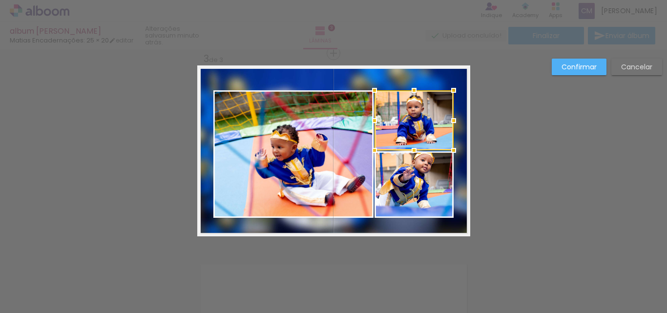
click at [409, 91] on div at bounding box center [415, 91] width 20 height 20
click at [348, 129] on quentale-photo at bounding box center [294, 154] width 160 height 128
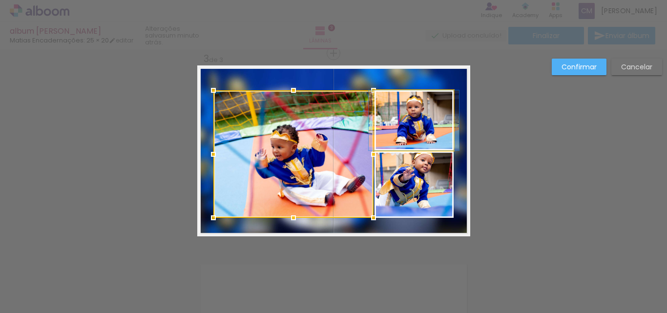
click at [412, 132] on quentale-photo at bounding box center [414, 120] width 79 height 60
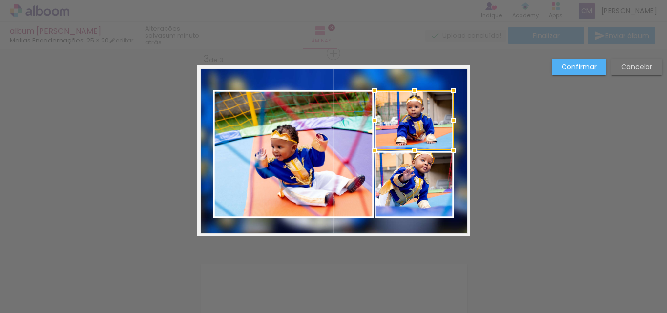
click at [414, 199] on quentale-photo at bounding box center [414, 184] width 79 height 66
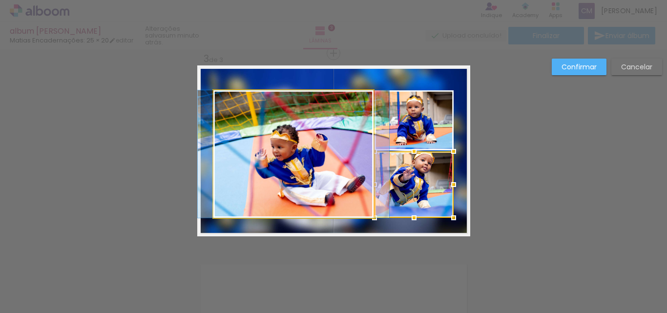
click at [295, 187] on quentale-photo at bounding box center [294, 154] width 160 height 128
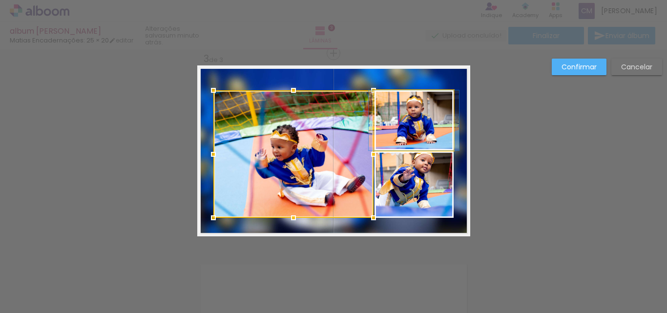
drag, startPoint x: 406, startPoint y: 117, endPoint x: 415, endPoint y: 123, distance: 11.2
click at [406, 117] on quentale-photo at bounding box center [414, 120] width 79 height 60
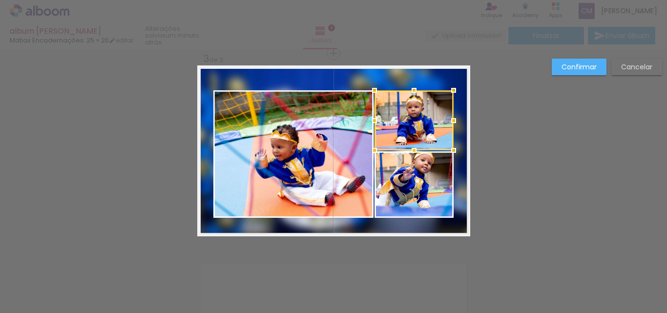
click at [431, 193] on quentale-photo at bounding box center [414, 184] width 79 height 66
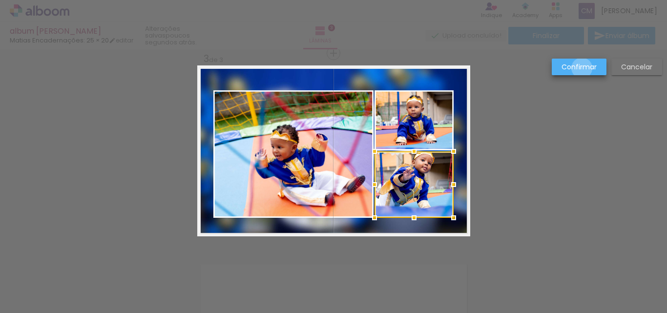
click at [0, 0] on slot "Confirmar" at bounding box center [0, 0] width 0 height 0
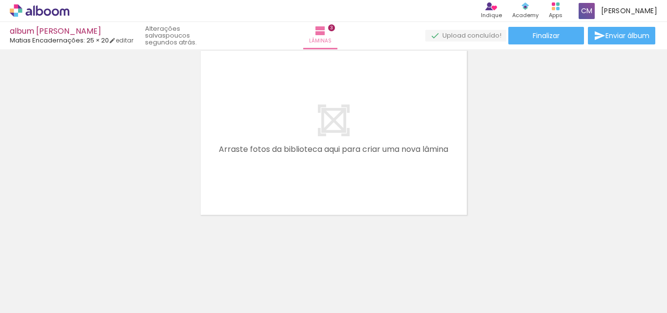
scroll to position [617, 0]
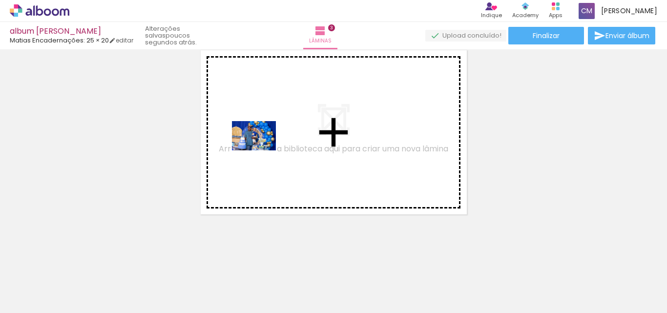
drag, startPoint x: 88, startPoint y: 285, endPoint x: 261, endPoint y: 151, distance: 219.4
click at [261, 151] on quentale-workspace at bounding box center [333, 156] width 667 height 313
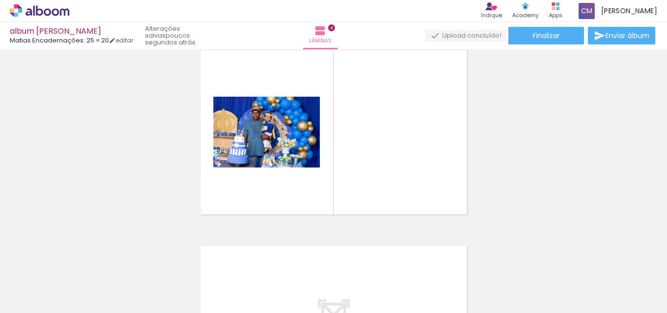
scroll to position [599, 0]
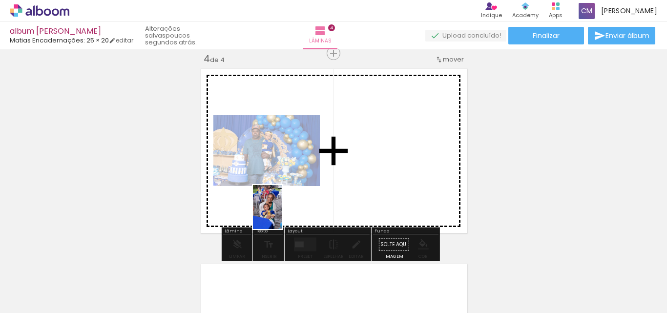
drag, startPoint x: 138, startPoint y: 289, endPoint x: 282, endPoint y: 215, distance: 162.2
click at [282, 215] on quentale-workspace at bounding box center [333, 156] width 667 height 313
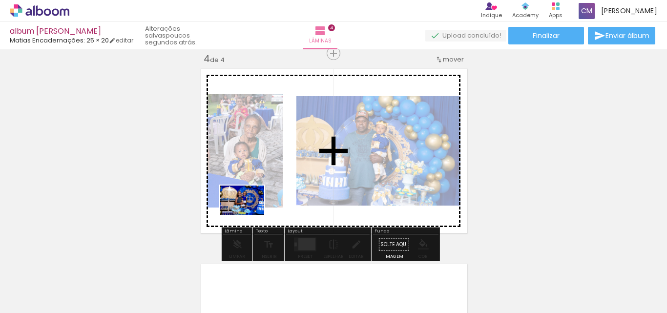
drag, startPoint x: 185, startPoint y: 290, endPoint x: 251, endPoint y: 216, distance: 98.3
click at [251, 216] on quentale-workspace at bounding box center [333, 156] width 667 height 313
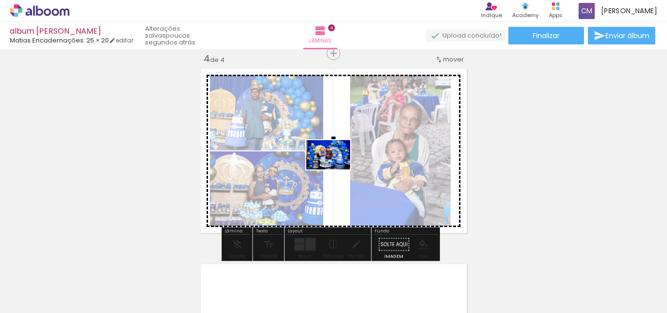
drag, startPoint x: 247, startPoint y: 289, endPoint x: 336, endPoint y: 170, distance: 148.8
click at [336, 170] on quentale-workspace at bounding box center [333, 156] width 667 height 313
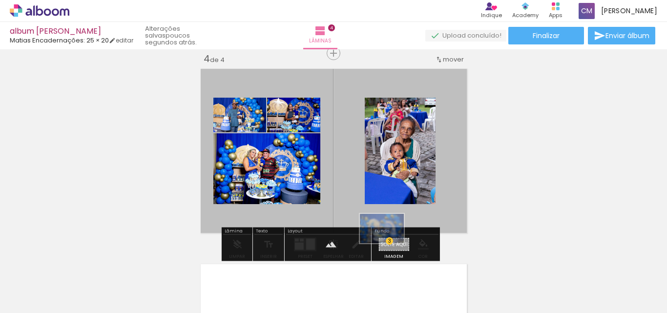
drag, startPoint x: 640, startPoint y: 292, endPoint x: 389, endPoint y: 243, distance: 254.8
click at [389, 243] on quentale-workspace at bounding box center [333, 156] width 667 height 313
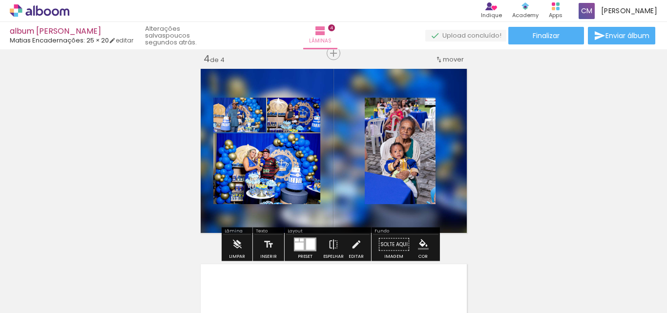
click at [379, 155] on quentale-photo at bounding box center [400, 151] width 71 height 107
click at [306, 245] on div at bounding box center [310, 244] width 9 height 11
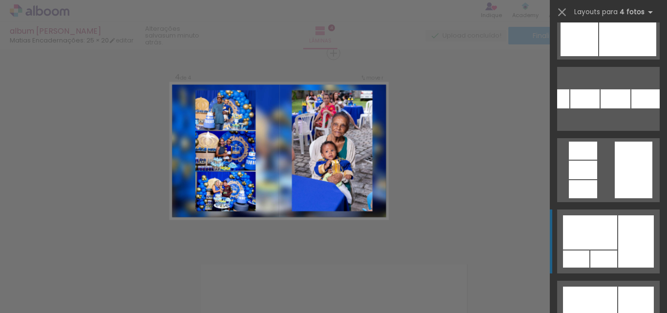
scroll to position [440, 0]
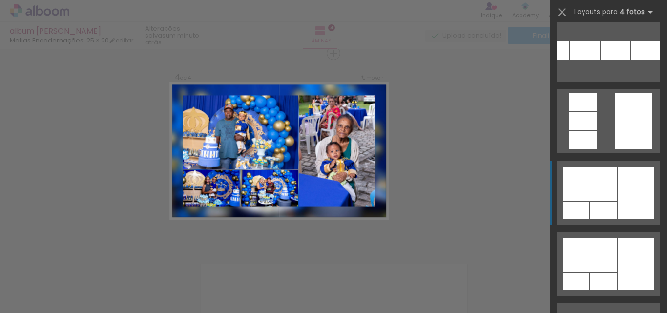
click at [605, 195] on div at bounding box center [590, 184] width 54 height 34
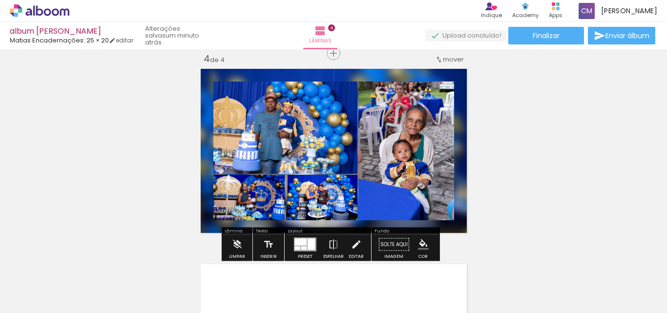
scroll to position [0, 1331]
click at [311, 127] on paper-item at bounding box center [313, 128] width 18 height 7
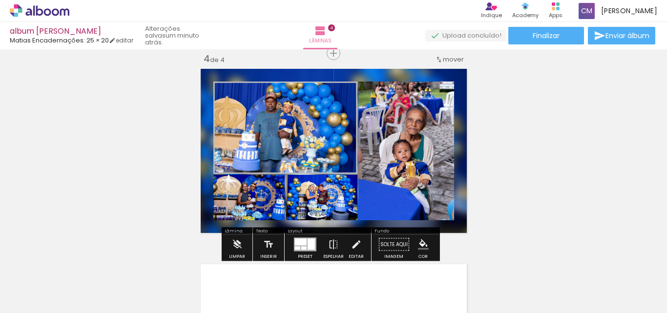
click at [368, 142] on paper-item at bounding box center [371, 143] width 18 height 7
click at [308, 201] on div "Largura Cor" at bounding box center [317, 200] width 18 height 15
click at [311, 236] on paper-item at bounding box center [317, 237] width 18 height 7
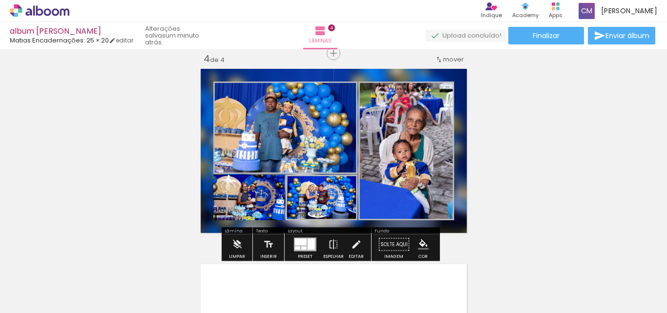
click at [240, 236] on paper-item at bounding box center [245, 237] width 18 height 7
click at [309, 155] on iron-icon "color picker" at bounding box center [314, 154] width 12 height 9
click at [313, 69] on paper-item "#ffffff" at bounding box center [315, 70] width 10 height 10
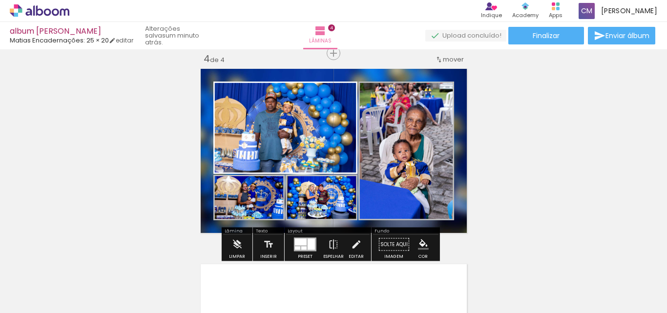
click at [242, 203] on div at bounding box center [244, 200] width 12 height 10
click at [241, 203] on div at bounding box center [244, 200] width 12 height 10
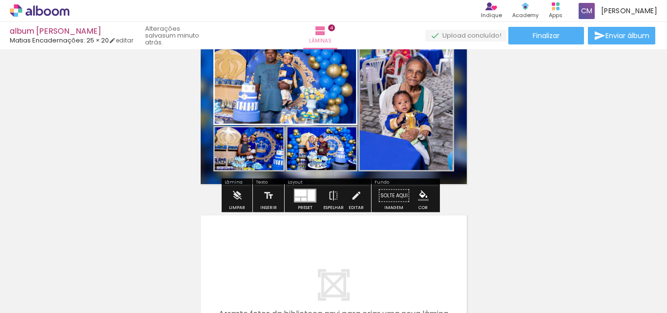
scroll to position [696, 0]
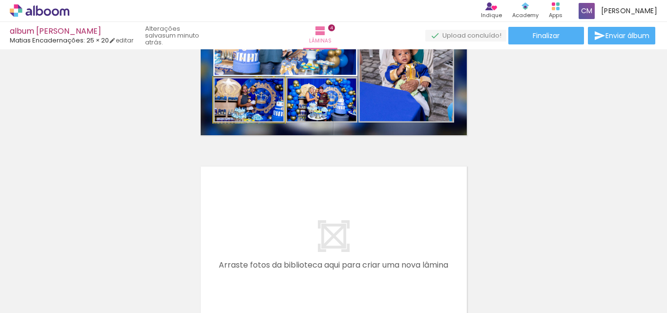
click at [237, 110] on quentale-photo at bounding box center [249, 99] width 71 height 45
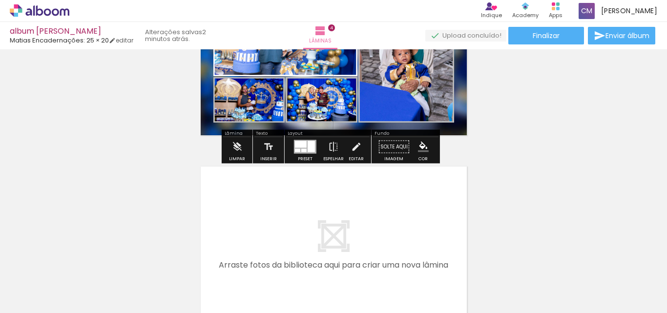
click at [244, 163] on iron-icon "color picker" at bounding box center [245, 164] width 12 height 9
click at [247, 77] on paper-item "#ffffff" at bounding box center [246, 81] width 10 height 10
click at [313, 163] on iron-icon "color picker" at bounding box center [318, 164] width 12 height 9
click at [317, 81] on paper-item "#ffffff" at bounding box center [319, 81] width 10 height 10
click at [388, 88] on quentale-photo at bounding box center [407, 53] width 96 height 139
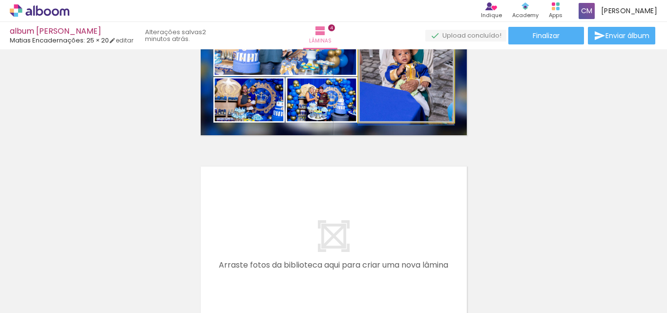
click at [378, 108] on quentale-photo at bounding box center [407, 53] width 96 height 139
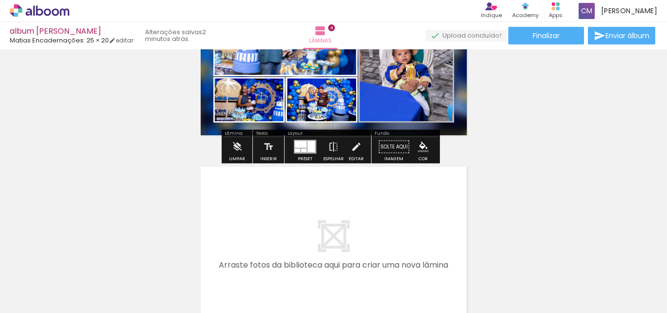
click at [383, 104] on quentale-photo at bounding box center [407, 53] width 96 height 139
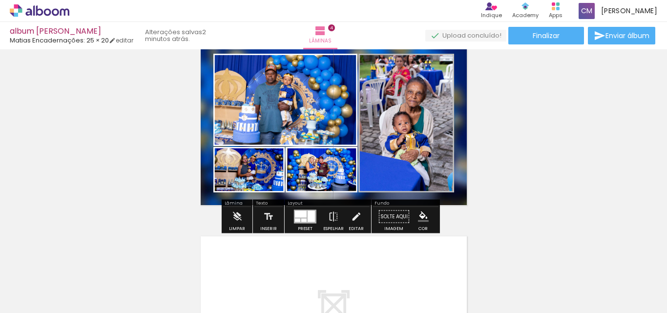
scroll to position [647, 0]
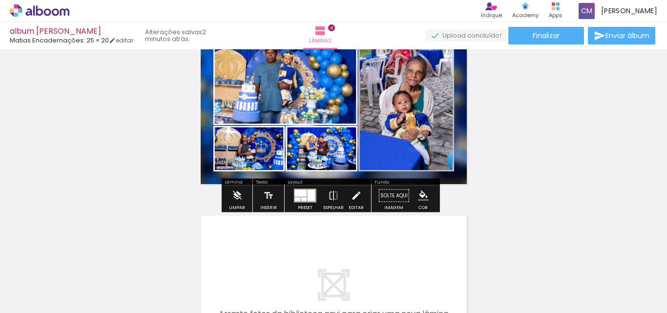
click at [366, 65] on div "Largura Cor" at bounding box center [371, 58] width 18 height 15
click at [366, 118] on iron-icon "color picker" at bounding box center [372, 120] width 12 height 9
click at [419, 228] on quentale-layouter at bounding box center [333, 297] width 273 height 171
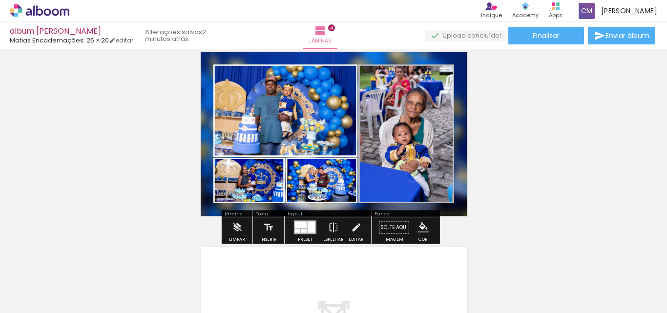
scroll to position [599, 0]
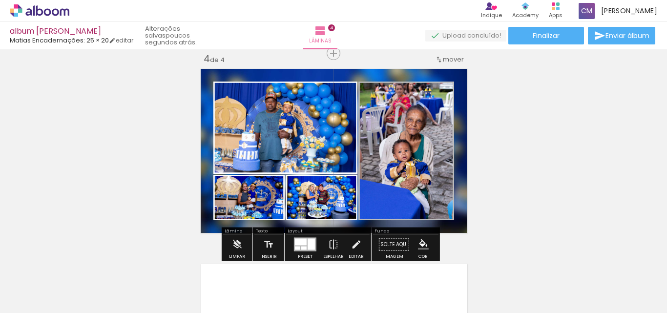
click at [366, 168] on iron-icon "color picker" at bounding box center [372, 169] width 12 height 9
click at [372, 82] on paper-item "#ffffff" at bounding box center [372, 85] width 10 height 10
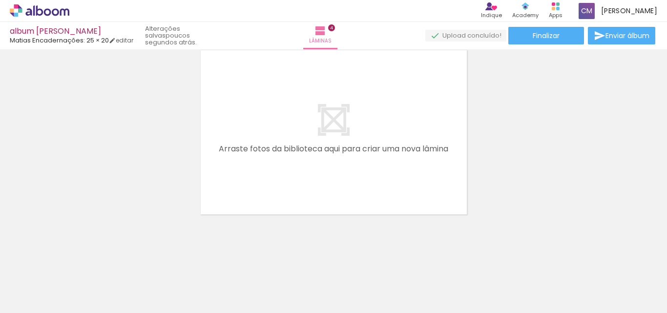
scroll to position [0, 467]
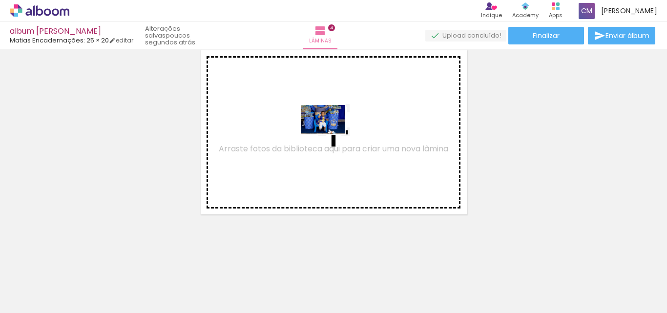
drag, startPoint x: 455, startPoint y: 287, endPoint x: 325, endPoint y: 129, distance: 205.2
click at [325, 129] on quentale-workspace at bounding box center [333, 156] width 667 height 313
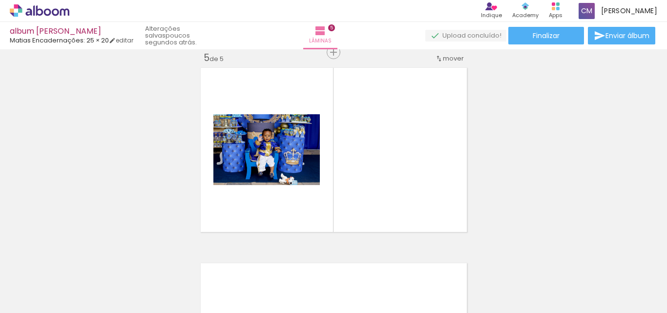
scroll to position [794, 0]
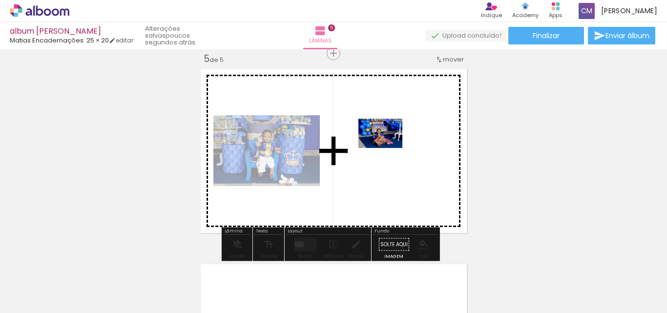
drag, startPoint x: 519, startPoint y: 283, endPoint x: 388, endPoint y: 148, distance: 188.3
click at [388, 148] on quentale-workspace at bounding box center [333, 156] width 667 height 313
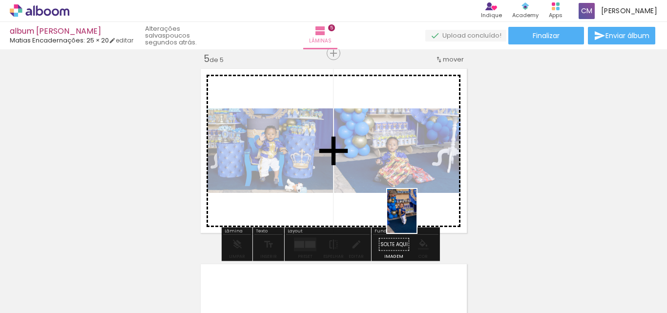
drag, startPoint x: 564, startPoint y: 291, endPoint x: 416, endPoint y: 218, distance: 165.2
click at [416, 218] on quentale-workspace at bounding box center [333, 156] width 667 height 313
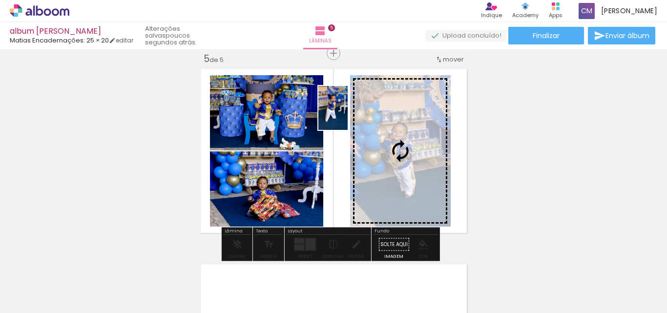
drag, startPoint x: 617, startPoint y: 286, endPoint x: 348, endPoint y: 115, distance: 318.6
click at [348, 115] on quentale-workspace at bounding box center [333, 156] width 667 height 313
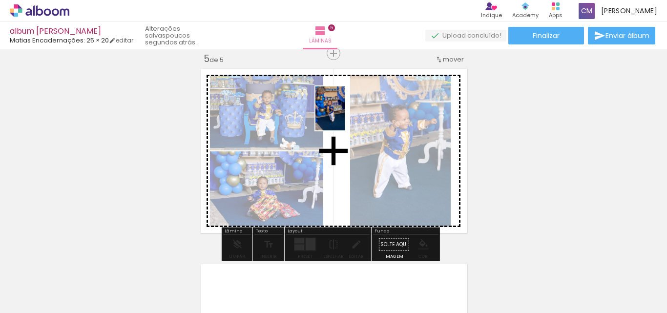
drag, startPoint x: 565, startPoint y: 284, endPoint x: 344, endPoint y: 113, distance: 279.3
click at [344, 113] on quentale-workspace at bounding box center [333, 156] width 667 height 313
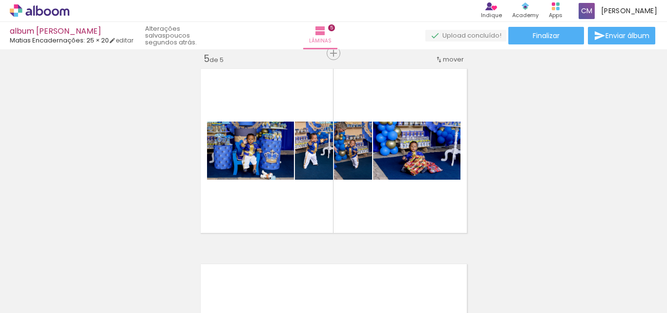
scroll to position [0, 1331]
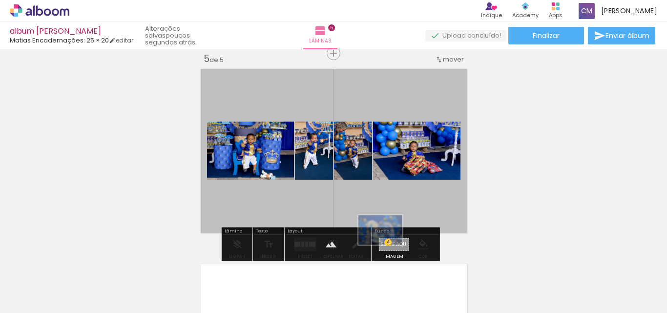
drag, startPoint x: 644, startPoint y: 290, endPoint x: 388, endPoint y: 245, distance: 259.6
click at [388, 245] on quentale-workspace at bounding box center [333, 156] width 667 height 313
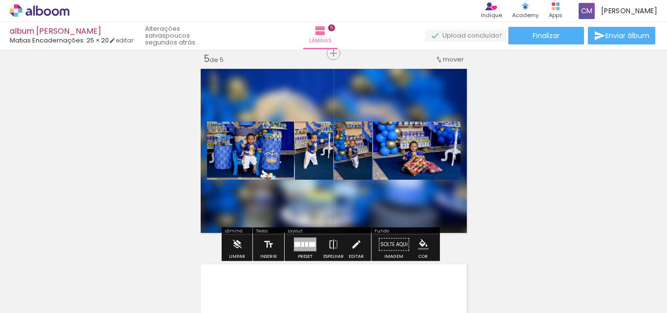
click at [306, 241] on div at bounding box center [305, 245] width 22 height 14
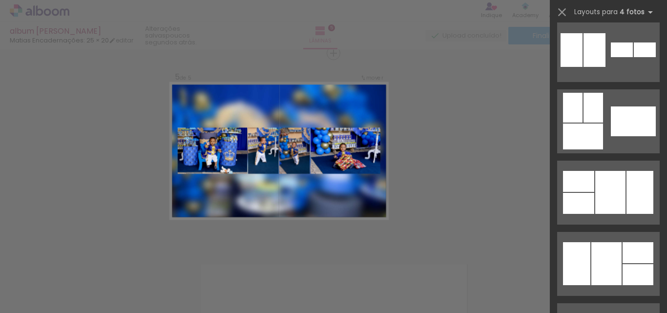
scroll to position [0, 0]
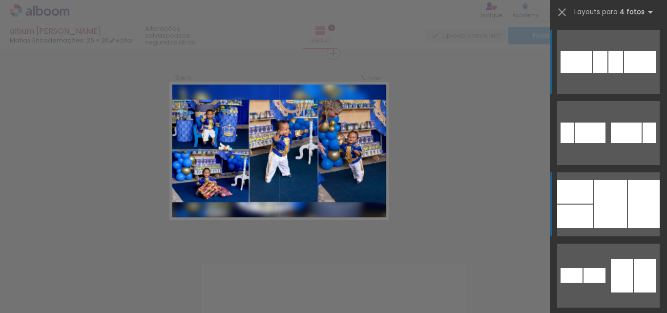
click at [605, 219] on div at bounding box center [610, 204] width 33 height 48
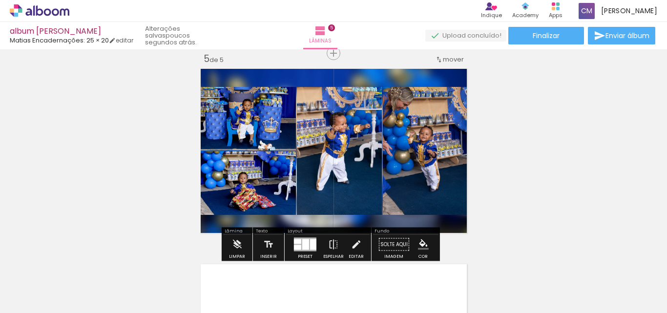
click at [257, 130] on quentale-photo at bounding box center [246, 119] width 99 height 64
click at [208, 148] on paper-item at bounding box center [209, 149] width 18 height 7
click at [207, 171] on iron-icon "color picker" at bounding box center [210, 174] width 12 height 9
click at [210, 88] on paper-item "#ffffff" at bounding box center [211, 91] width 10 height 10
click at [207, 179] on div at bounding box center [209, 177] width 12 height 10
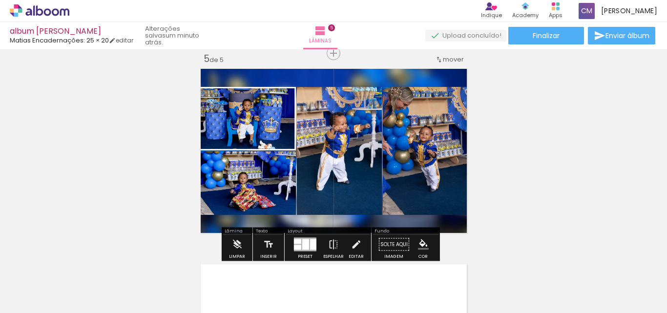
click at [203, 211] on paper-item at bounding box center [209, 213] width 18 height 7
click at [204, 237] on iron-icon "color picker" at bounding box center [210, 239] width 12 height 9
click at [212, 153] on paper-item "#ffffff" at bounding box center [211, 155] width 10 height 10
click at [324, 119] on div "Largura Cor" at bounding box center [328, 112] width 18 height 15
click at [323, 148] on paper-item at bounding box center [328, 149] width 18 height 7
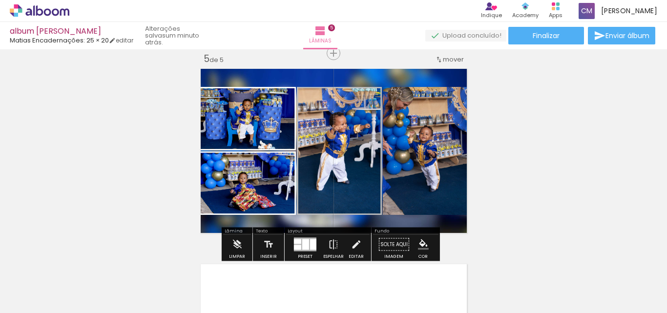
click at [324, 175] on iron-icon "color picker" at bounding box center [329, 174] width 12 height 9
click at [333, 88] on paper-item "#ffffff" at bounding box center [330, 91] width 10 height 10
click at [406, 150] on paper-item at bounding box center [414, 149] width 18 height 7
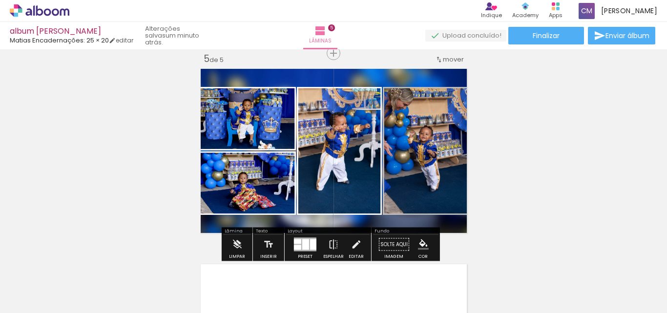
click at [409, 173] on iron-icon "color picker" at bounding box center [415, 174] width 12 height 9
click at [416, 90] on paper-item "#ffffff" at bounding box center [416, 91] width 10 height 10
click at [242, 125] on quentale-photo at bounding box center [246, 119] width 99 height 64
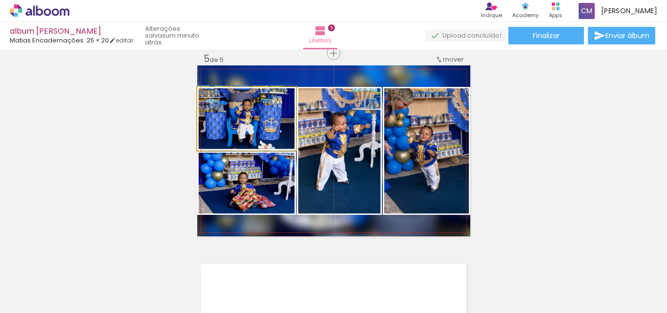
click at [224, 128] on quentale-photo at bounding box center [246, 119] width 99 height 64
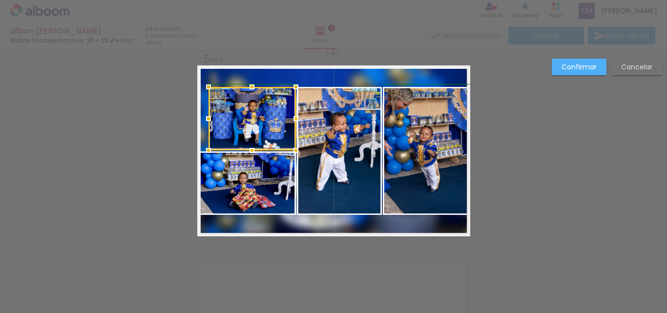
drag, startPoint x: 194, startPoint y: 119, endPoint x: 202, endPoint y: 120, distance: 8.4
click at [202, 120] on div at bounding box center [209, 119] width 20 height 20
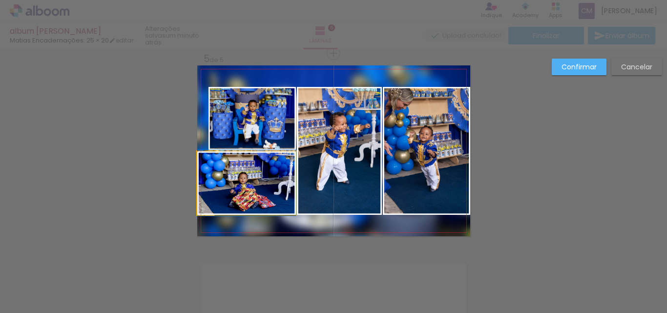
click at [229, 192] on quentale-photo at bounding box center [246, 183] width 99 height 64
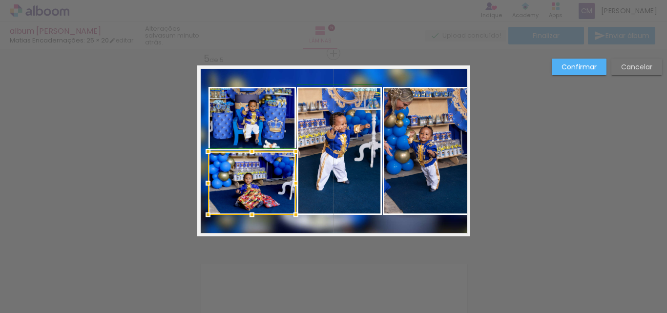
drag, startPoint x: 191, startPoint y: 183, endPoint x: 207, endPoint y: 184, distance: 15.6
click at [207, 184] on div at bounding box center [208, 183] width 20 height 20
click at [339, 151] on quentale-photo at bounding box center [339, 151] width 85 height 128
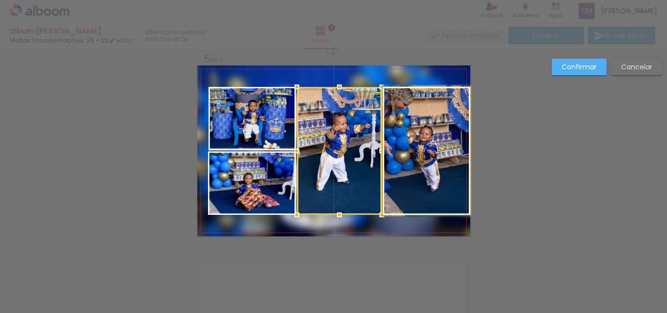
click at [433, 140] on quentale-photo at bounding box center [426, 151] width 87 height 128
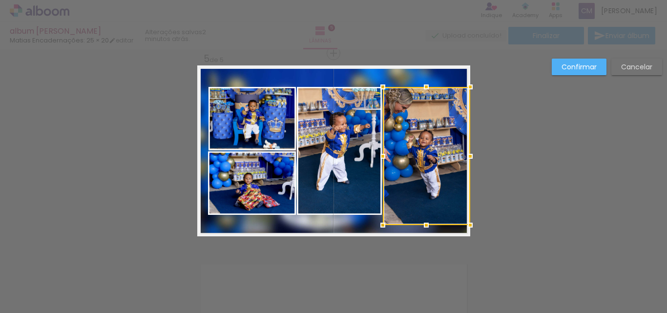
drag, startPoint x: 422, startPoint y: 215, endPoint x: 422, endPoint y: 226, distance: 10.3
click at [422, 226] on div at bounding box center [427, 225] width 20 height 20
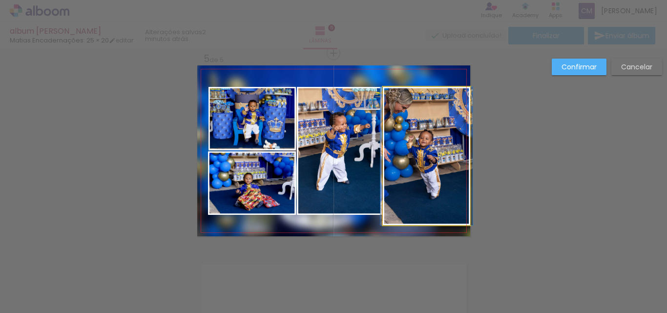
click at [425, 107] on quentale-photo at bounding box center [426, 156] width 87 height 138
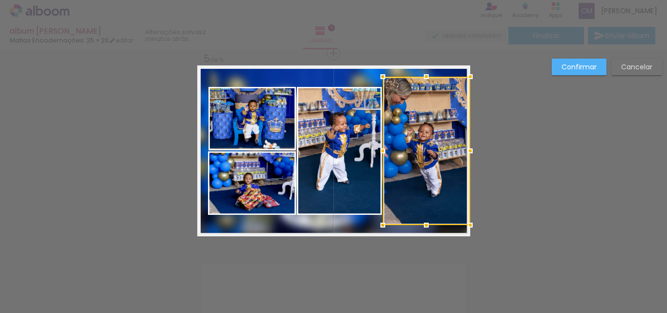
drag, startPoint x: 422, startPoint y: 86, endPoint x: 422, endPoint y: 75, distance: 10.3
click at [422, 75] on div at bounding box center [427, 77] width 20 height 20
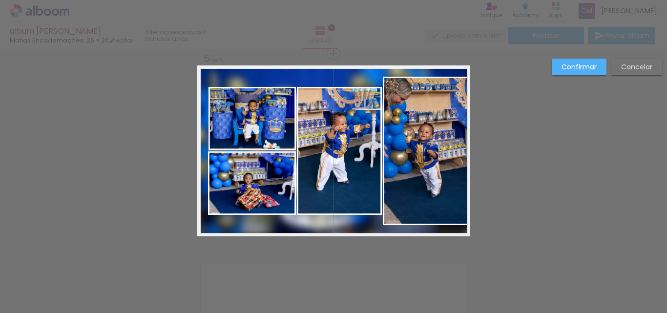
click at [339, 134] on quentale-photo at bounding box center [339, 151] width 85 height 128
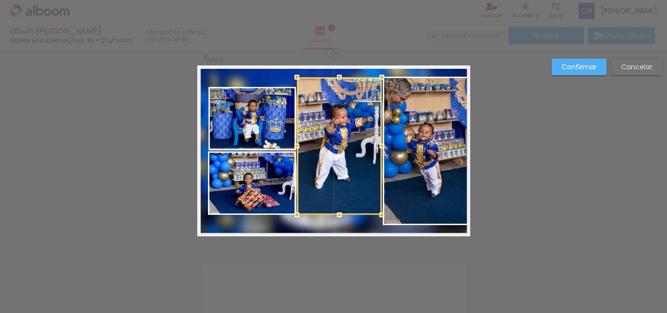
drag, startPoint x: 334, startPoint y: 86, endPoint x: 336, endPoint y: 77, distance: 10.1
click at [336, 77] on div at bounding box center [340, 77] width 20 height 20
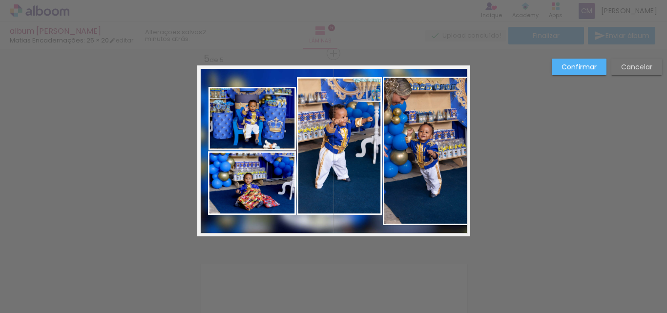
click at [348, 209] on quentale-photo at bounding box center [339, 146] width 85 height 138
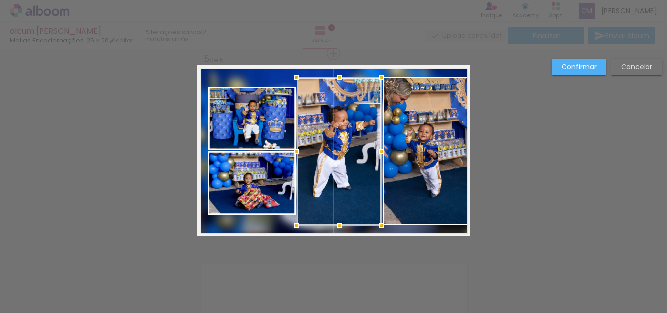
drag, startPoint x: 335, startPoint y: 215, endPoint x: 335, endPoint y: 221, distance: 5.9
click at [335, 221] on div at bounding box center [340, 226] width 20 height 20
click at [419, 176] on quentale-photo at bounding box center [426, 151] width 87 height 149
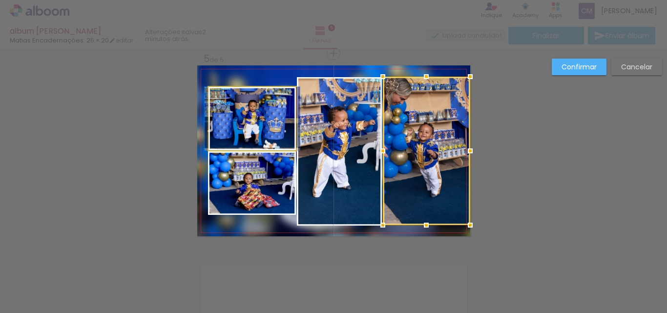
click at [257, 127] on quentale-photo at bounding box center [252, 119] width 87 height 64
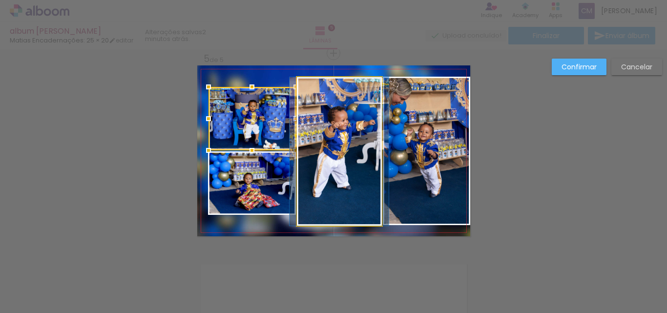
click at [321, 161] on quentale-photo at bounding box center [339, 151] width 85 height 149
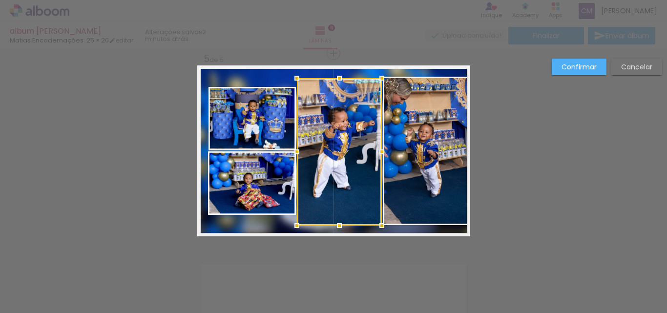
drag, startPoint x: 336, startPoint y: 75, endPoint x: 334, endPoint y: 81, distance: 6.4
click at [334, 81] on div at bounding box center [340, 78] width 20 height 20
click at [259, 115] on quentale-photo at bounding box center [252, 119] width 87 height 64
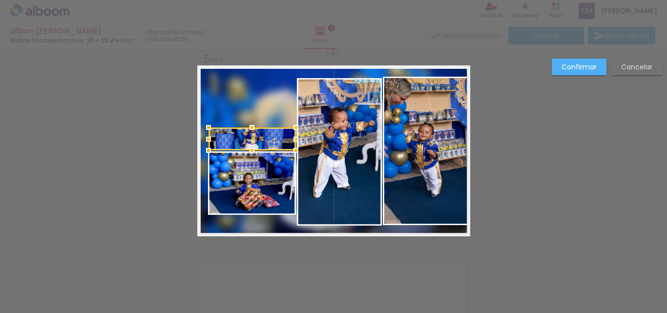
drag, startPoint x: 248, startPoint y: 86, endPoint x: 250, endPoint y: 127, distance: 40.6
click at [250, 127] on div at bounding box center [252, 128] width 20 height 20
click at [344, 121] on quentale-photo at bounding box center [339, 152] width 85 height 148
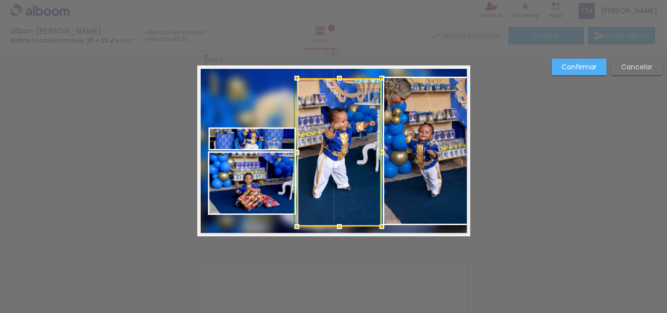
click at [332, 224] on div at bounding box center [340, 227] width 20 height 20
click at [236, 188] on quentale-photo at bounding box center [252, 183] width 88 height 64
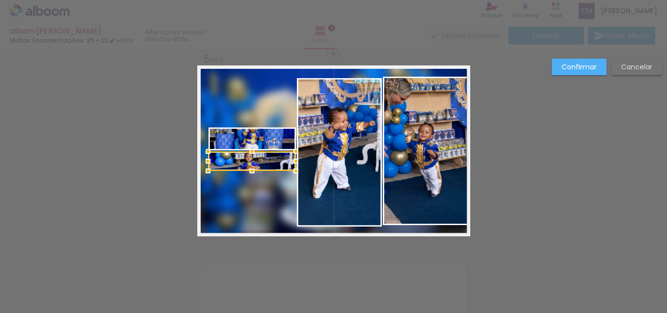
drag, startPoint x: 248, startPoint y: 215, endPoint x: 251, endPoint y: 177, distance: 38.3
click at [251, 177] on div at bounding box center [252, 171] width 20 height 20
click at [340, 200] on quentale-photo at bounding box center [339, 152] width 85 height 149
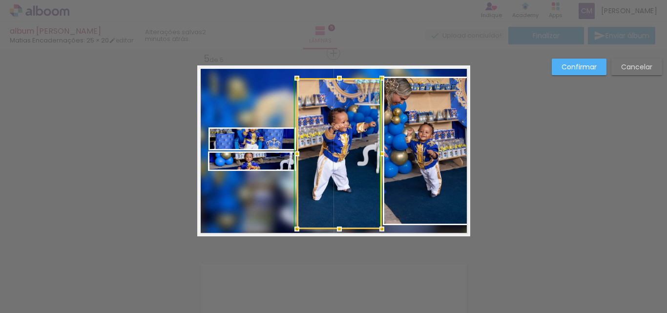
drag, startPoint x: 334, startPoint y: 225, endPoint x: 339, endPoint y: 221, distance: 6.3
click at [337, 221] on div at bounding box center [340, 229] width 20 height 20
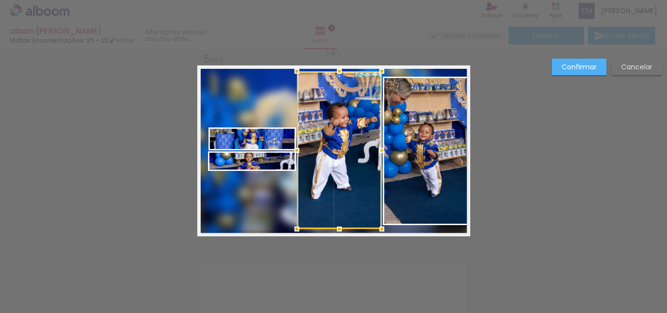
click at [334, 77] on div at bounding box center [340, 72] width 20 height 20
click at [416, 116] on quentale-photo at bounding box center [426, 151] width 87 height 149
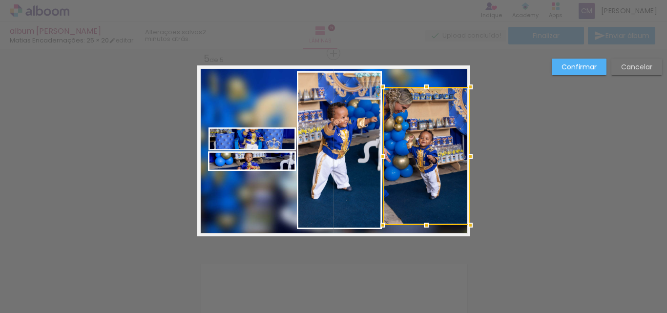
drag, startPoint x: 419, startPoint y: 75, endPoint x: 419, endPoint y: 86, distance: 10.3
click at [419, 86] on div at bounding box center [427, 87] width 20 height 20
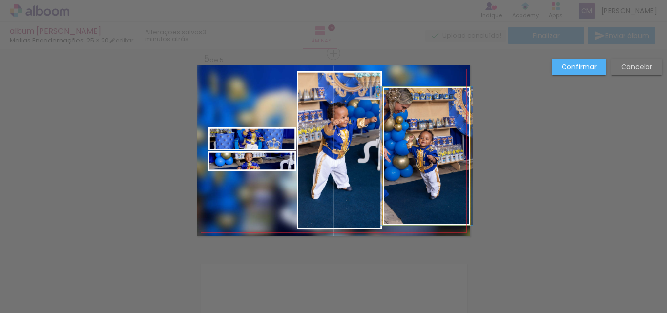
click at [424, 198] on quentale-photo at bounding box center [426, 156] width 87 height 138
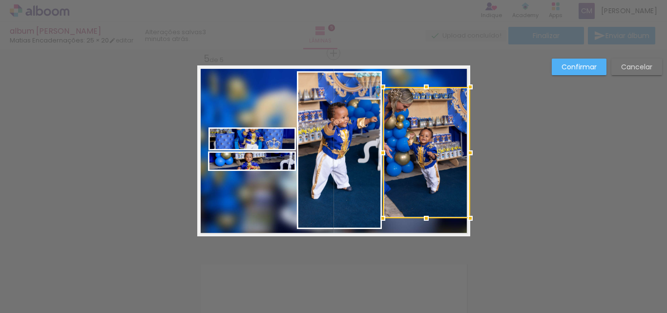
drag, startPoint x: 422, startPoint y: 224, endPoint x: 423, endPoint y: 218, distance: 6.4
click at [423, 218] on div at bounding box center [427, 219] width 20 height 20
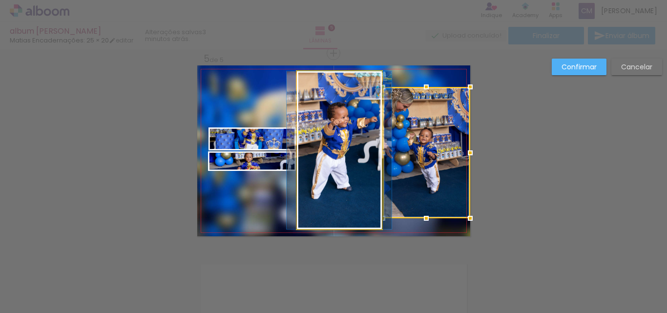
click at [332, 153] on quentale-photo at bounding box center [339, 150] width 85 height 158
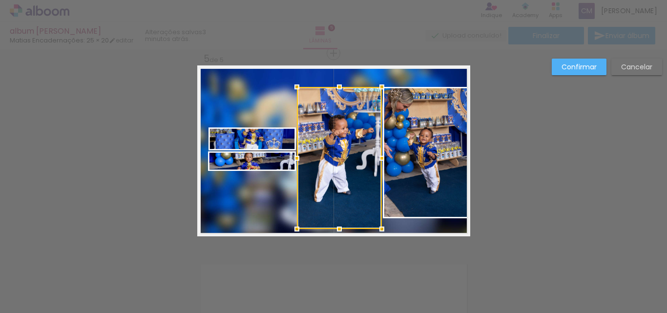
drag, startPoint x: 338, startPoint y: 71, endPoint x: 338, endPoint y: 86, distance: 15.6
click at [338, 86] on div at bounding box center [340, 87] width 20 height 20
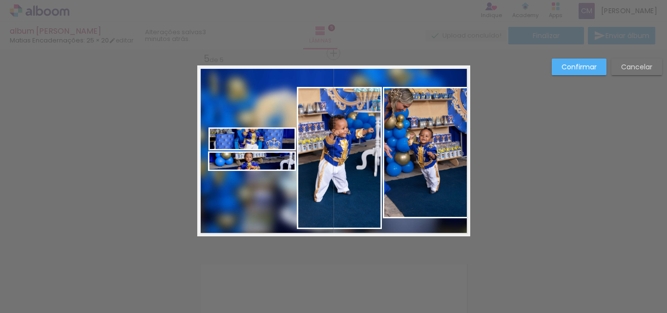
click at [341, 221] on quentale-photo at bounding box center [339, 158] width 85 height 142
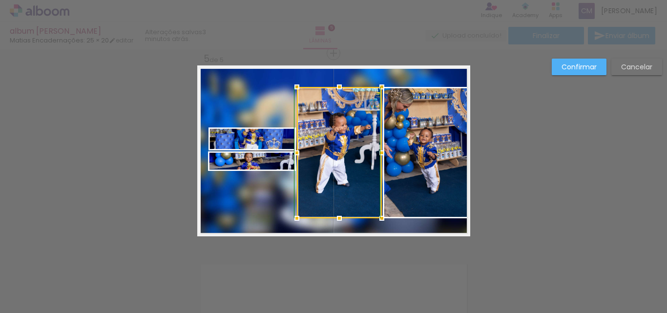
drag, startPoint x: 338, startPoint y: 230, endPoint x: 342, endPoint y: 220, distance: 10.1
click at [342, 220] on div at bounding box center [340, 219] width 20 height 20
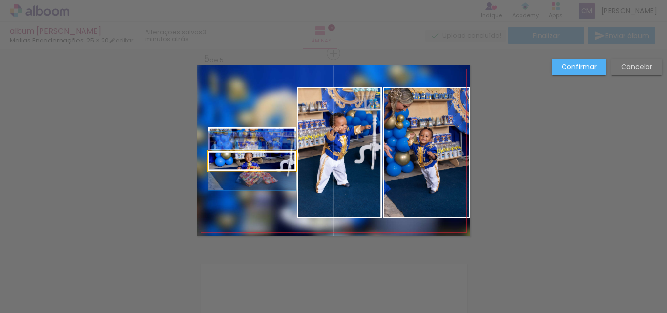
click at [274, 166] on quentale-photo at bounding box center [252, 161] width 88 height 20
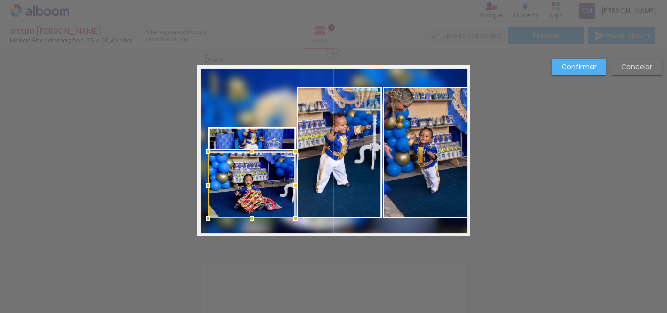
drag, startPoint x: 250, startPoint y: 171, endPoint x: 251, endPoint y: 217, distance: 46.0
click at [251, 217] on div at bounding box center [252, 219] width 20 height 20
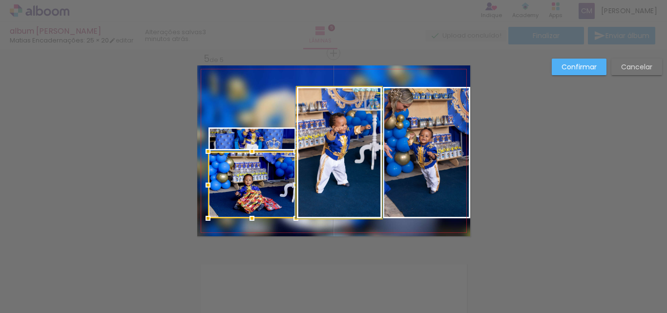
click at [336, 198] on quentale-photo at bounding box center [339, 152] width 85 height 131
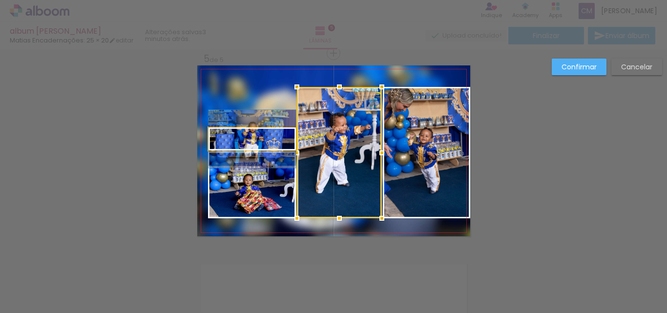
click at [258, 138] on quentale-photo at bounding box center [252, 139] width 87 height 23
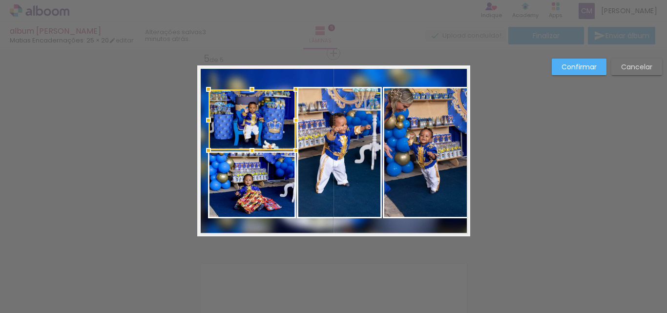
drag, startPoint x: 249, startPoint y: 128, endPoint x: 258, endPoint y: 89, distance: 39.1
click at [258, 89] on div at bounding box center [252, 90] width 20 height 20
click at [440, 160] on quentale-photo at bounding box center [426, 152] width 87 height 131
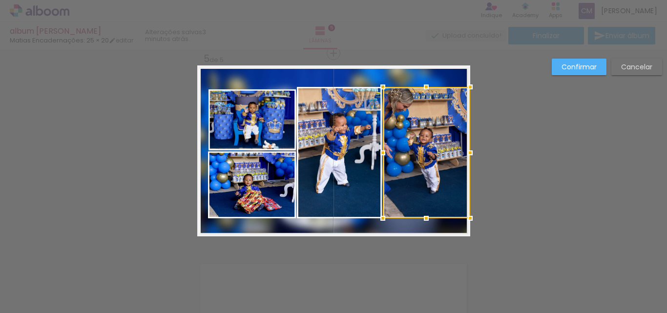
click at [262, 126] on quentale-photo at bounding box center [252, 119] width 87 height 61
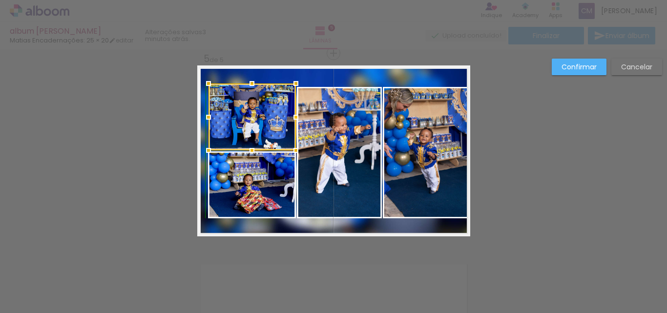
click at [247, 88] on div at bounding box center [252, 84] width 20 height 20
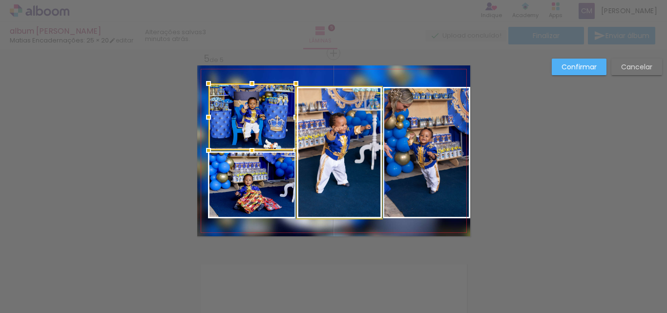
click at [350, 124] on quentale-photo at bounding box center [339, 152] width 85 height 131
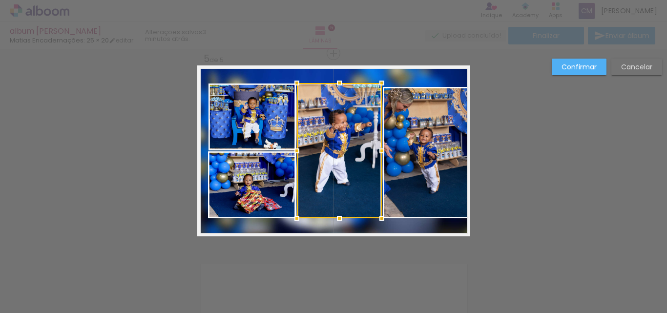
drag, startPoint x: 335, startPoint y: 87, endPoint x: 333, endPoint y: 79, distance: 8.5
click at [333, 79] on div at bounding box center [340, 83] width 20 height 20
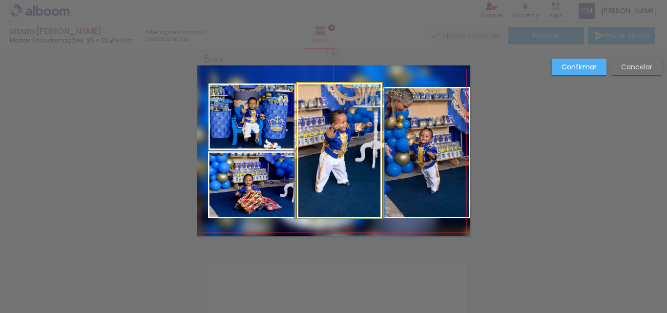
drag, startPoint x: 348, startPoint y: 119, endPoint x: 331, endPoint y: 108, distance: 21.1
click at [348, 119] on quentale-photo at bounding box center [339, 150] width 85 height 135
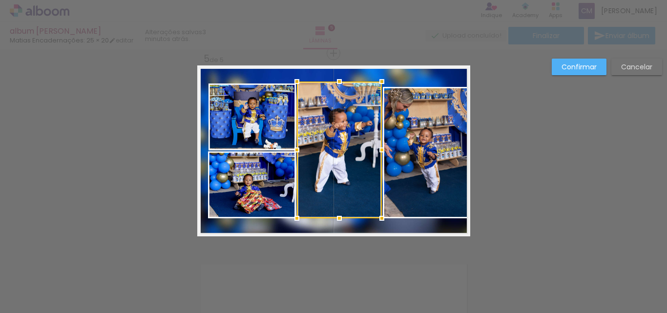
click at [332, 82] on div at bounding box center [340, 82] width 20 height 20
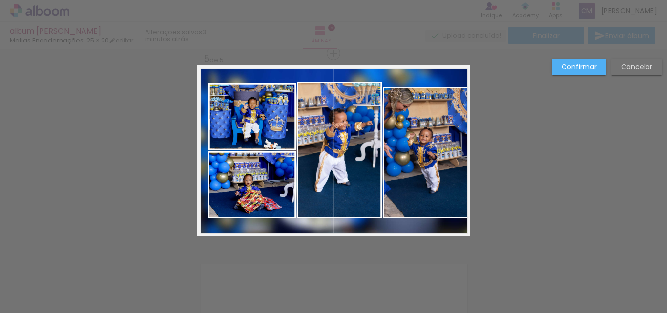
click at [430, 133] on quentale-photo at bounding box center [426, 152] width 87 height 131
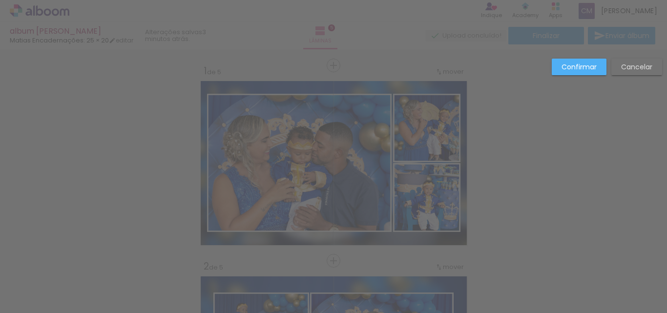
scroll to position [794, 0]
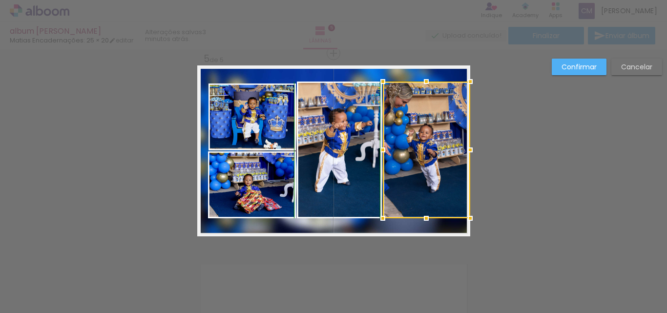
click at [421, 82] on div at bounding box center [427, 82] width 20 height 20
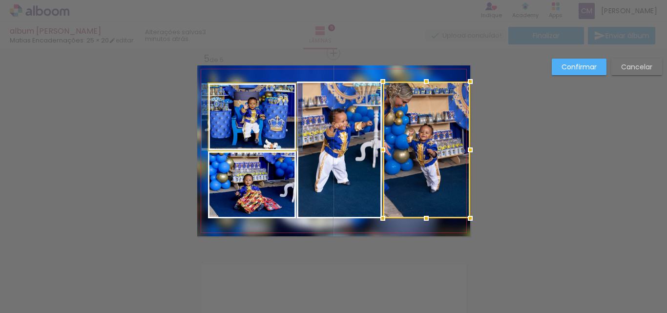
click at [262, 102] on quentale-photo at bounding box center [252, 117] width 87 height 67
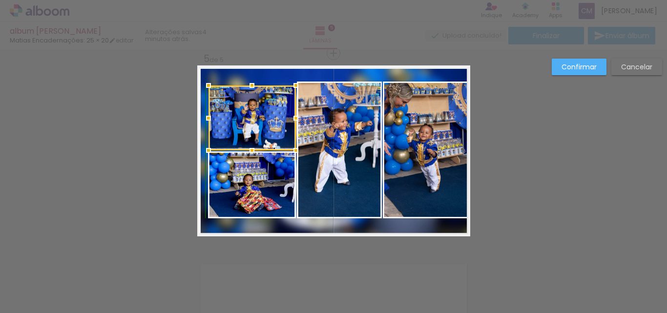
click at [251, 78] on div at bounding box center [252, 86] width 20 height 20
click at [251, 191] on quentale-photo at bounding box center [252, 184] width 88 height 67
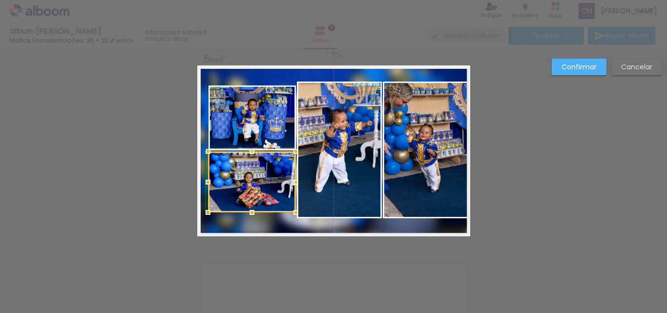
click at [248, 215] on div at bounding box center [252, 213] width 20 height 20
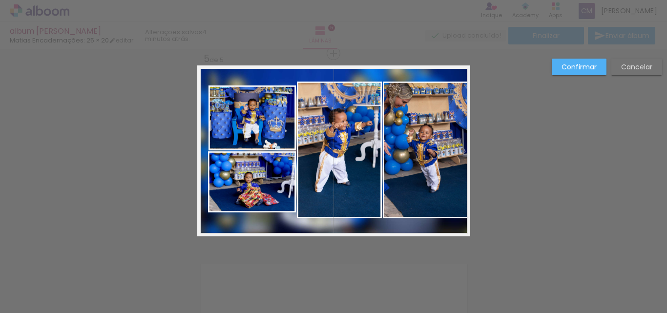
click at [327, 196] on quentale-photo at bounding box center [339, 150] width 85 height 137
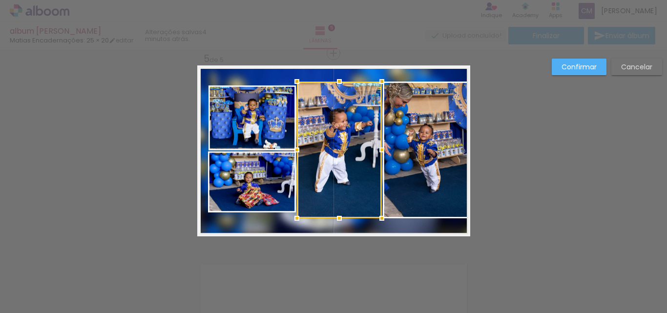
click at [408, 190] on quentale-photo at bounding box center [426, 150] width 87 height 137
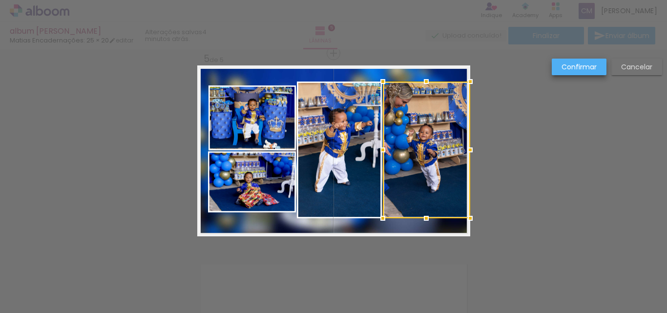
click at [0, 0] on slot "Confirmar" at bounding box center [0, 0] width 0 height 0
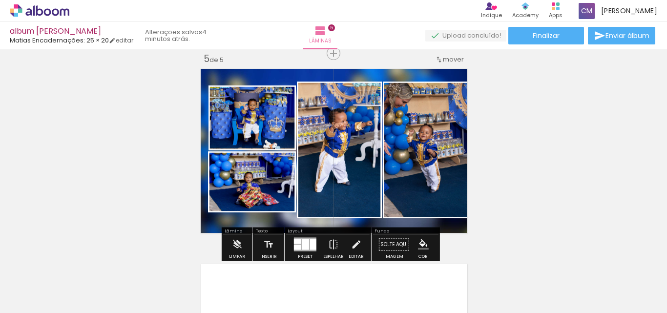
click at [422, 190] on quentale-photo at bounding box center [426, 150] width 87 height 137
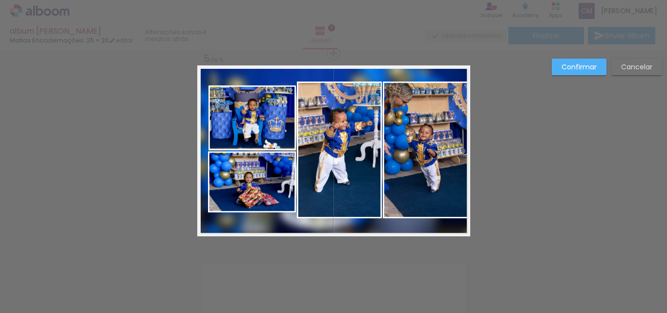
click at [434, 151] on quentale-photo at bounding box center [426, 150] width 87 height 137
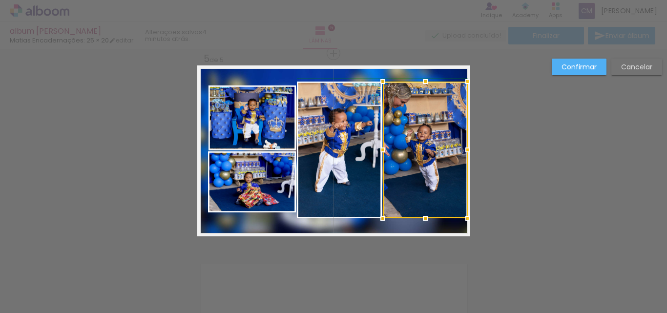
drag, startPoint x: 467, startPoint y: 151, endPoint x: 459, endPoint y: 148, distance: 7.9
click at [459, 148] on div at bounding box center [468, 150] width 20 height 20
click at [0, 0] on slot "Confirmar" at bounding box center [0, 0] width 0 height 0
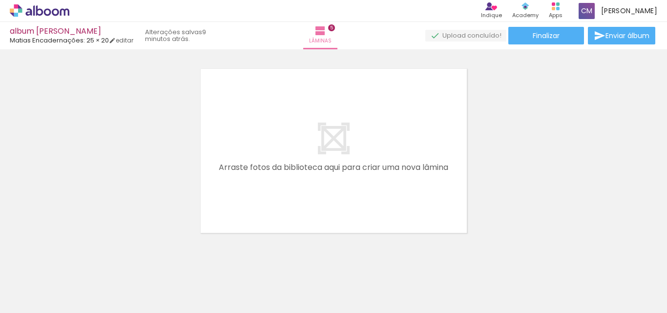
scroll to position [0, 1315]
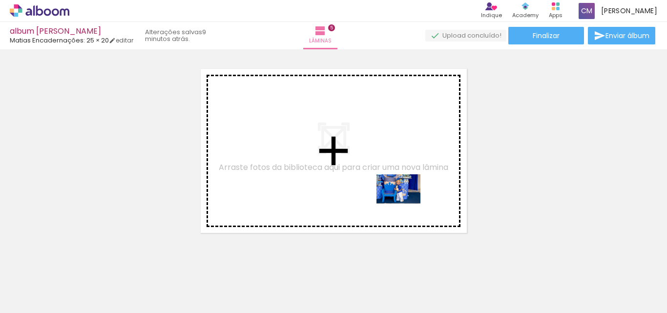
drag, startPoint x: 590, startPoint y: 282, endPoint x: 404, endPoint y: 201, distance: 203.5
click at [404, 201] on quentale-workspace at bounding box center [333, 156] width 667 height 313
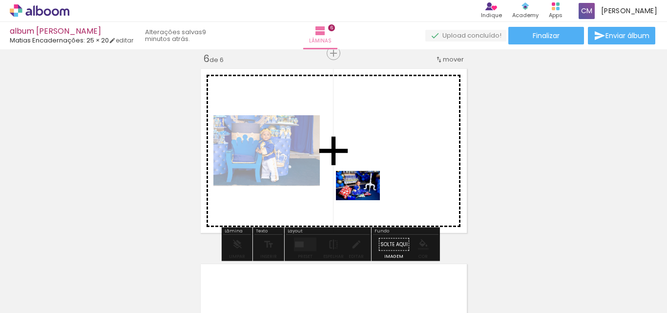
drag, startPoint x: 320, startPoint y: 277, endPoint x: 366, endPoint y: 200, distance: 89.0
click at [366, 200] on quentale-workspace at bounding box center [333, 156] width 667 height 313
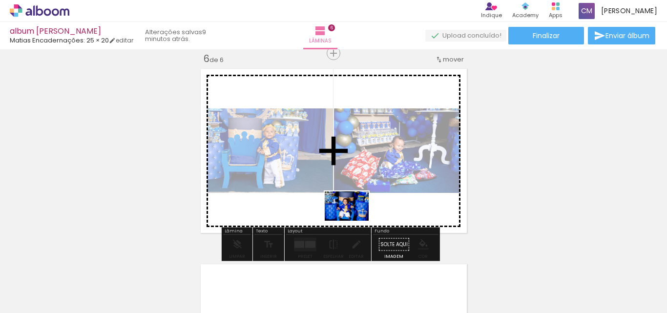
drag, startPoint x: 373, startPoint y: 291, endPoint x: 354, endPoint y: 221, distance: 72.8
click at [354, 221] on quentale-workspace at bounding box center [333, 156] width 667 height 313
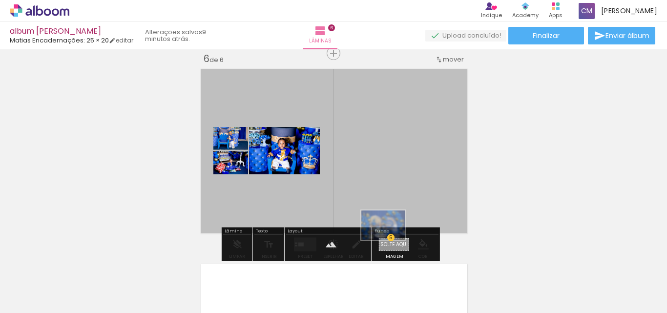
drag, startPoint x: 641, startPoint y: 286, endPoint x: 391, endPoint y: 240, distance: 254.5
click at [391, 240] on quentale-workspace at bounding box center [333, 156] width 667 height 313
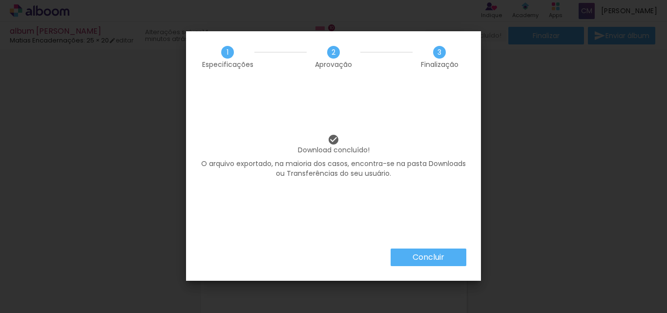
scroll to position [0, 1331]
